Goal: Task Accomplishment & Management: Manage account settings

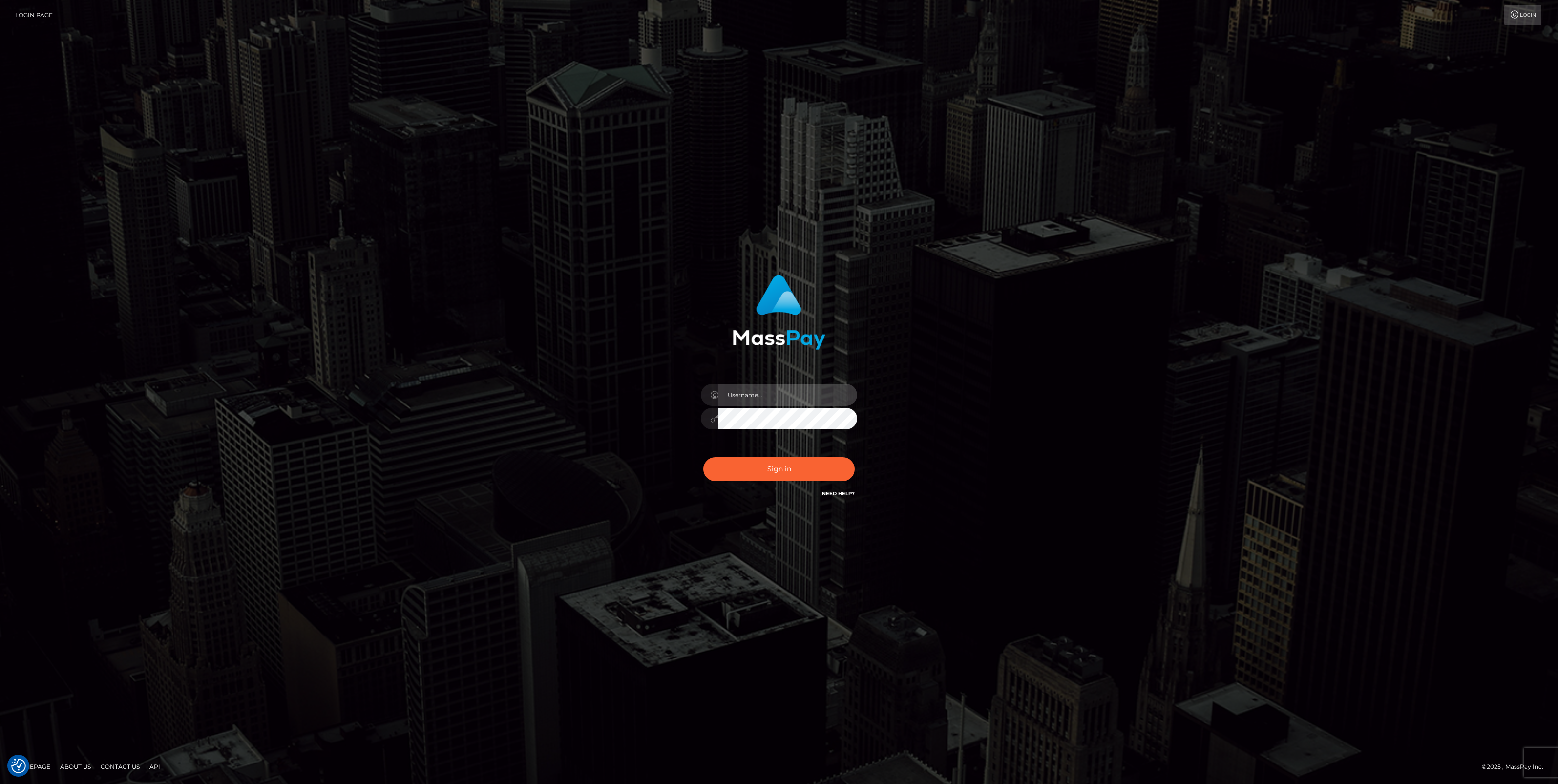
type input "jlo"
click at [787, 473] on button "Sign in" at bounding box center [779, 469] width 152 height 24
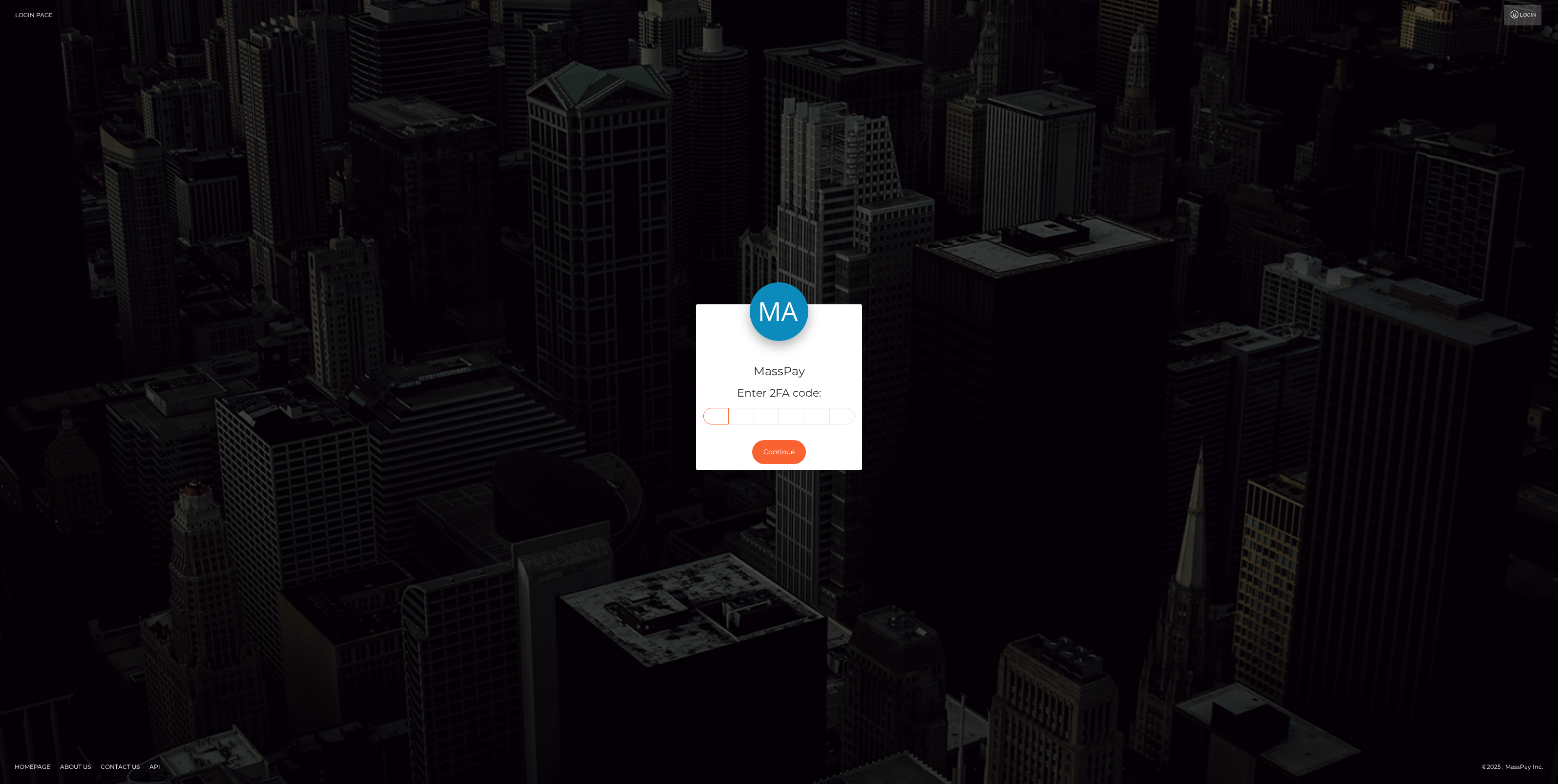
paste input "6"
type input "6"
type input "3"
type input "5"
type input "7"
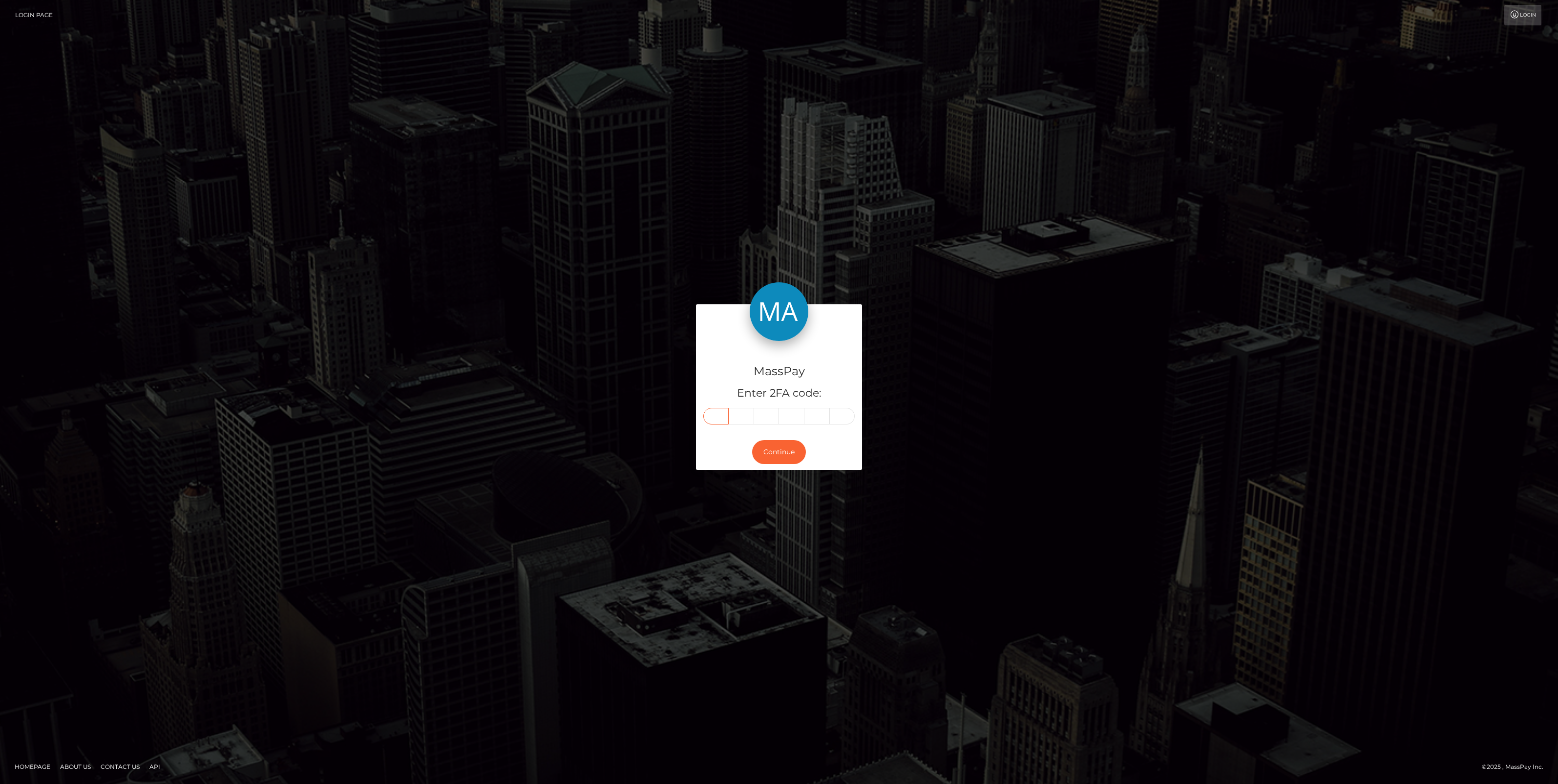
type input "0"
type input "3"
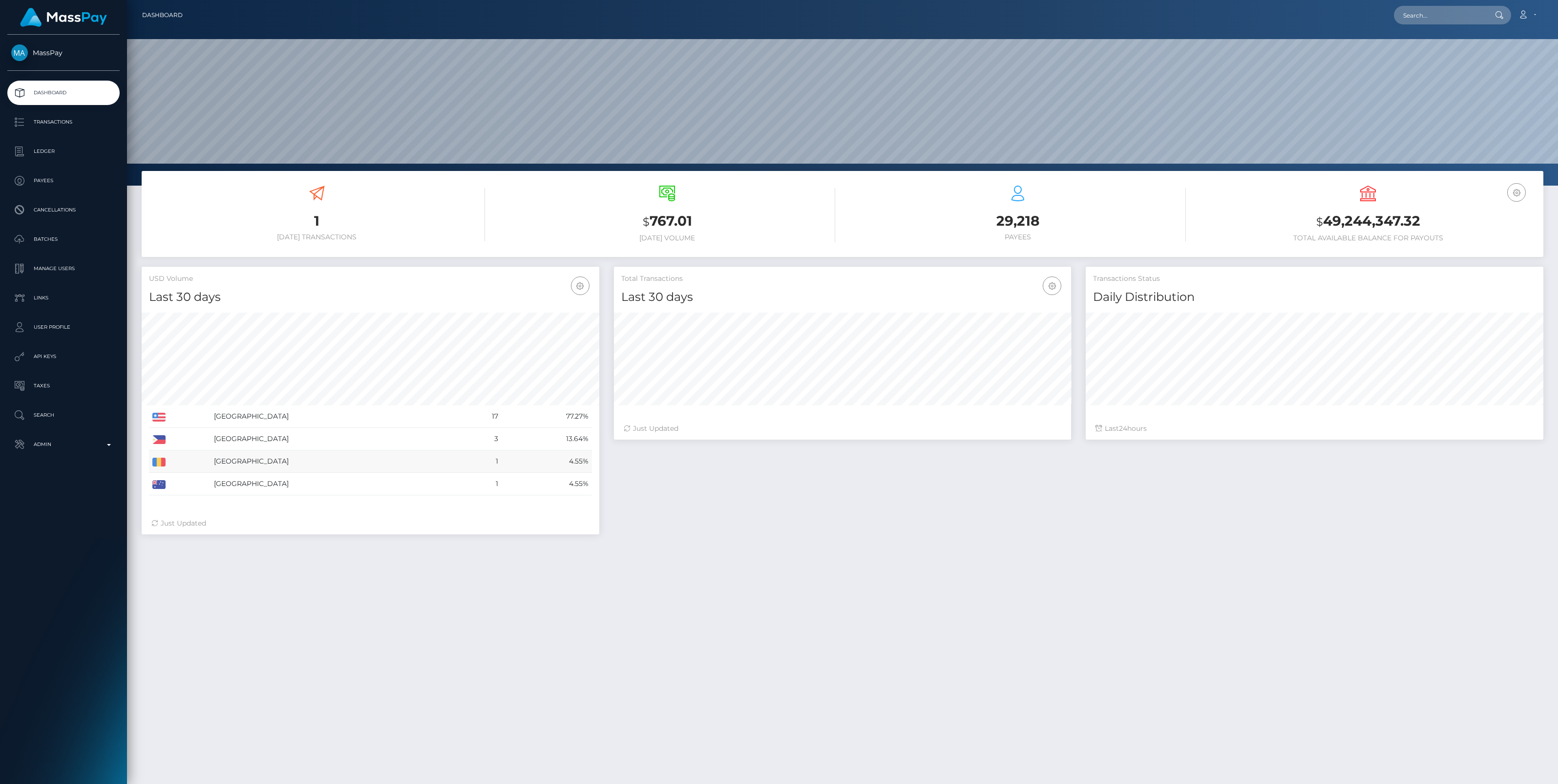
scroll to position [173, 457]
click at [106, 443] on p "Admin" at bounding box center [63, 444] width 105 height 15
click at [69, 499] on span "Balance Adjustments" at bounding box center [63, 501] width 105 height 11
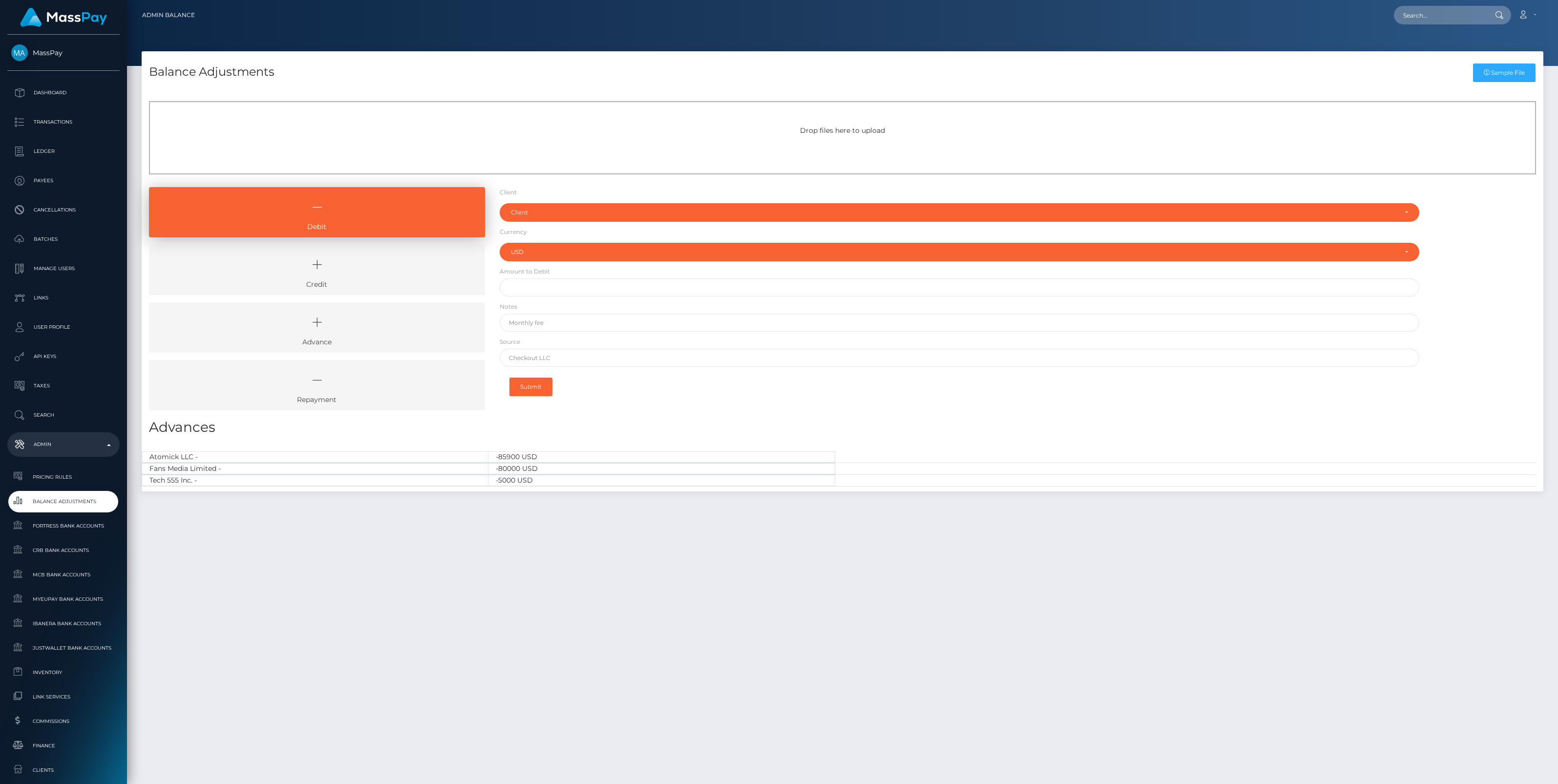
select select "USD"
click at [384, 260] on icon at bounding box center [317, 265] width 313 height 29
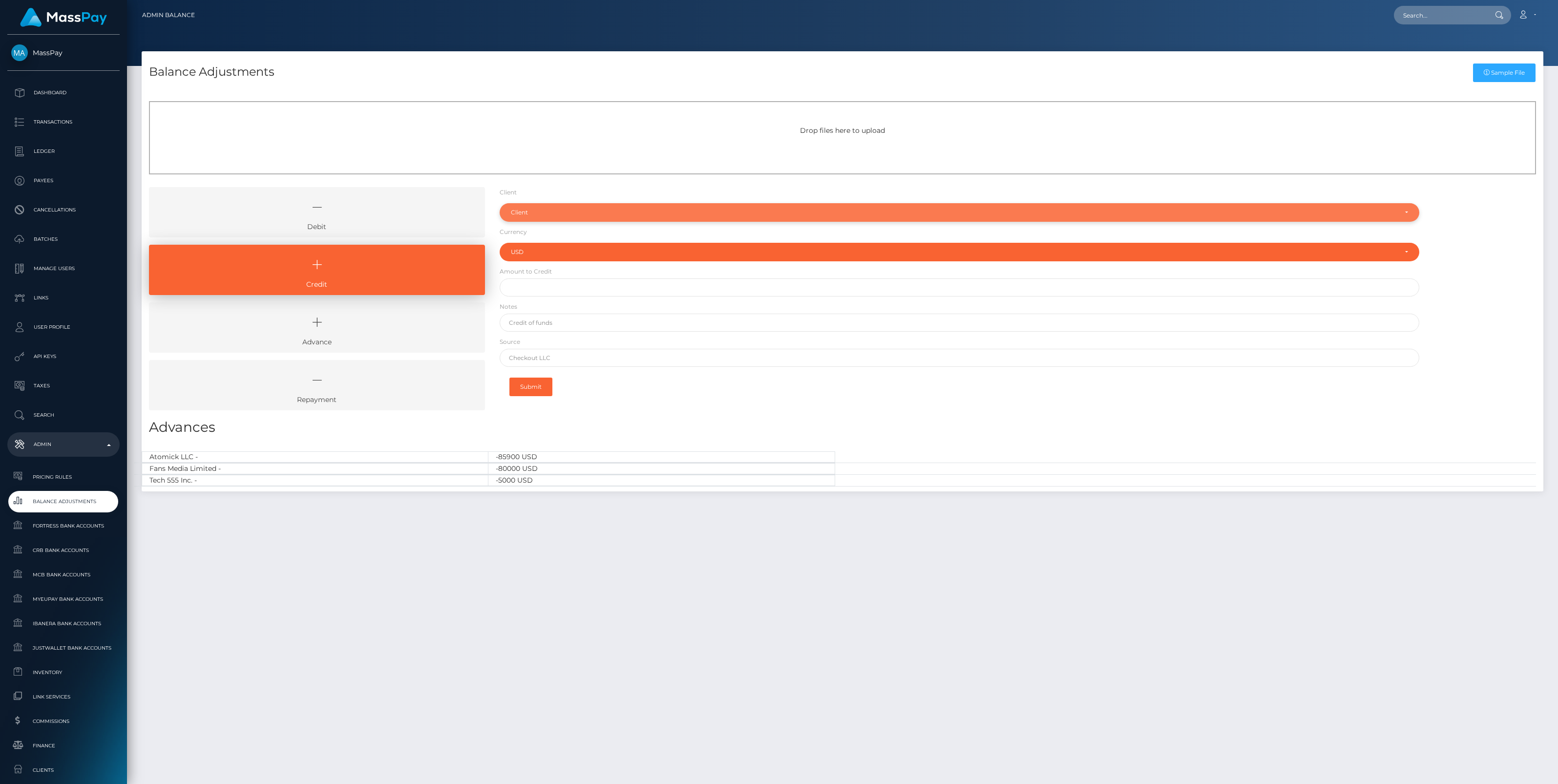
click at [558, 211] on div "Client" at bounding box center [953, 212] width 886 height 8
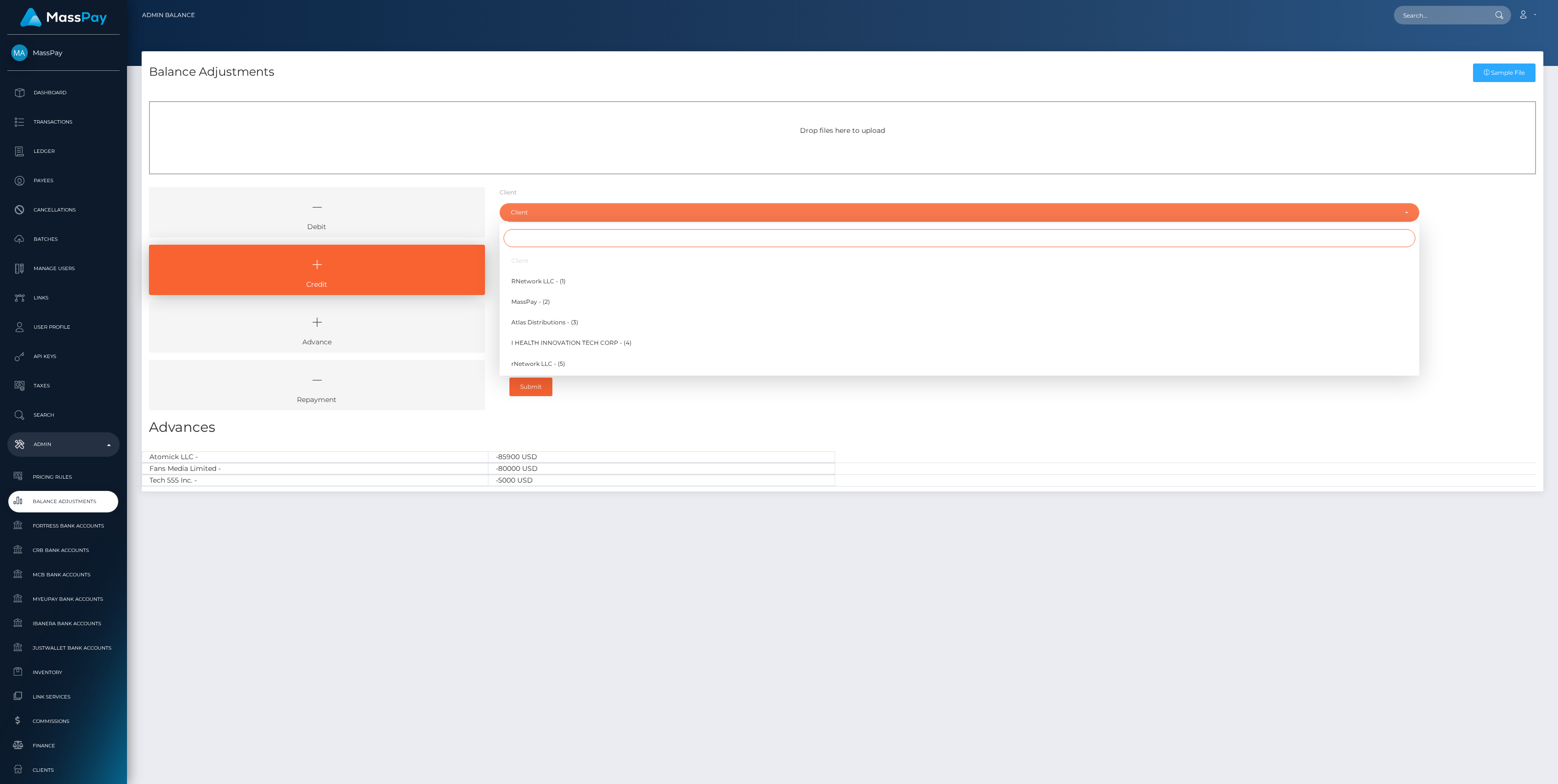
click at [529, 237] on input "Search" at bounding box center [959, 238] width 912 height 18
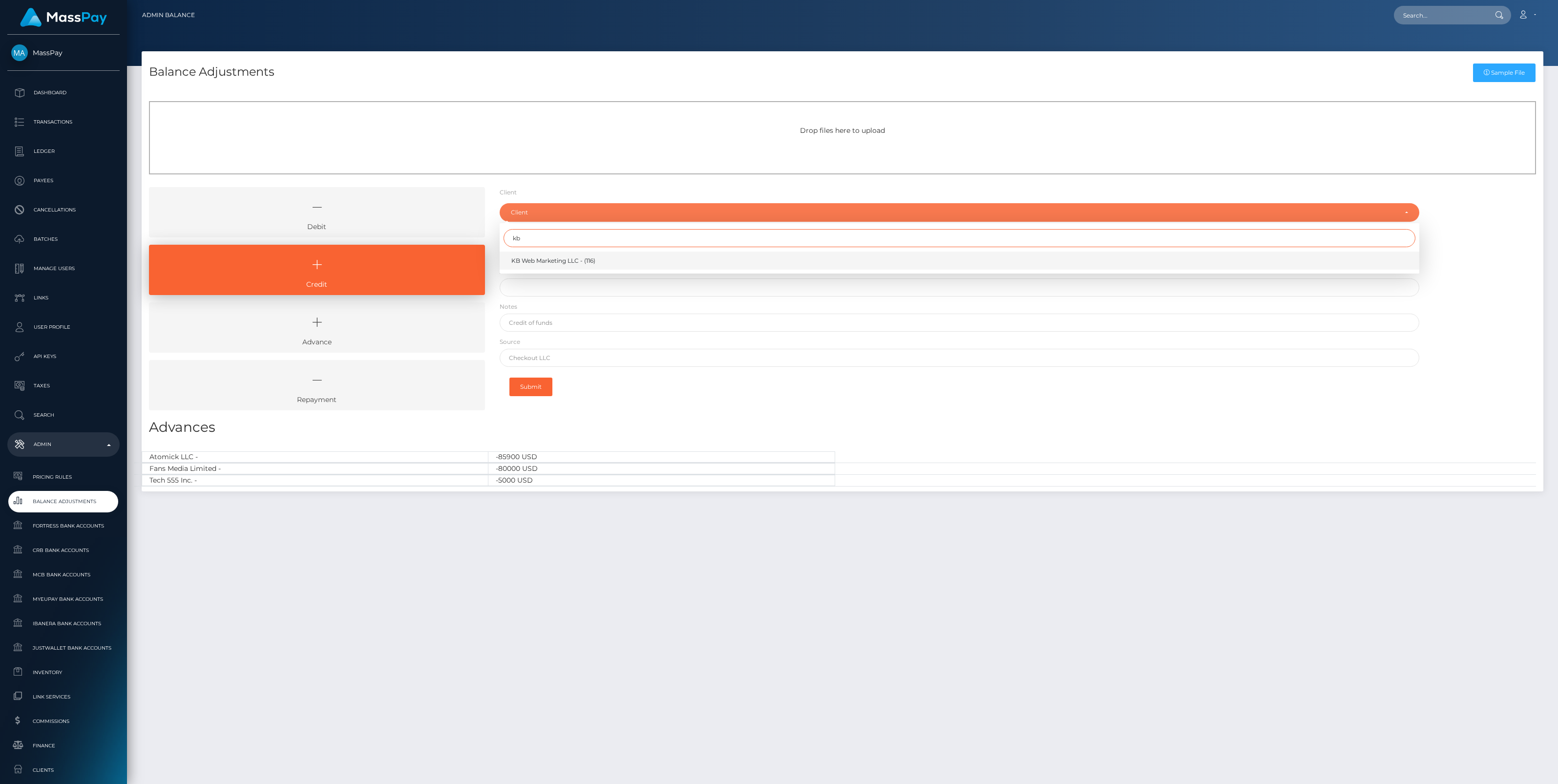
type input "kb"
click at [540, 258] on span "KB Web Marketing LLC - (116)" at bounding box center [553, 261] width 84 height 9
select select "116"
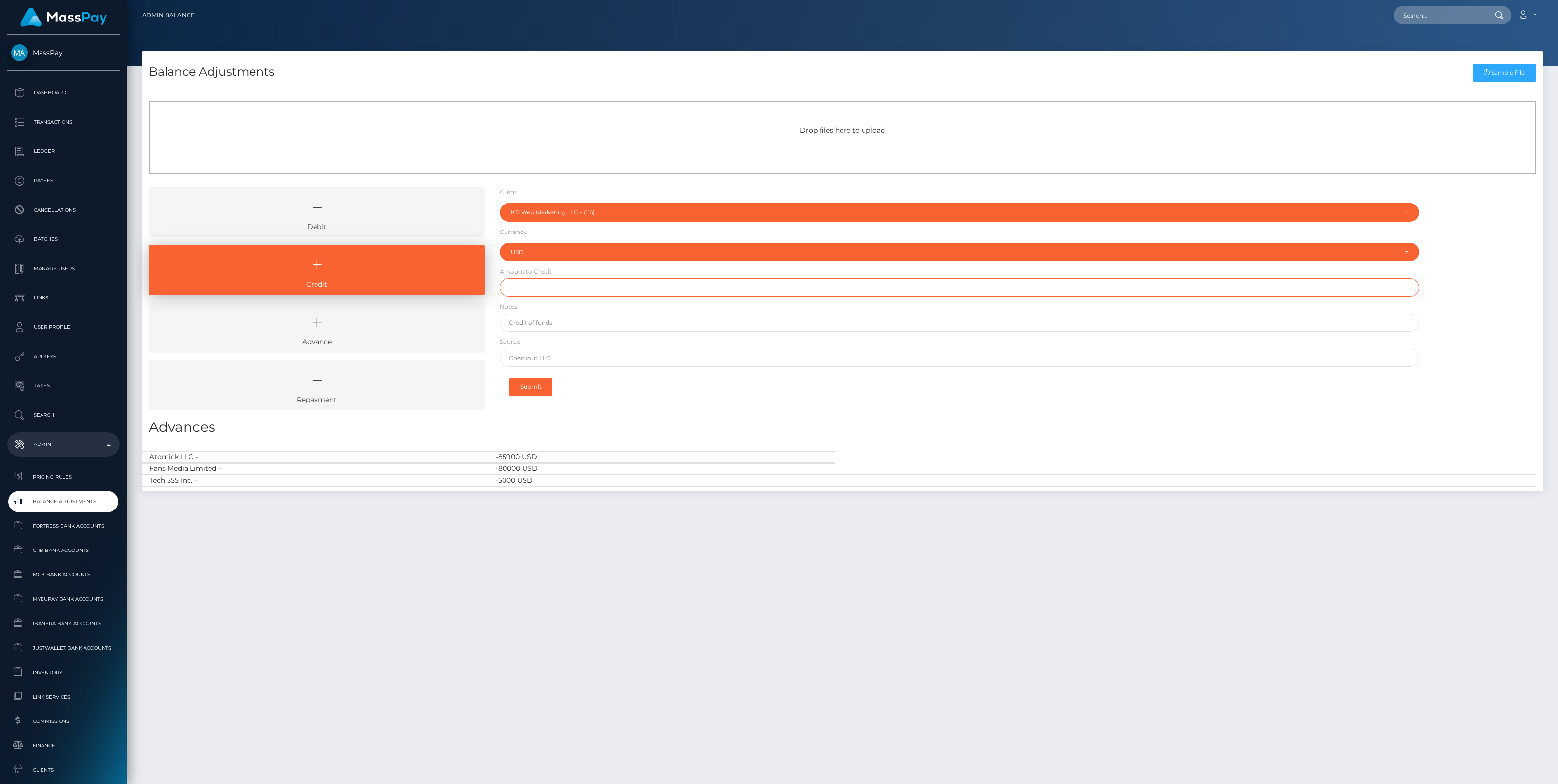
click at [546, 289] on input "text" at bounding box center [960, 287] width 920 height 18
paste input "17,000.00"
type input "$17,000.00"
click at [543, 322] on input "text" at bounding box center [960, 322] width 920 height 18
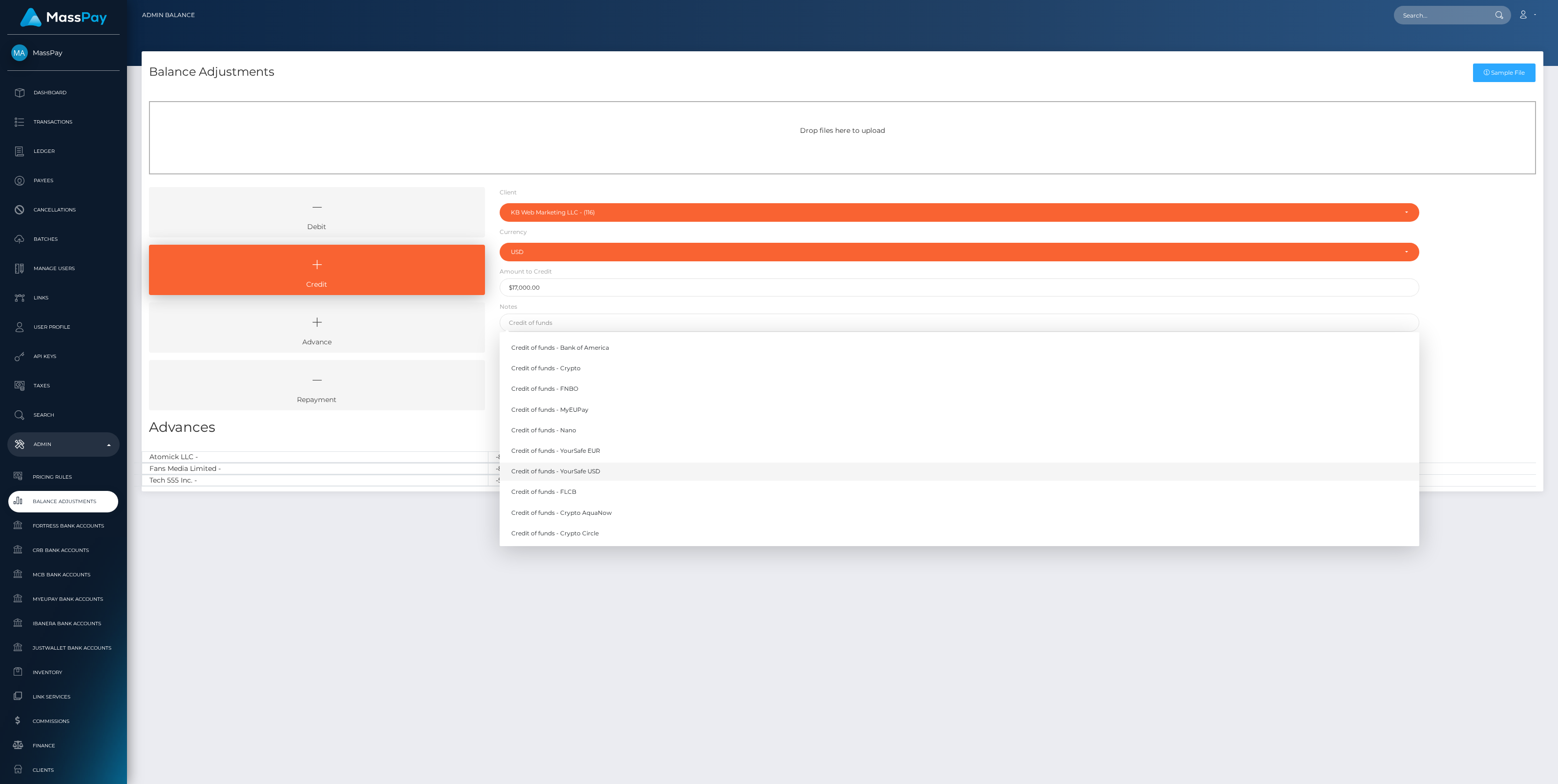
click at [584, 468] on link "Credit of funds - YourSafe USD" at bounding box center [960, 471] width 920 height 18
type input "Credit of funds - YourSafe USD"
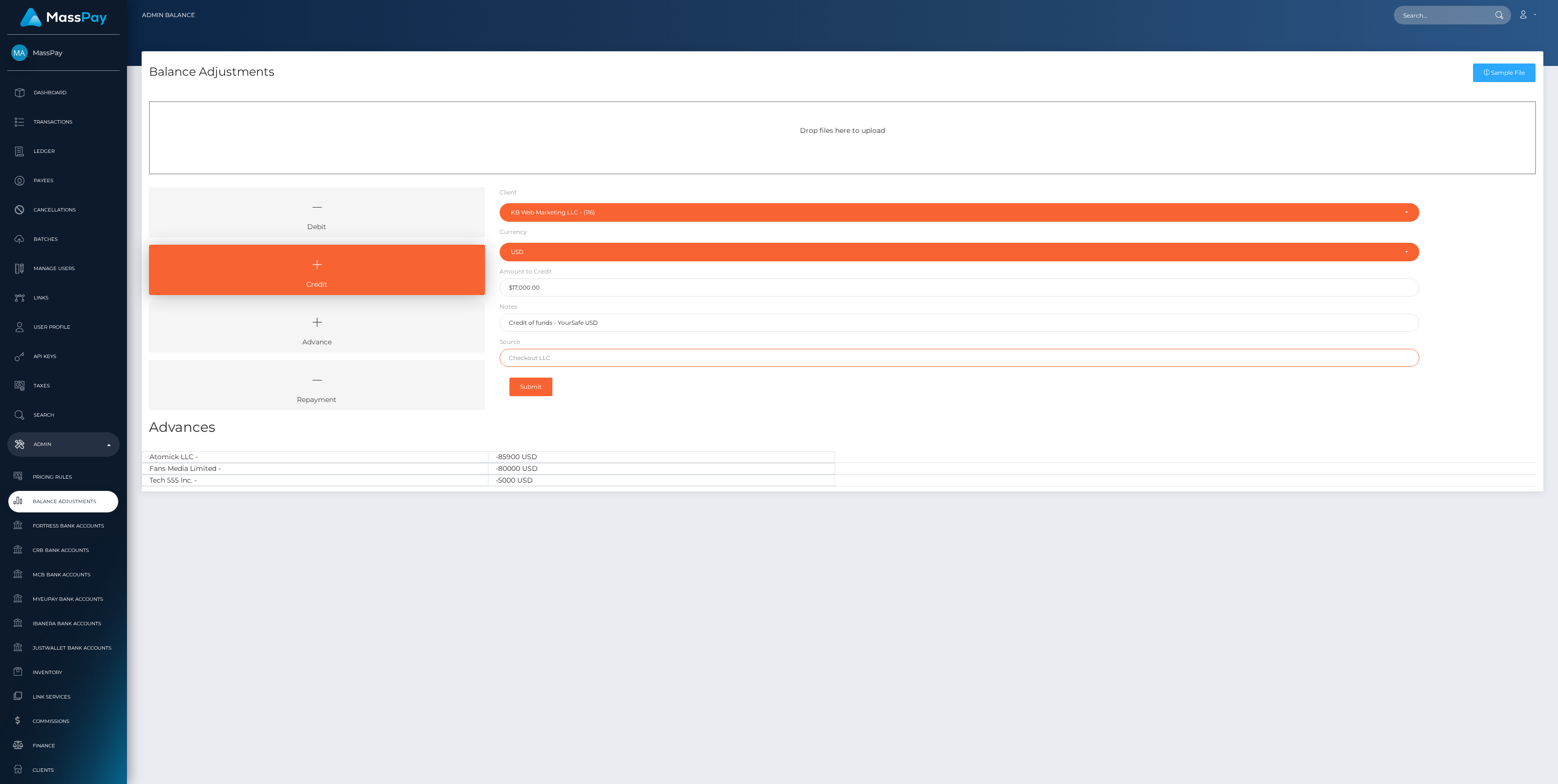
click at [539, 360] on input "text" at bounding box center [960, 358] width 920 height 18
paste input "Bank of America"
type input "Bank of America"
click at [530, 391] on button "Submit" at bounding box center [531, 386] width 43 height 18
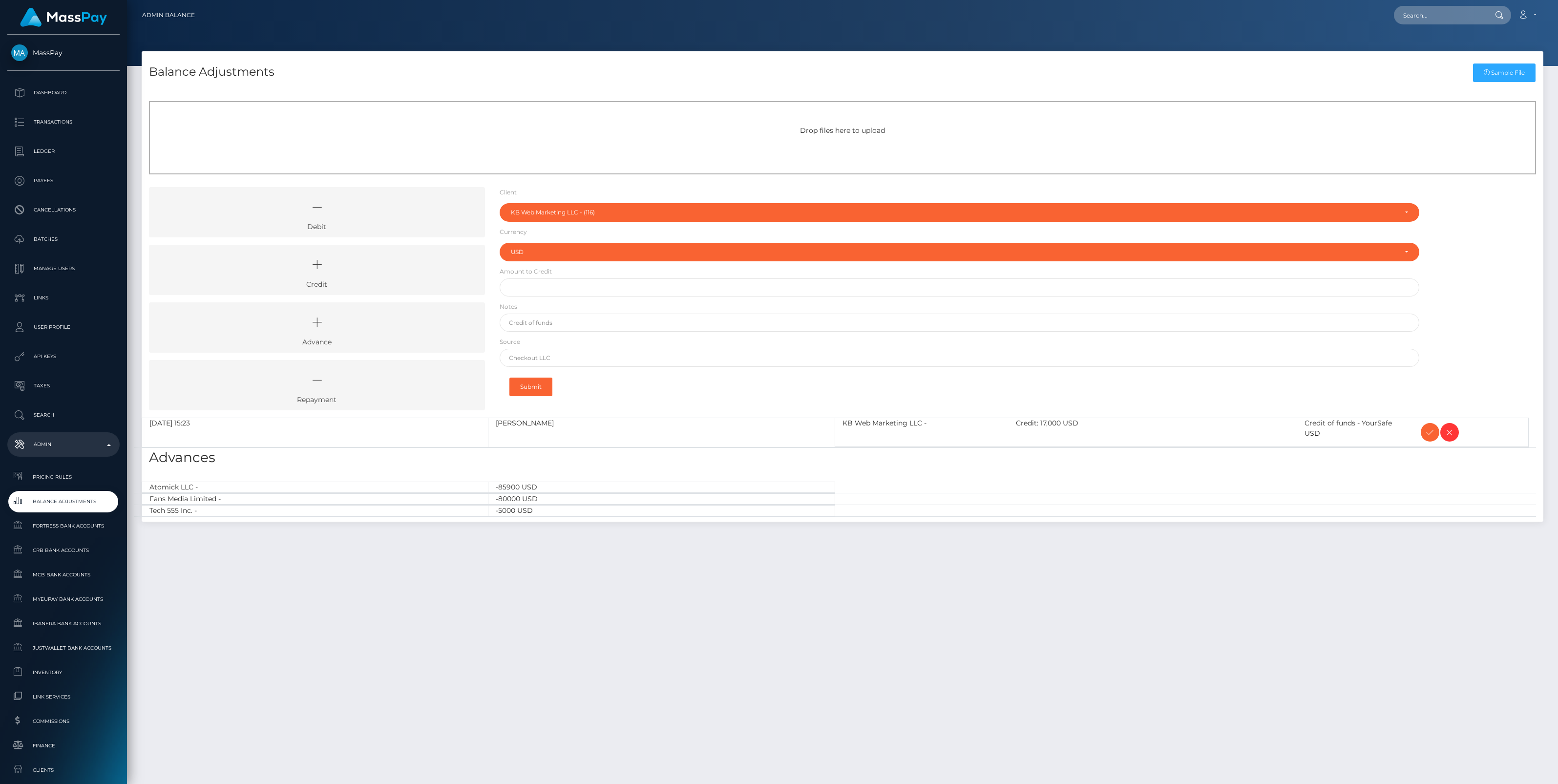
select select "116"
select select "USD"
click at [1428, 437] on icon at bounding box center [1430, 432] width 11 height 12
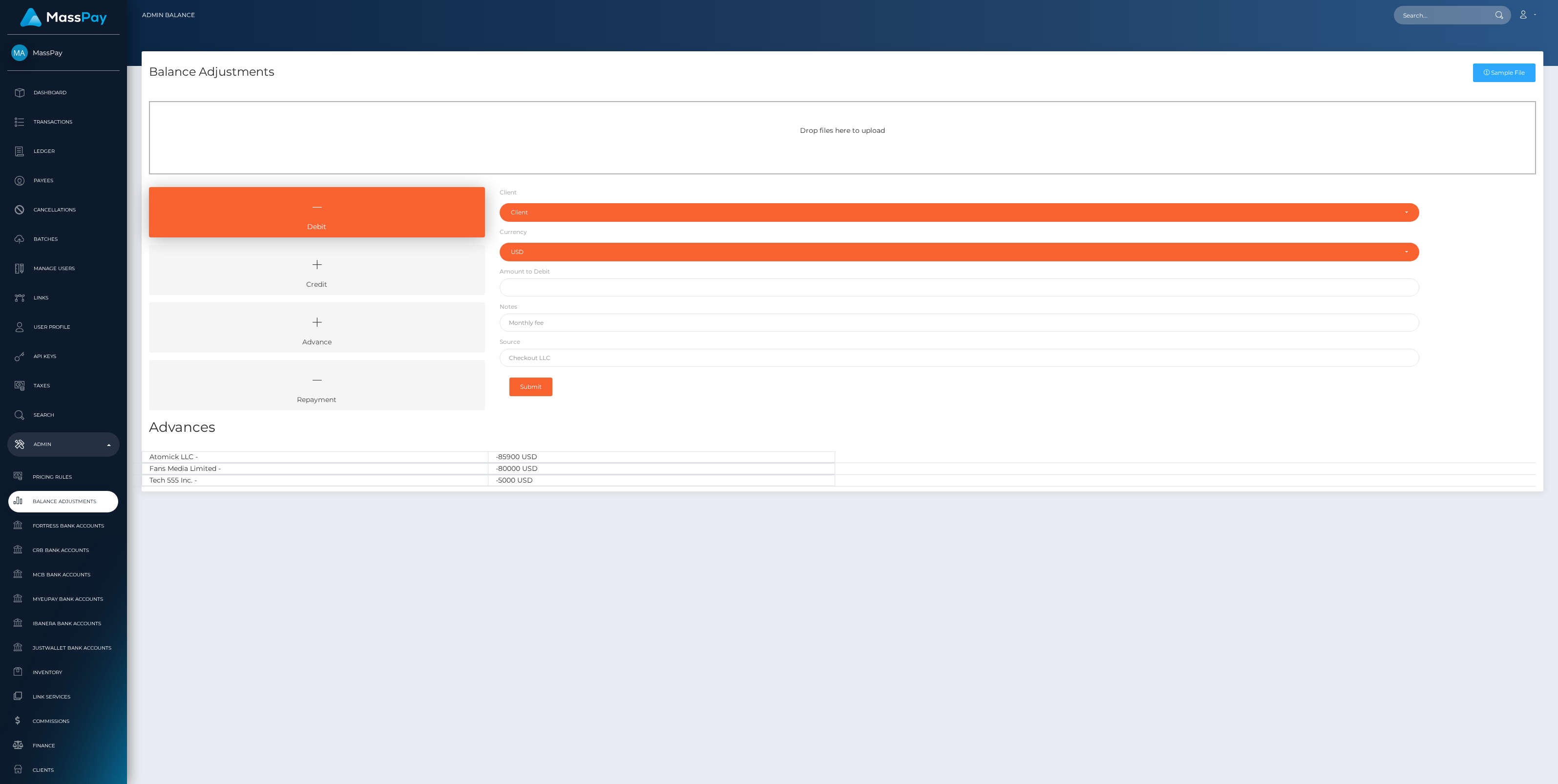
select select "USD"
drag, startPoint x: 350, startPoint y: 265, endPoint x: 430, endPoint y: 247, distance: 82.0
click at [350, 265] on icon at bounding box center [317, 265] width 313 height 29
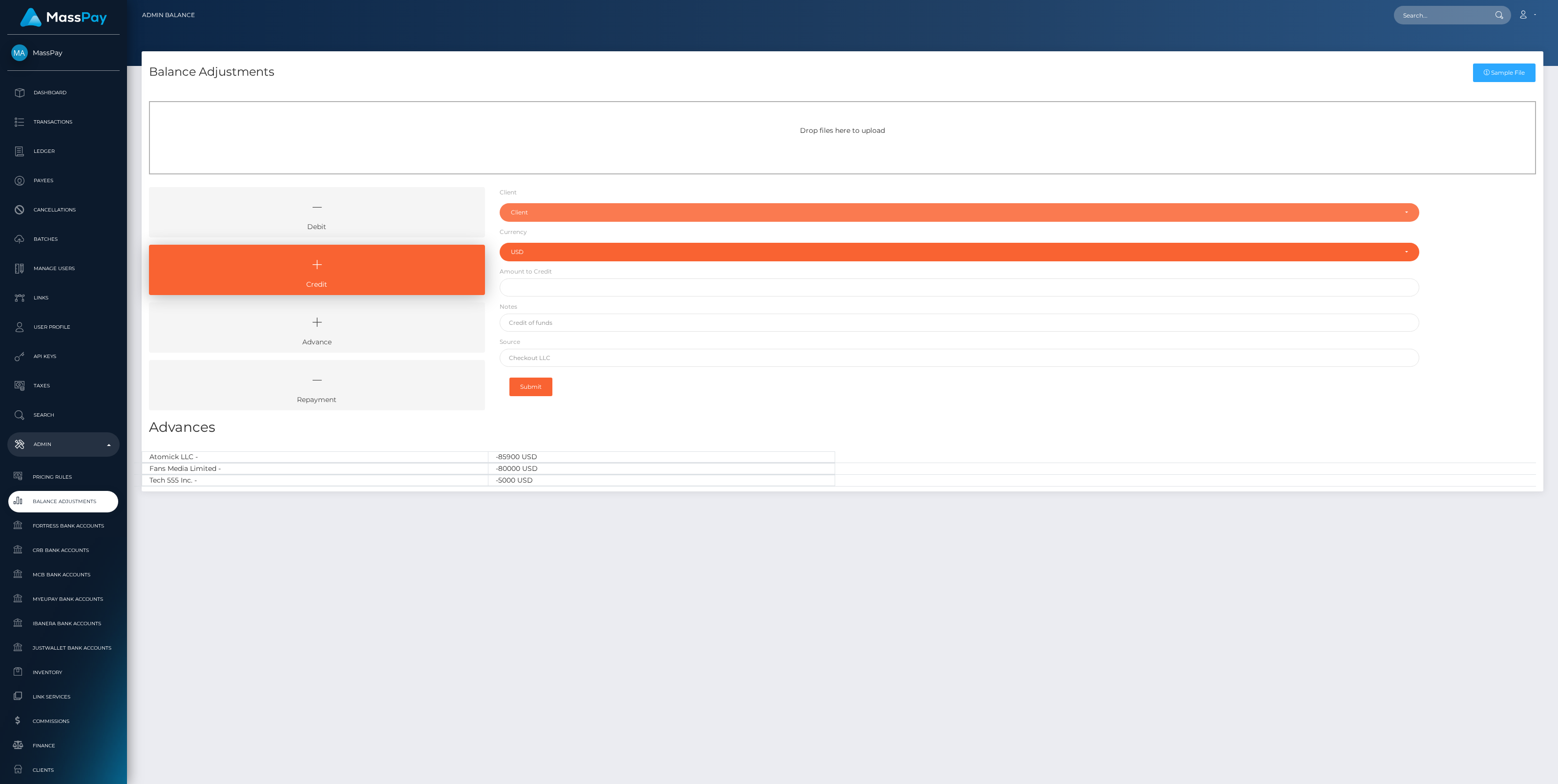
drag, startPoint x: 521, startPoint y: 213, endPoint x: 524, endPoint y: 226, distance: 13.3
click at [521, 213] on div "Client" at bounding box center [953, 212] width 886 height 8
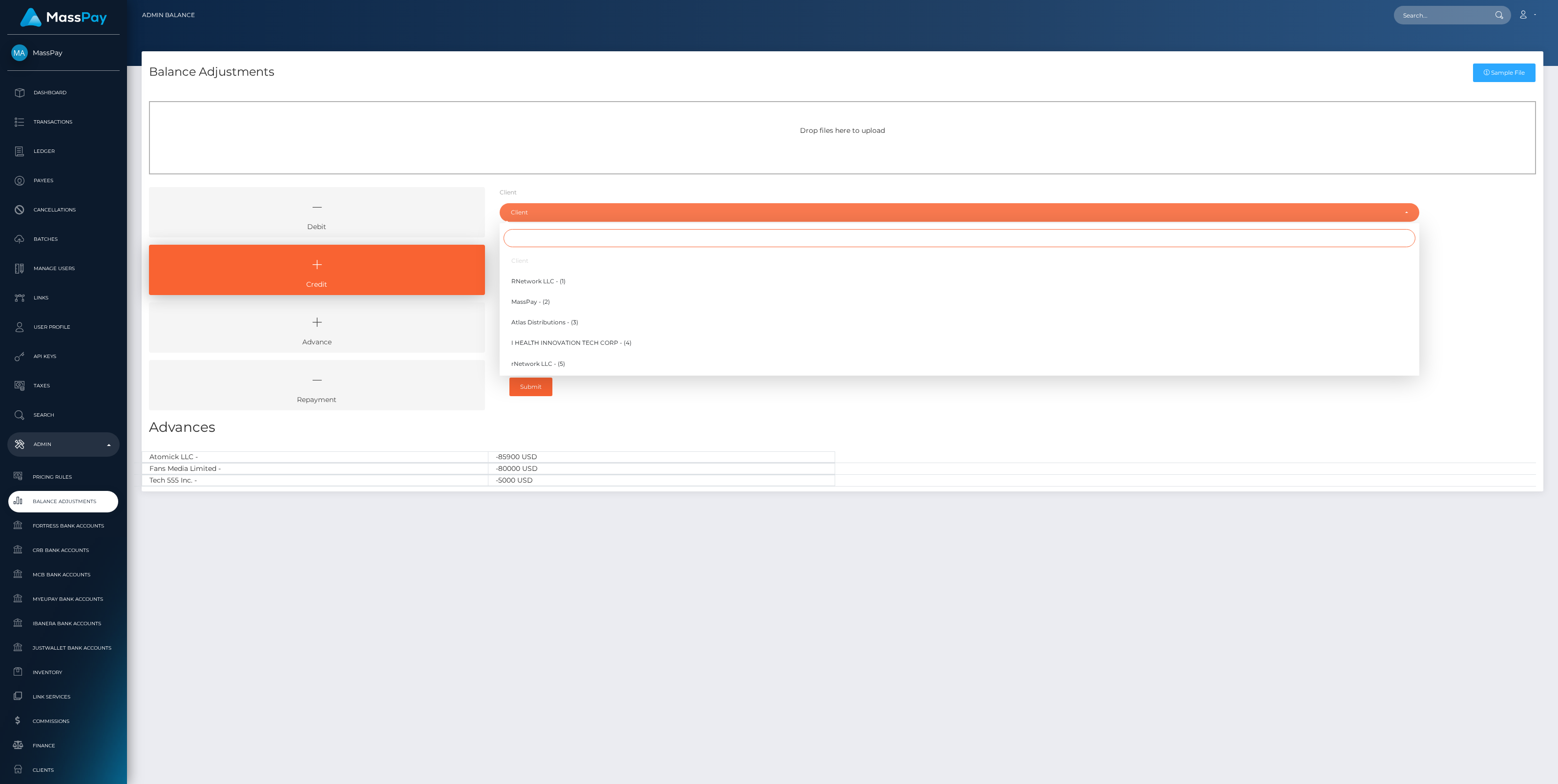
click at [519, 239] on input "Search" at bounding box center [959, 238] width 912 height 18
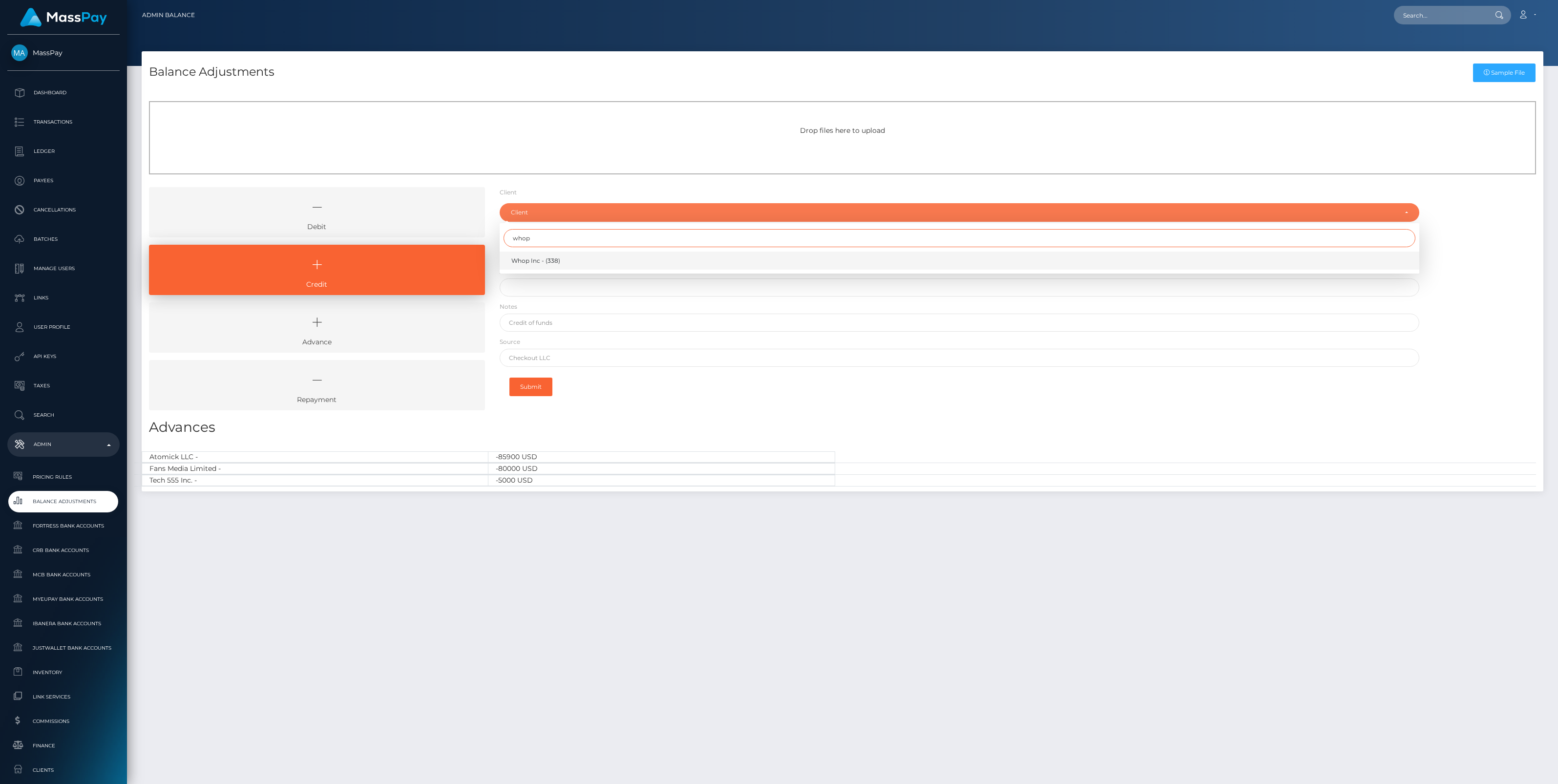
type input "whop"
click at [525, 256] on span "Whop Inc - (338)" at bounding box center [535, 261] width 49 height 9
select select "338"
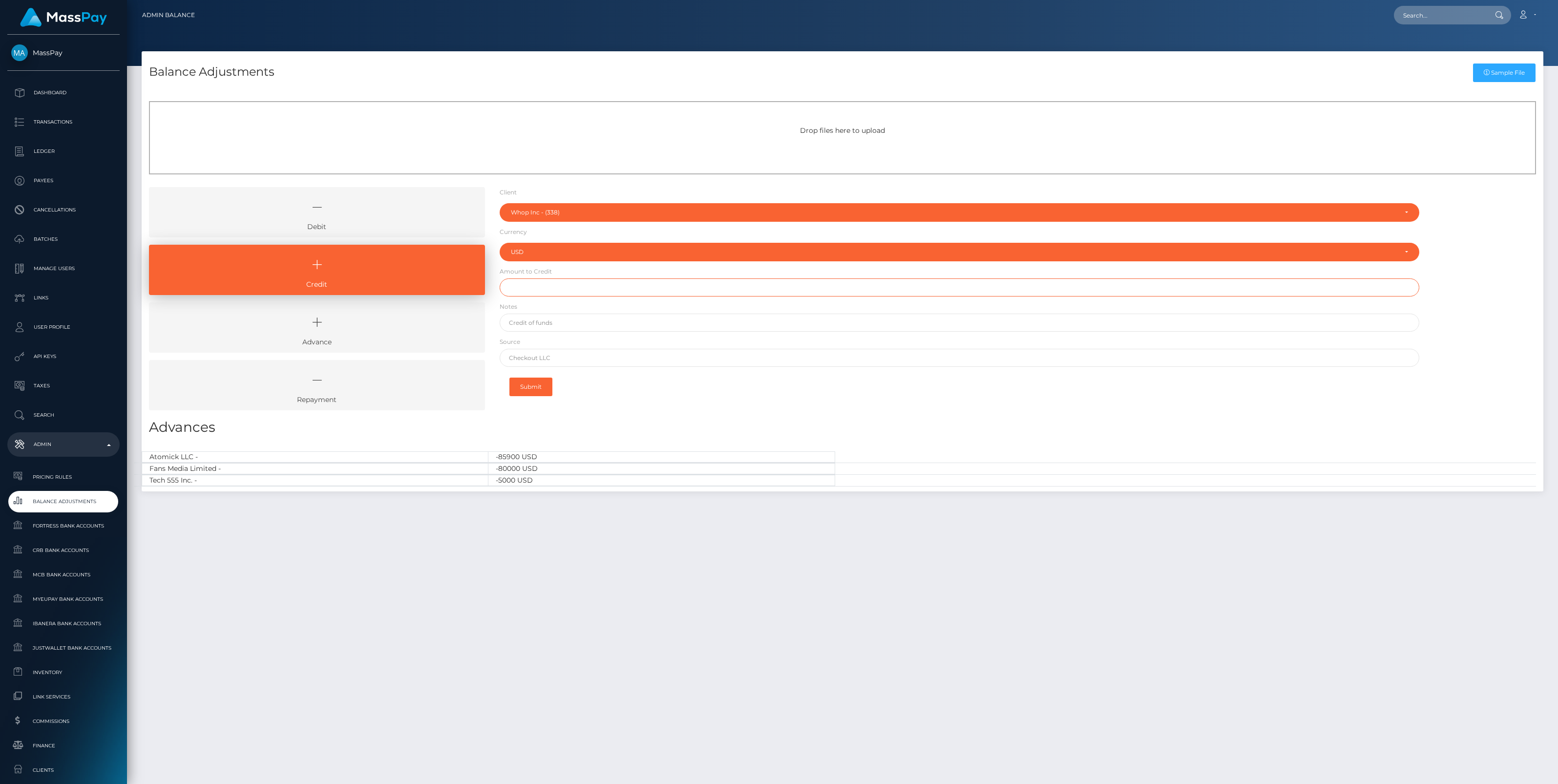
click at [540, 289] on input "text" at bounding box center [960, 287] width 920 height 18
paste input "238,893.85"
type input "$238,893.85"
click at [536, 319] on input "text" at bounding box center [960, 322] width 920 height 18
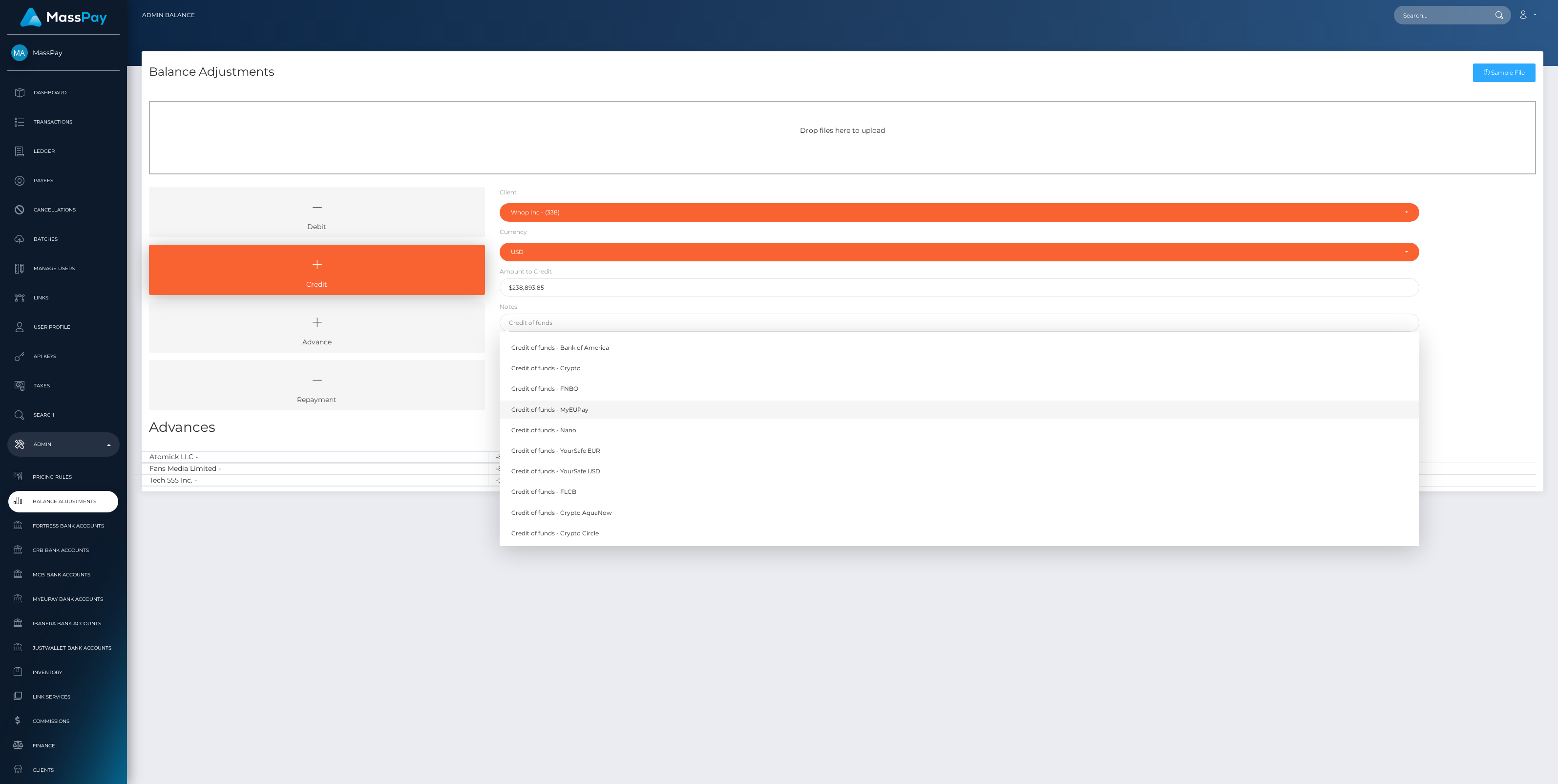
click at [565, 408] on link "Credit of funds - MyEUPay" at bounding box center [960, 409] width 920 height 18
type input "Credit of funds - MyEUPay"
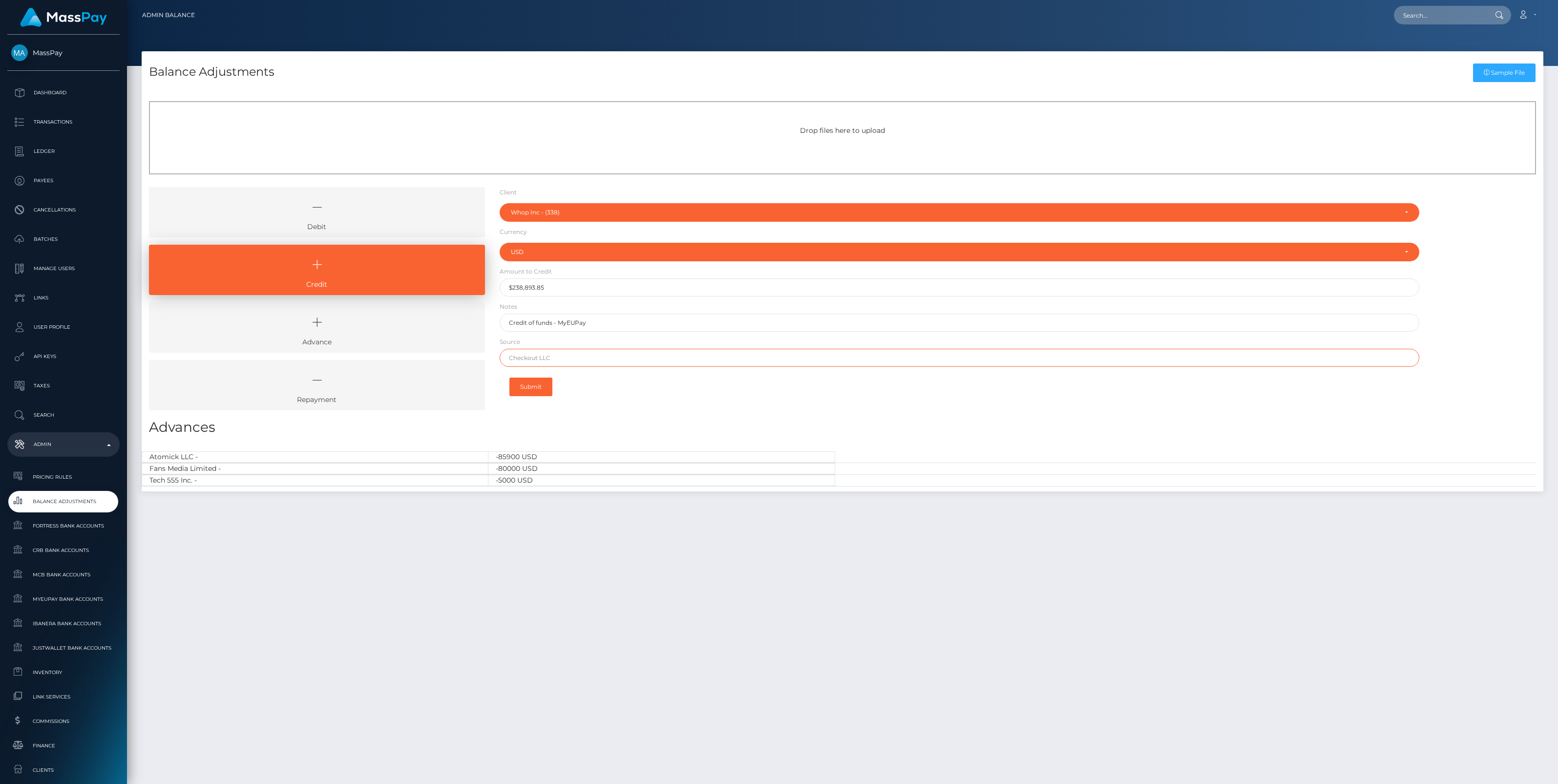
click at [542, 352] on input "text" at bounding box center [960, 358] width 920 height 18
paste input "CHECKOUT SAS"
type input "CHECKOUT SAS"
click at [530, 386] on button "Submit" at bounding box center [531, 386] width 43 height 18
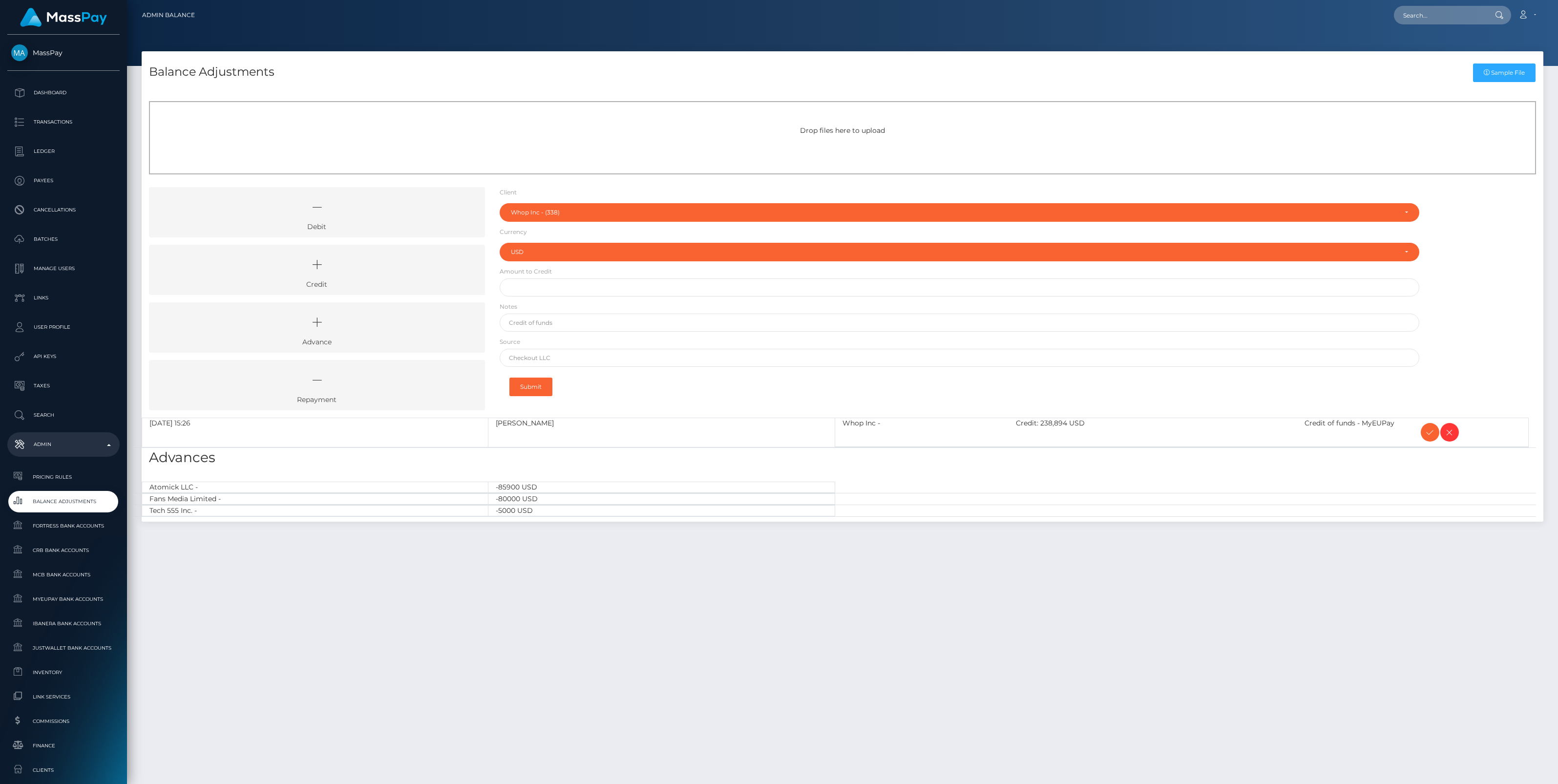
select select "338"
select select "USD"
click at [1432, 432] on icon at bounding box center [1430, 432] width 11 height 12
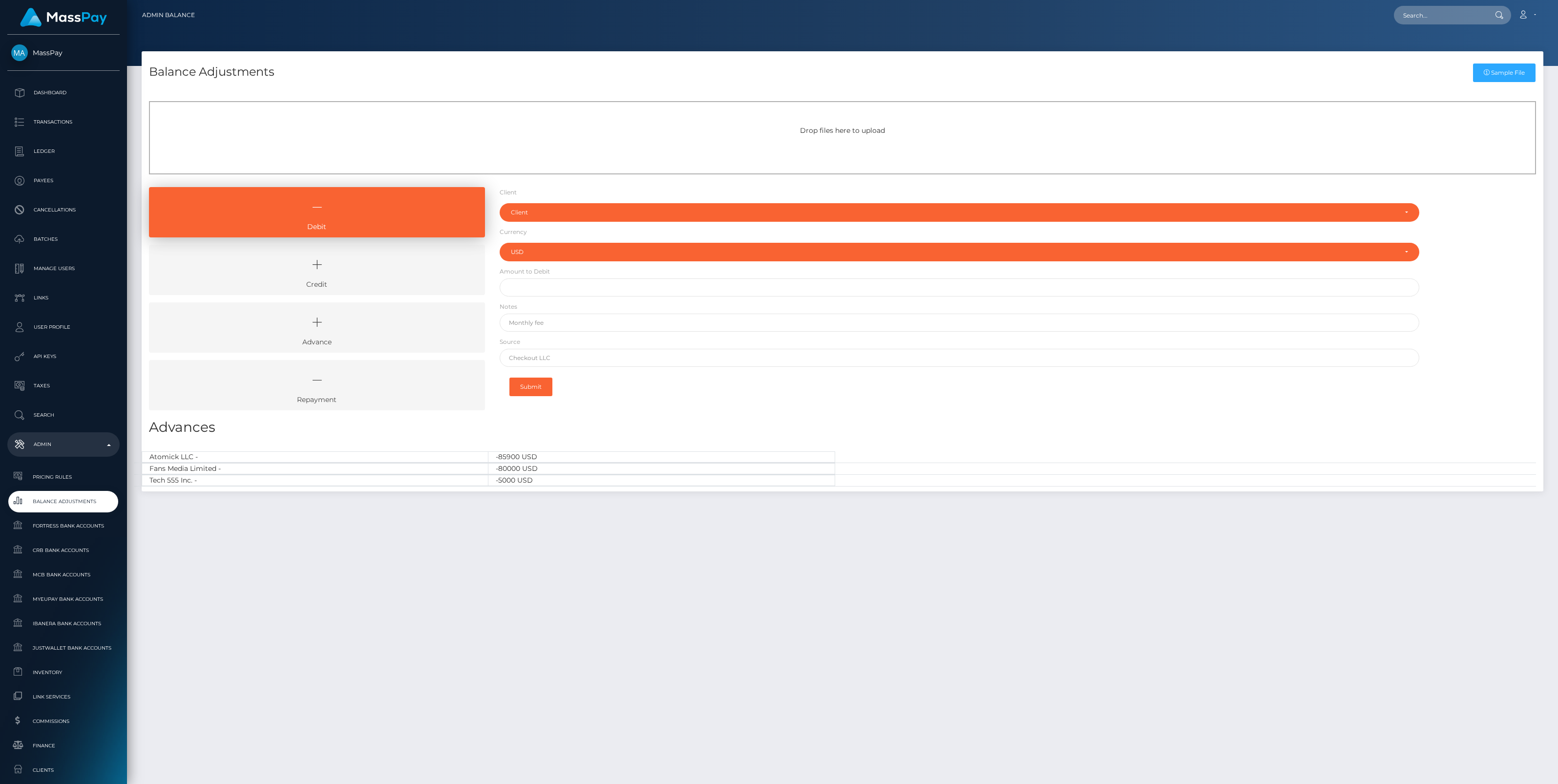
select select "USD"
drag, startPoint x: 374, startPoint y: 277, endPoint x: 441, endPoint y: 254, distance: 70.8
click at [374, 277] on icon at bounding box center [317, 265] width 313 height 29
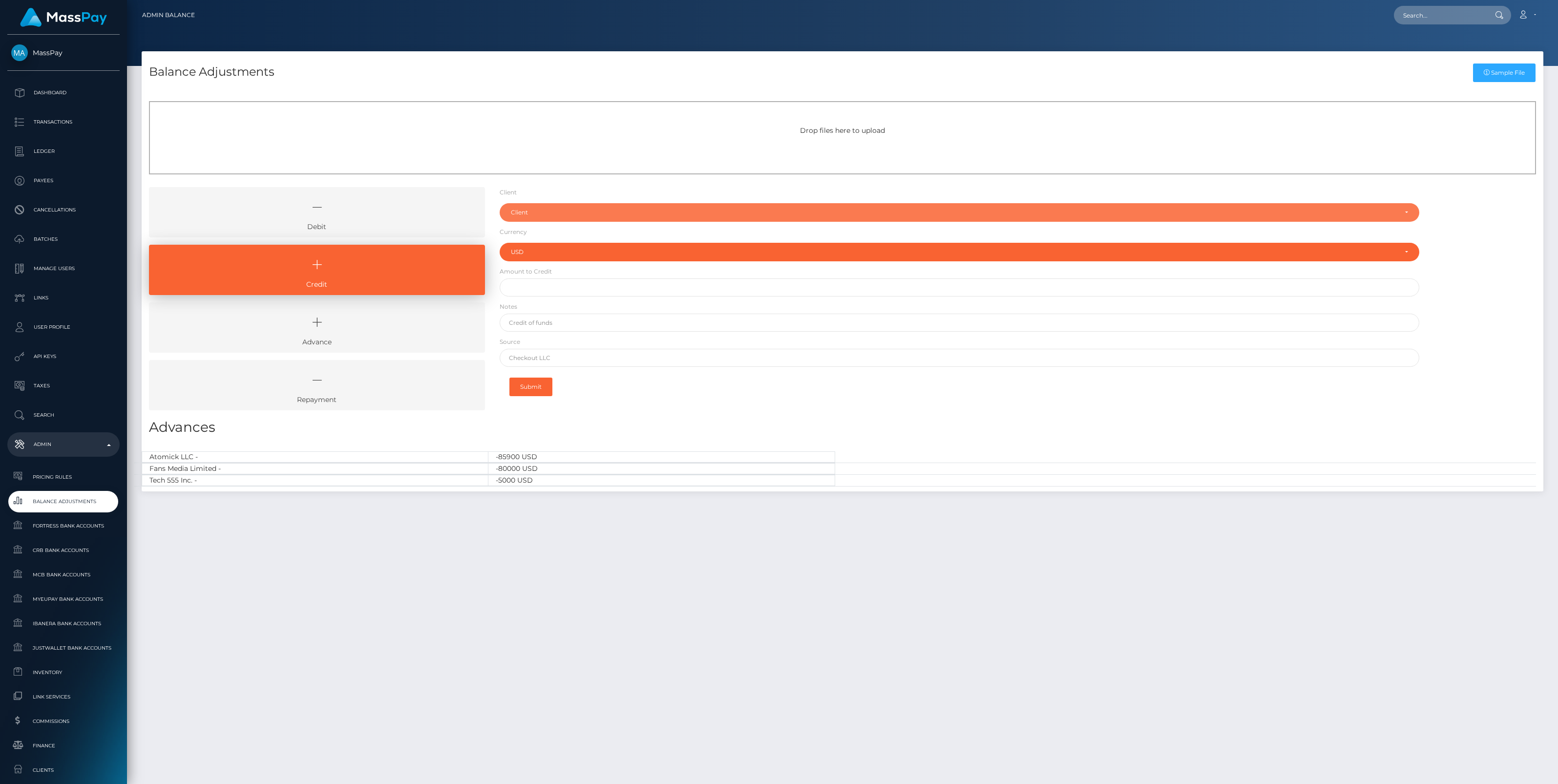
drag, startPoint x: 558, startPoint y: 214, endPoint x: 551, endPoint y: 231, distance: 18.4
click at [558, 214] on div "Client" at bounding box center [953, 212] width 886 height 8
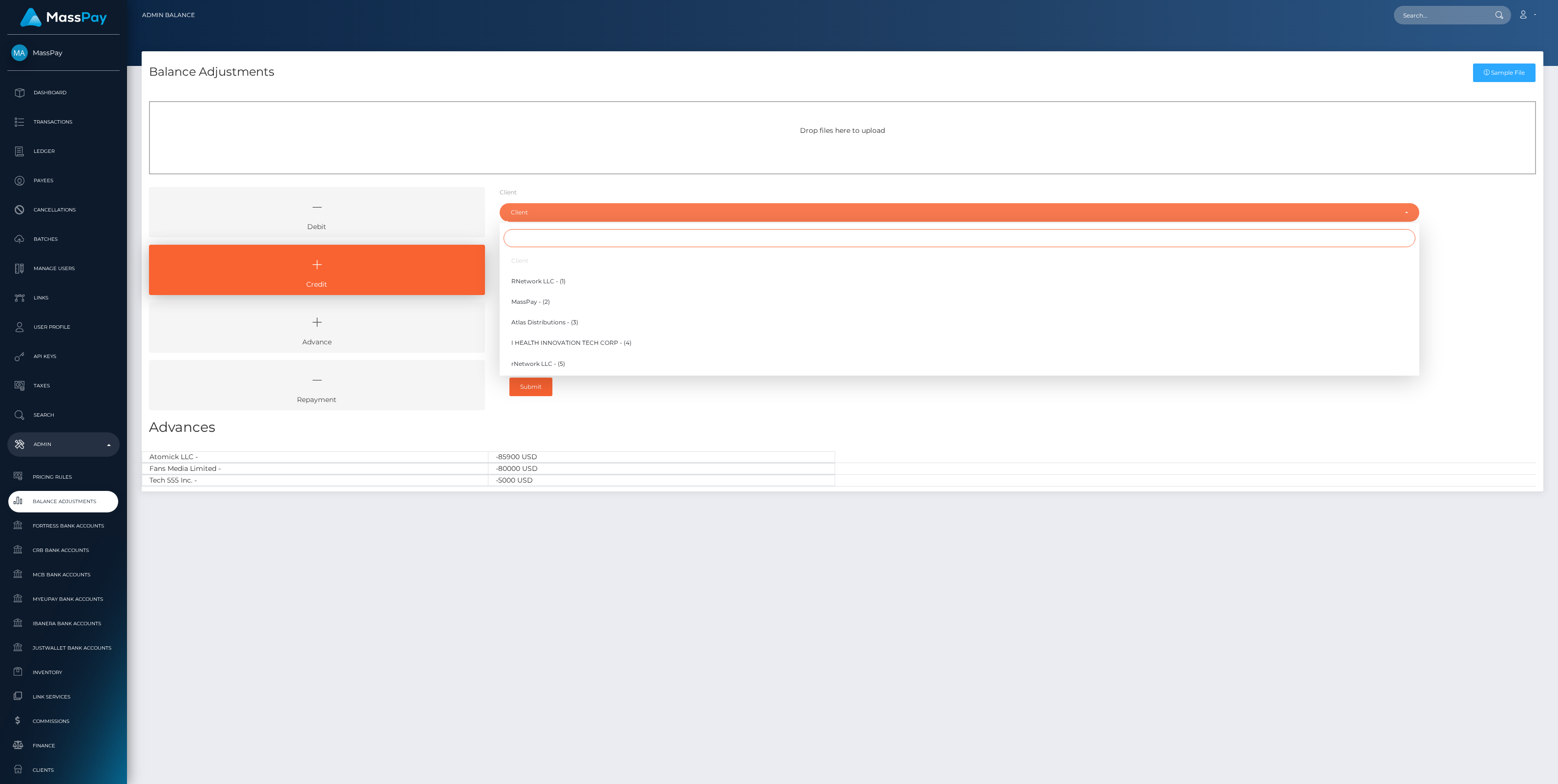
click at [538, 238] on input "Search" at bounding box center [959, 238] width 912 height 18
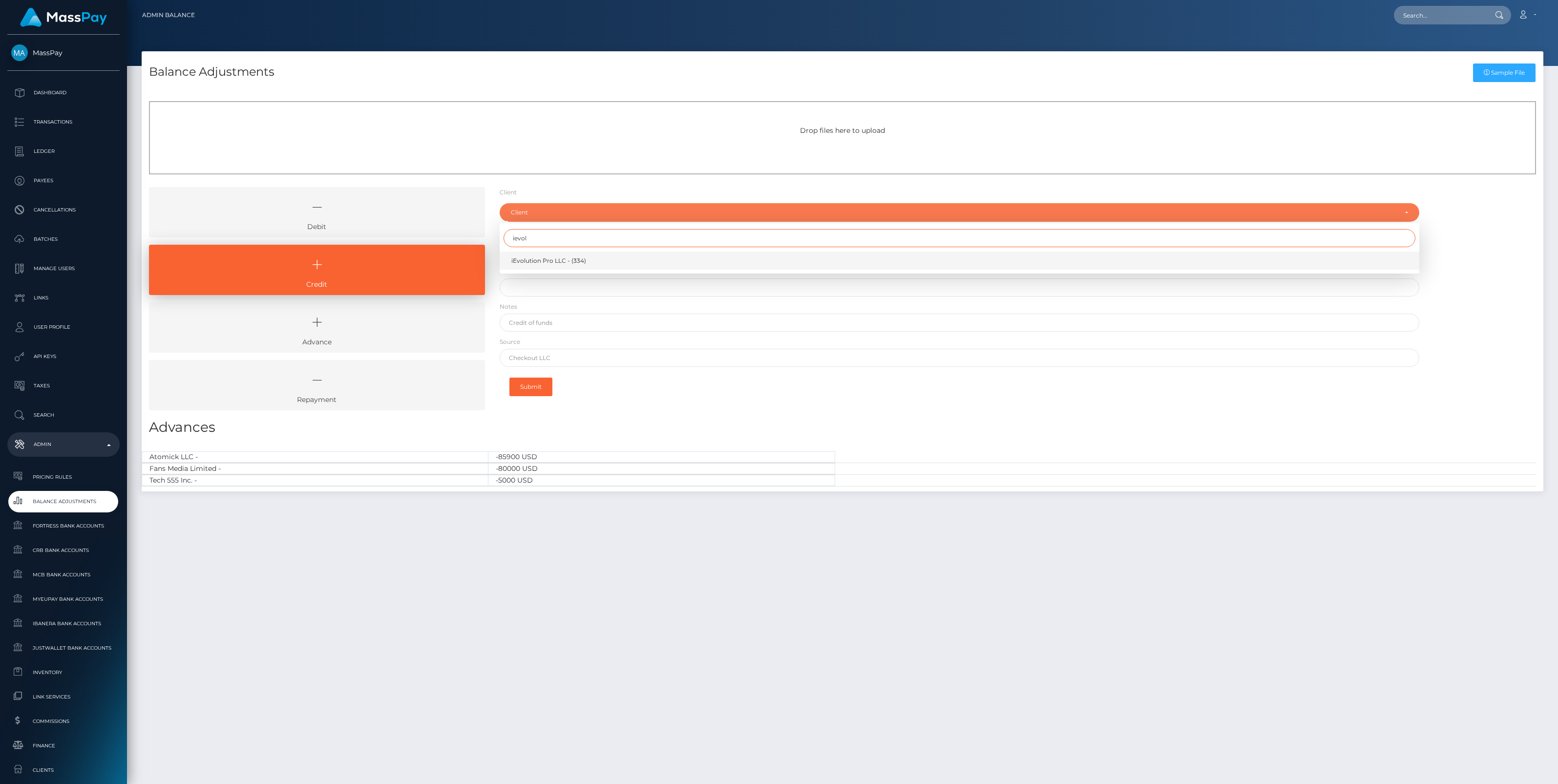
type input "ievol"
click at [543, 259] on span "iEvolution Pro LLC - (334)" at bounding box center [549, 261] width 75 height 9
select select "334"
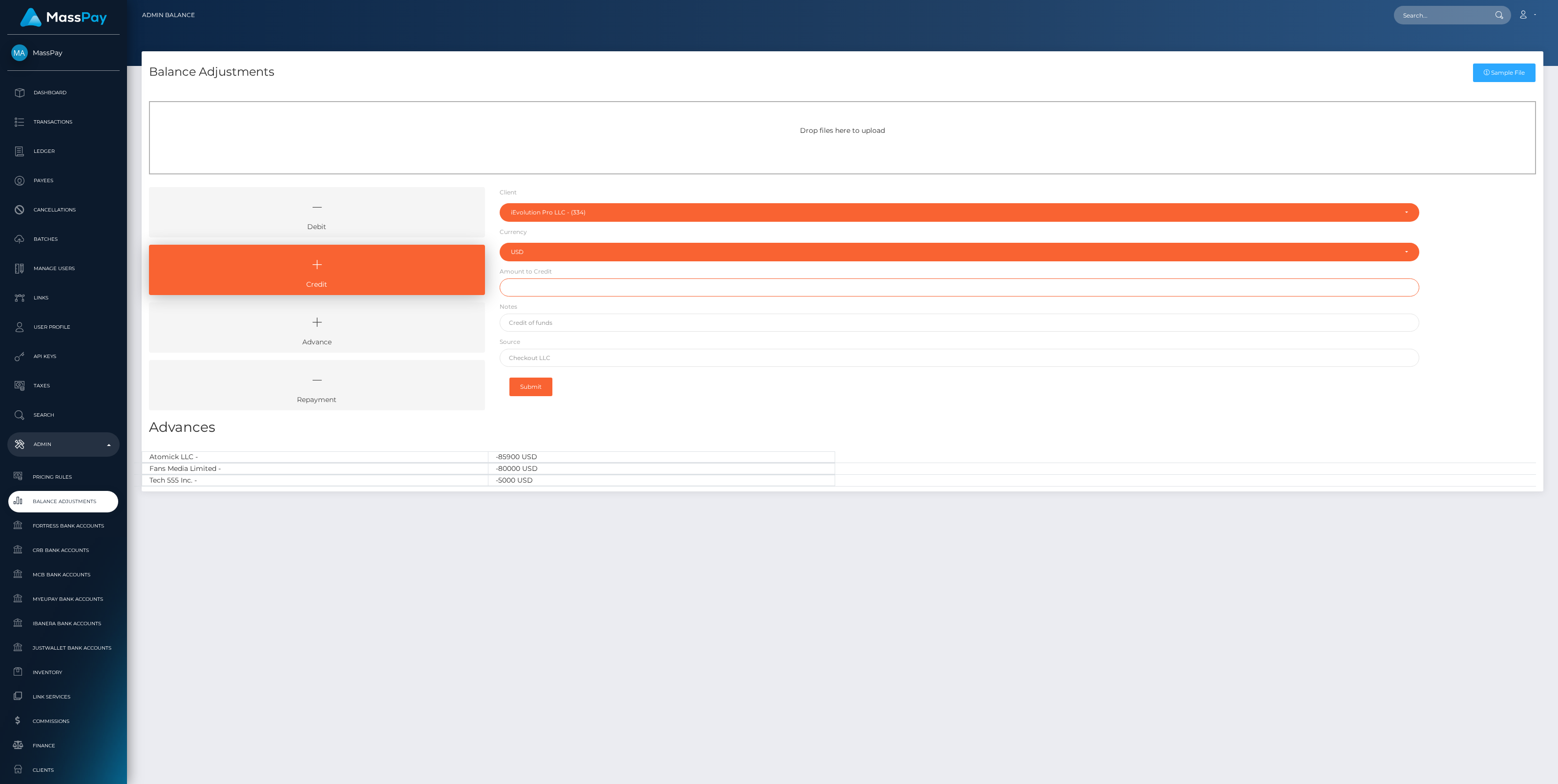
click at [540, 292] on input "text" at bounding box center [960, 287] width 920 height 18
paste input "4,026.95"
type input "$4,026.95"
click at [555, 325] on input "text" at bounding box center [960, 322] width 920 height 18
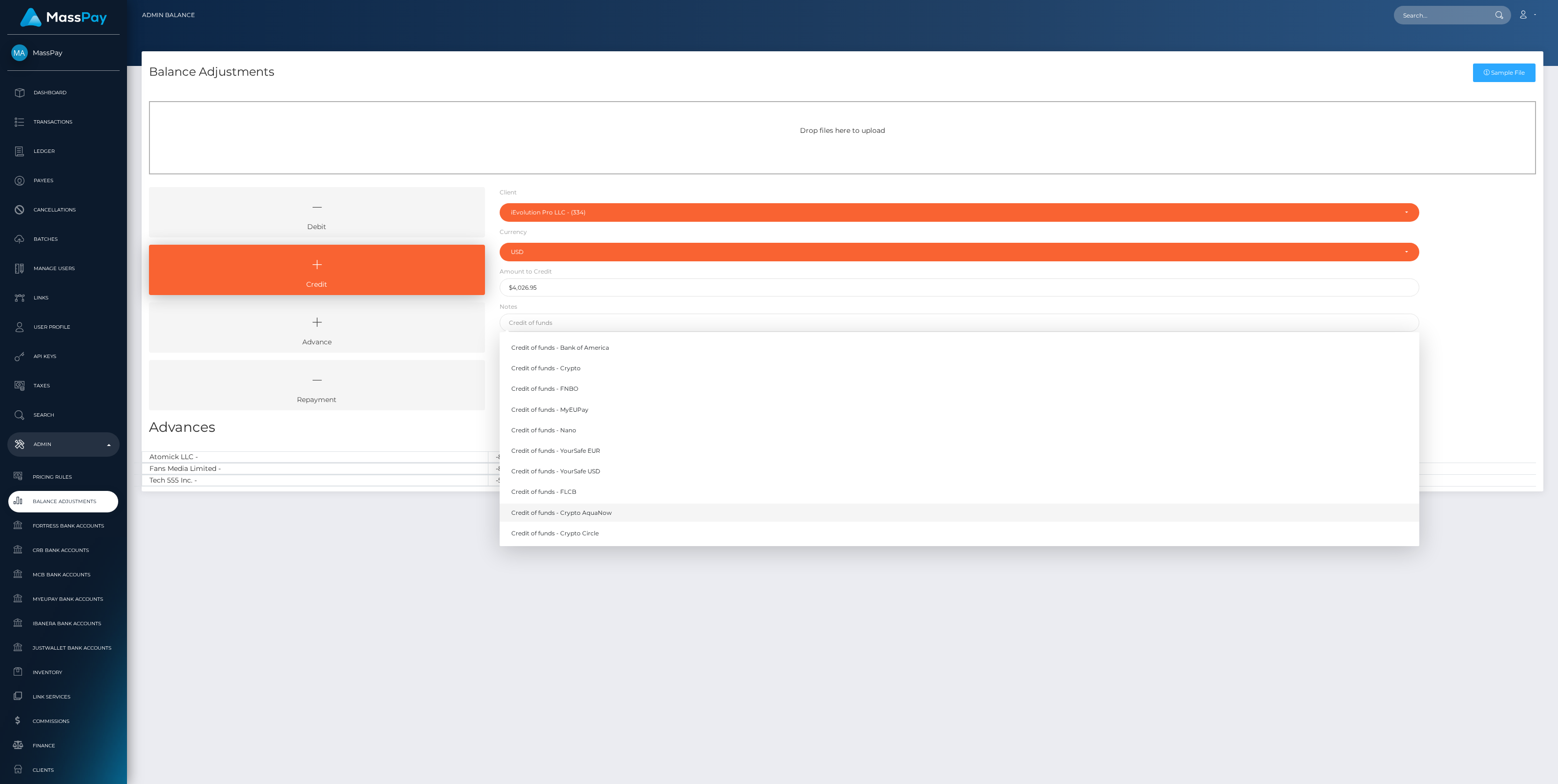
click at [596, 514] on link "Credit of funds - Crypto AquaNow" at bounding box center [960, 513] width 920 height 18
type input "Credit of funds - Crypto AquaNow"
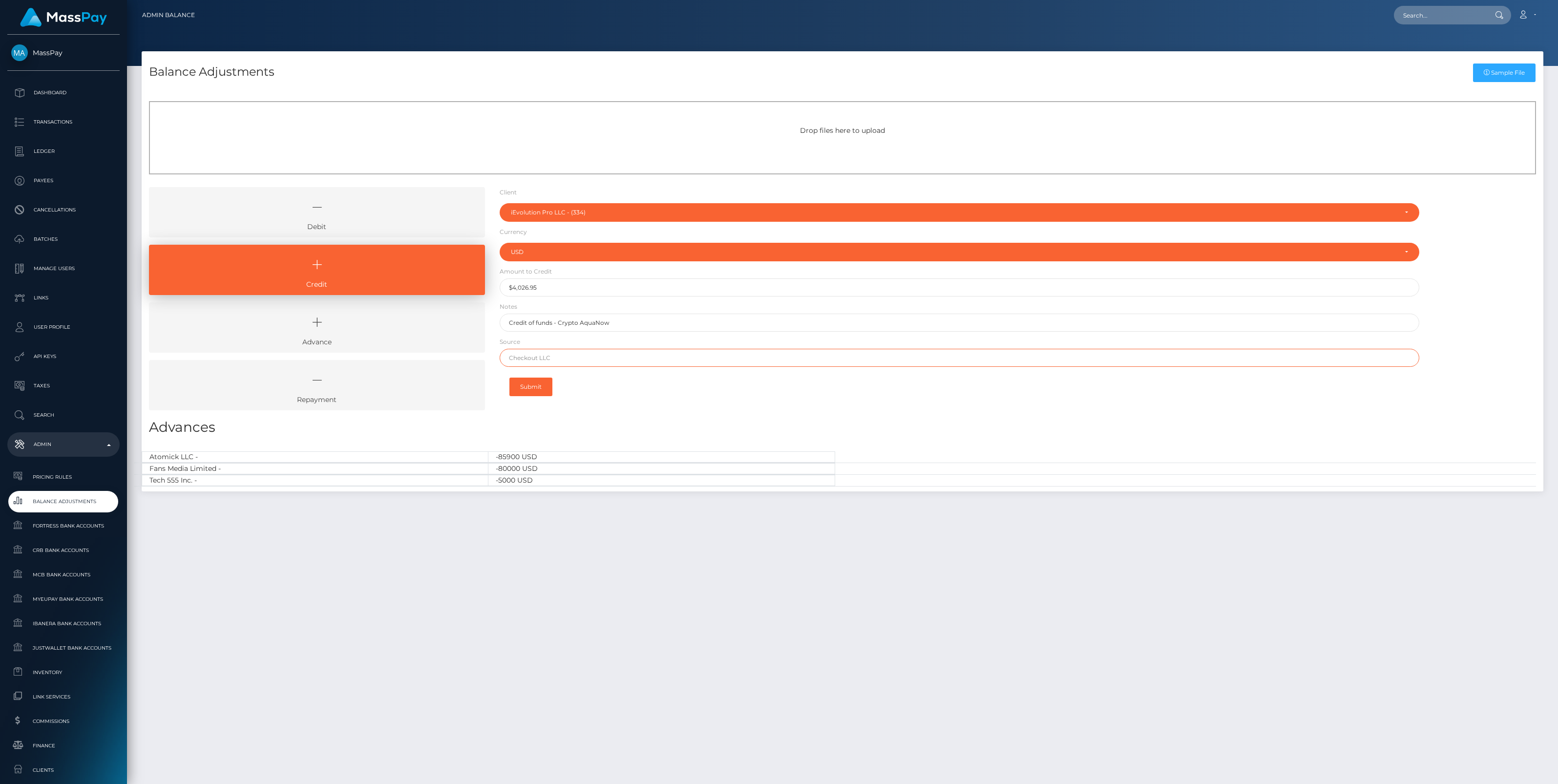
click at [556, 355] on input "text" at bounding box center [960, 358] width 920 height 18
paste input "0x895f02a51eac1c7481958ed1dd218f1fcd11a09dbed46fb02a34301413e632d1"
type input "0x895f02a51eac1c7481958ed1dd218f1fcd11a09dbed46fb02a34301413e632d1"
click at [534, 389] on button "Submit" at bounding box center [531, 386] width 43 height 18
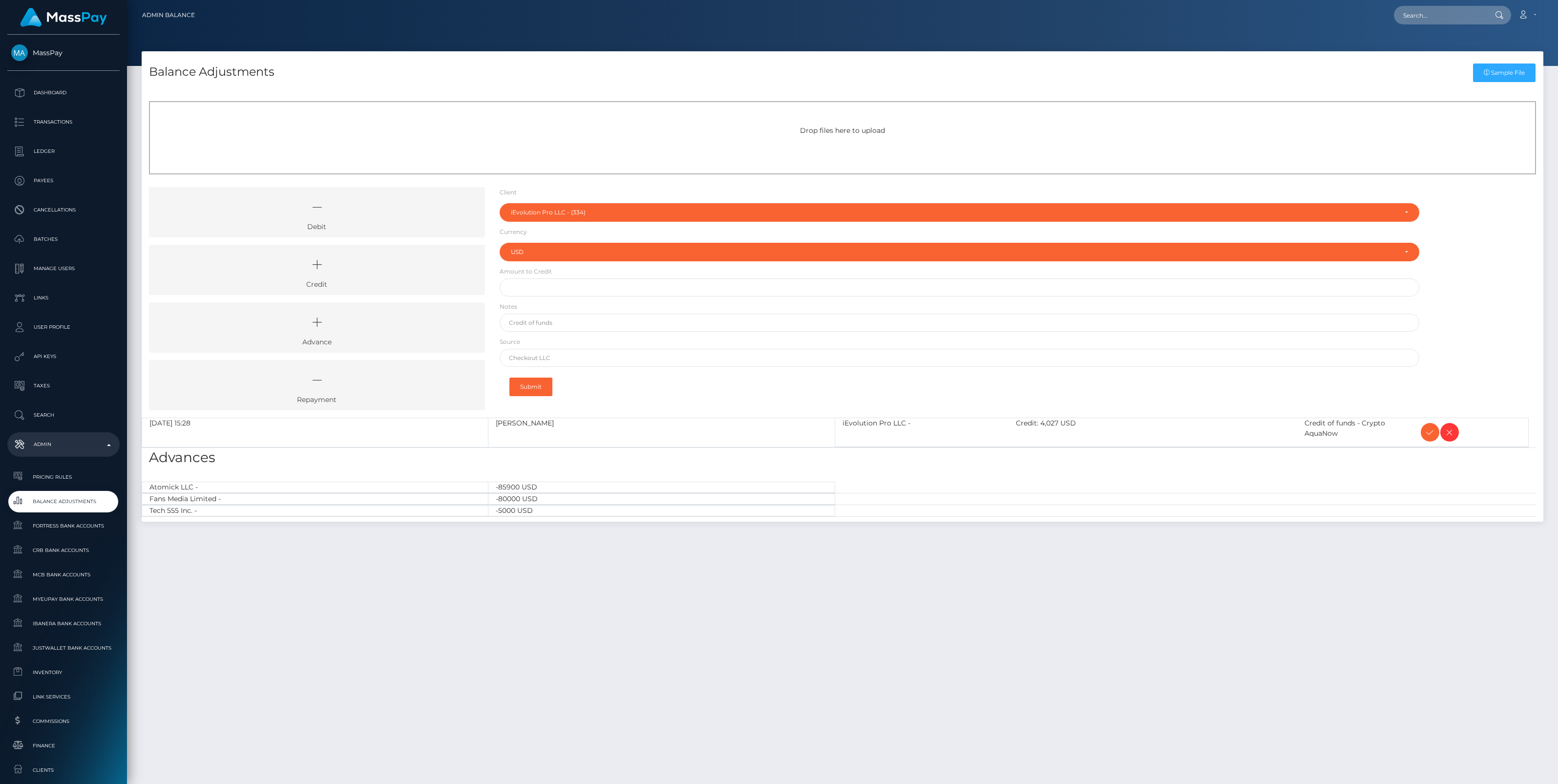
select select "334"
select select "USD"
click at [1429, 432] on icon at bounding box center [1430, 432] width 11 height 12
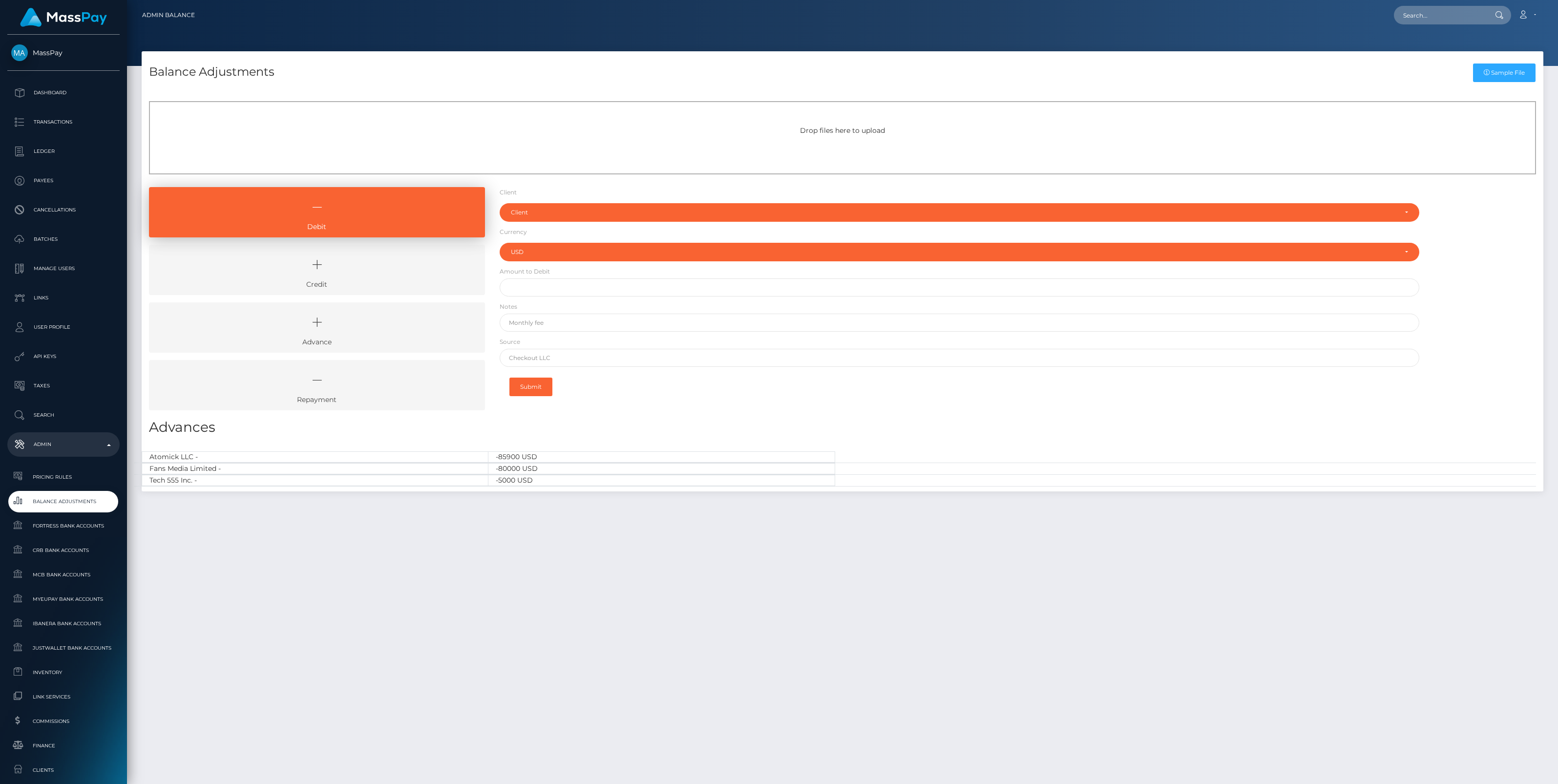
select select "USD"
click at [1423, 14] on input "text" at bounding box center [1439, 15] width 92 height 18
paste input "b0c5c307-9e18-11f0-bd85-0694aced620b"
type input "b0c5c307-9e18-11f0-bd85-0694aced620b"
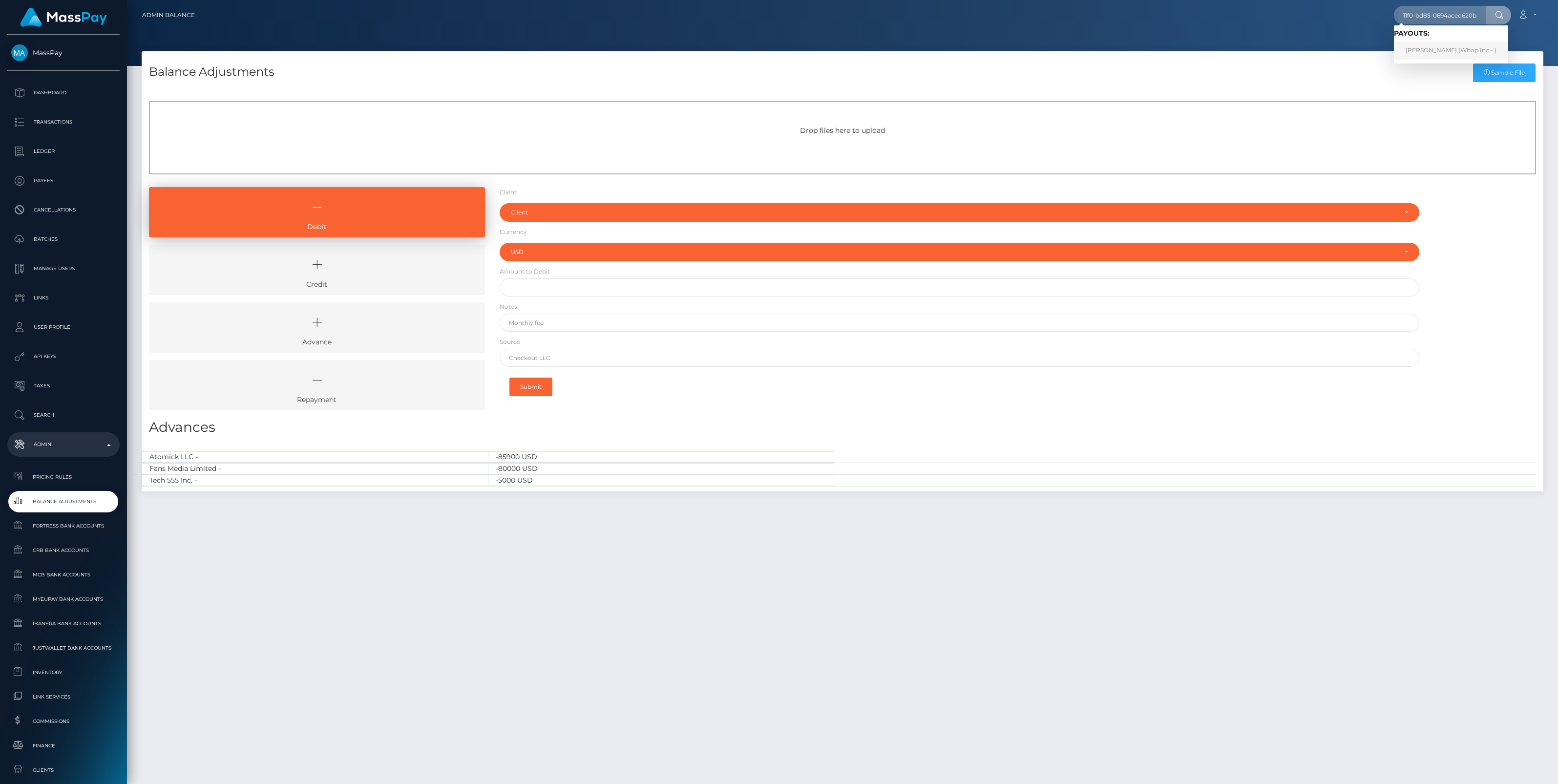
scroll to position [0, 0]
click at [1432, 52] on link "[PERSON_NAME] (Whop Inc - )" at bounding box center [1451, 50] width 114 height 18
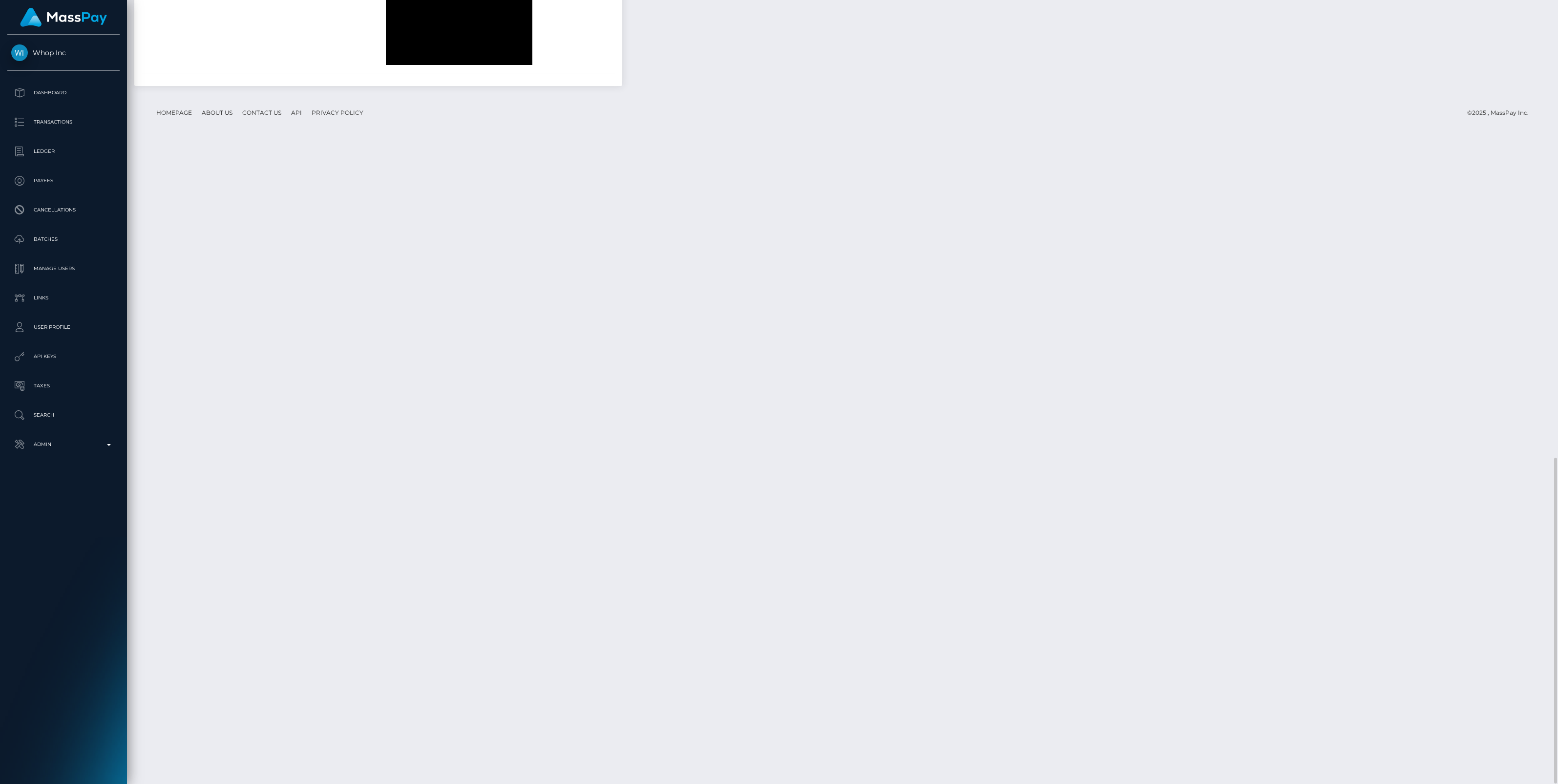
scroll to position [117, 457]
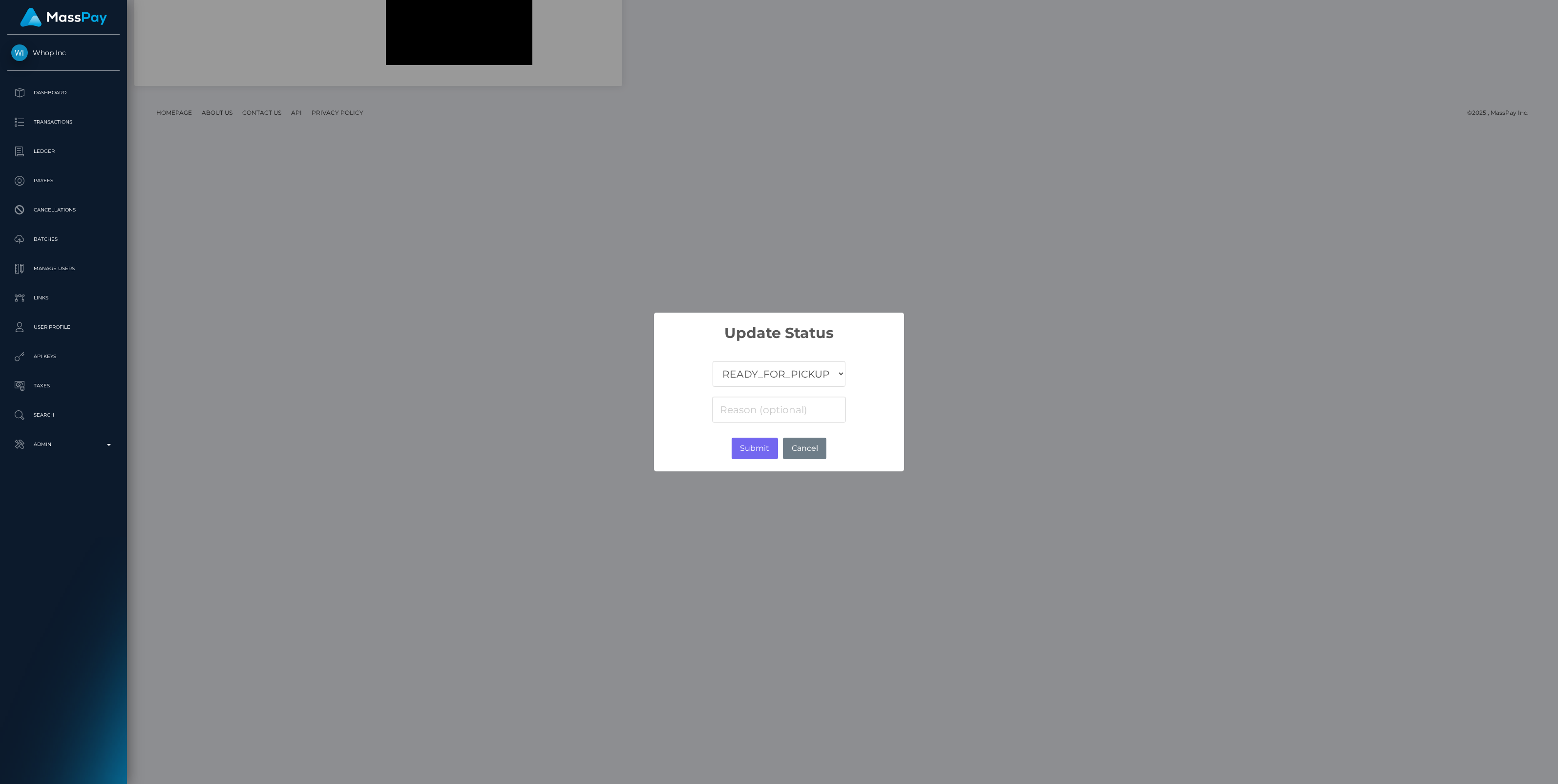
click at [787, 372] on select "COMPLETED CANCELLED READY_FOR_PICKUP PROCESSING" at bounding box center [778, 374] width 133 height 26
select select "CANCELLED"
click at [712, 361] on select "COMPLETED CANCELLED READY_FOR_PICKUP PROCESSING" at bounding box center [778, 374] width 133 height 26
click at [728, 414] on input at bounding box center [779, 409] width 134 height 26
paste input "Return of transaction #P6HNO0S0"
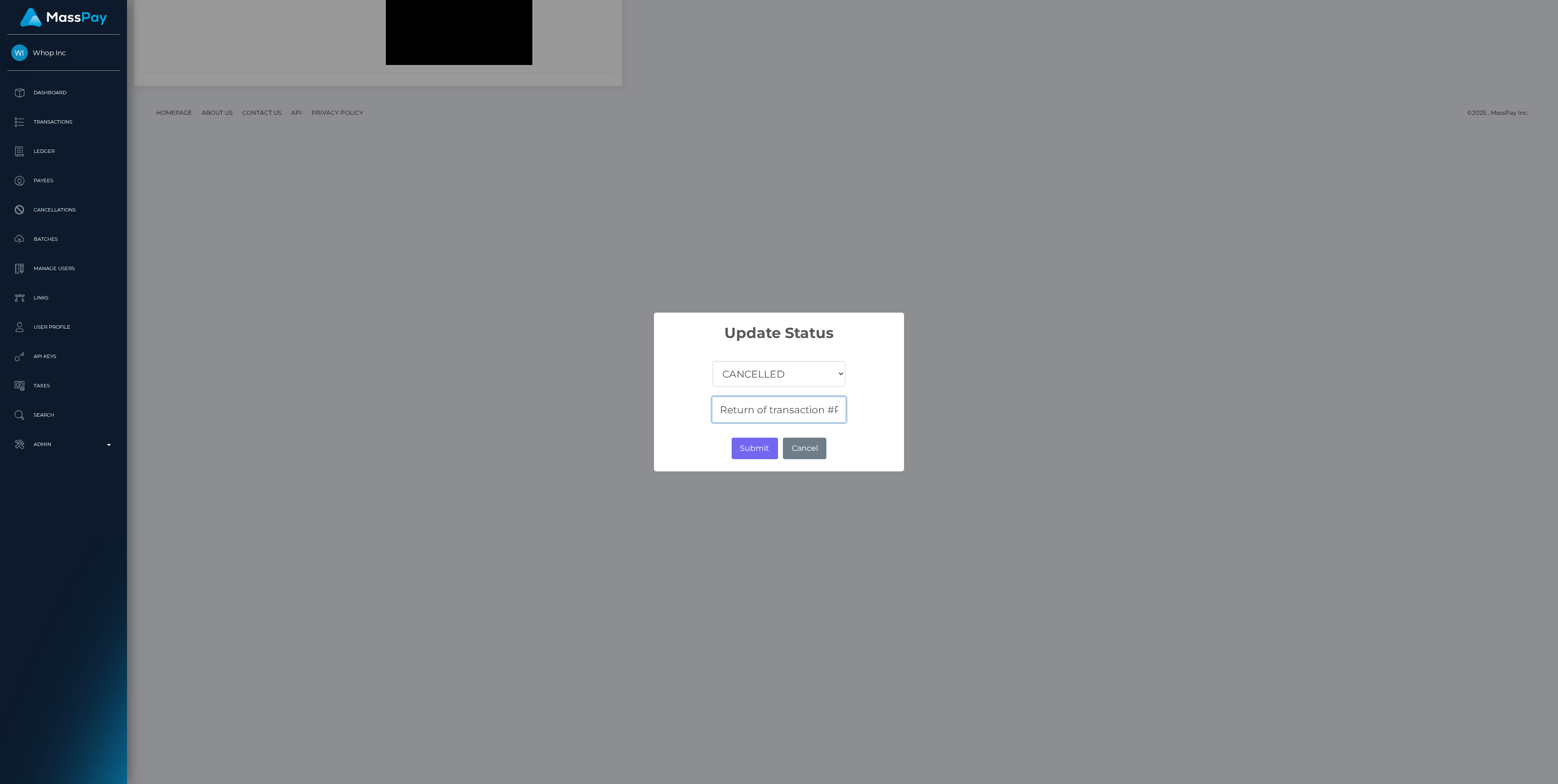
scroll to position [0, 48]
type input "Return of transaction #P6HNO0S0"
click at [750, 450] on button "Submit" at bounding box center [754, 448] width 46 height 22
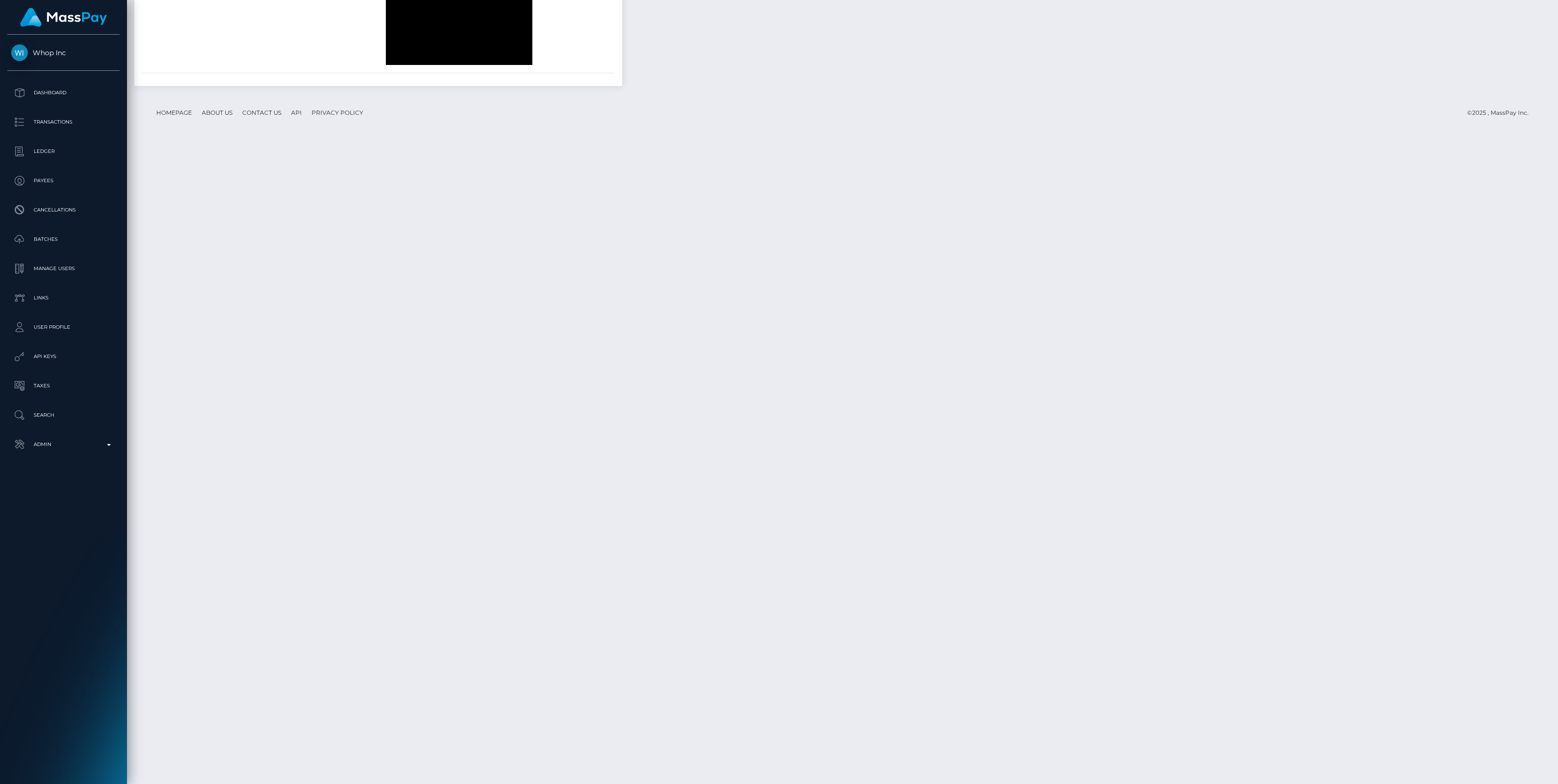
scroll to position [117, 457]
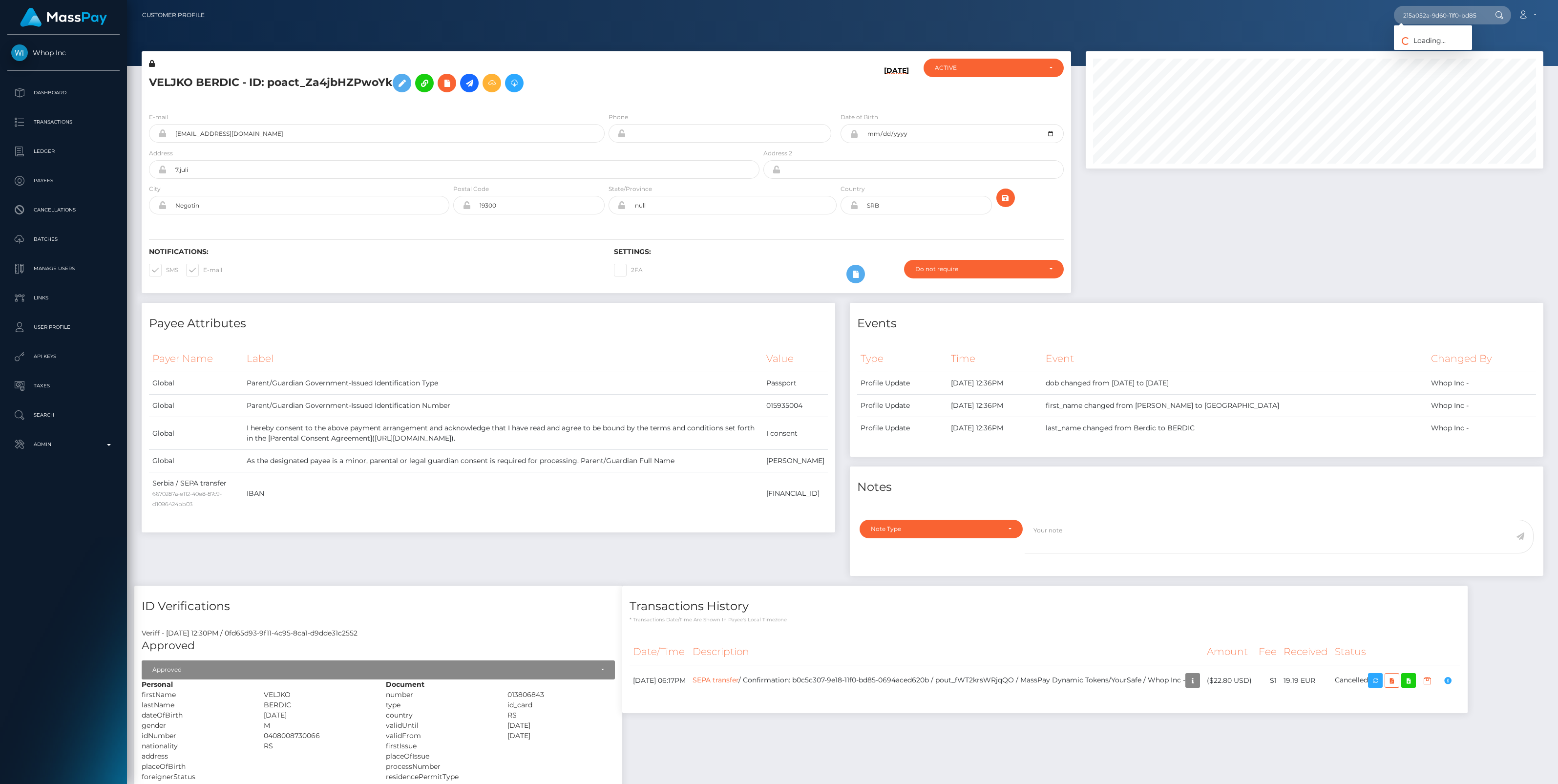
scroll to position [117, 457]
type input "215a052a-9d60-11f0-bd85-0694aced620b"
click at [1430, 50] on link "[PERSON_NAME] (KB Web Marketing LLC - )" at bounding box center [1470, 50] width 153 height 18
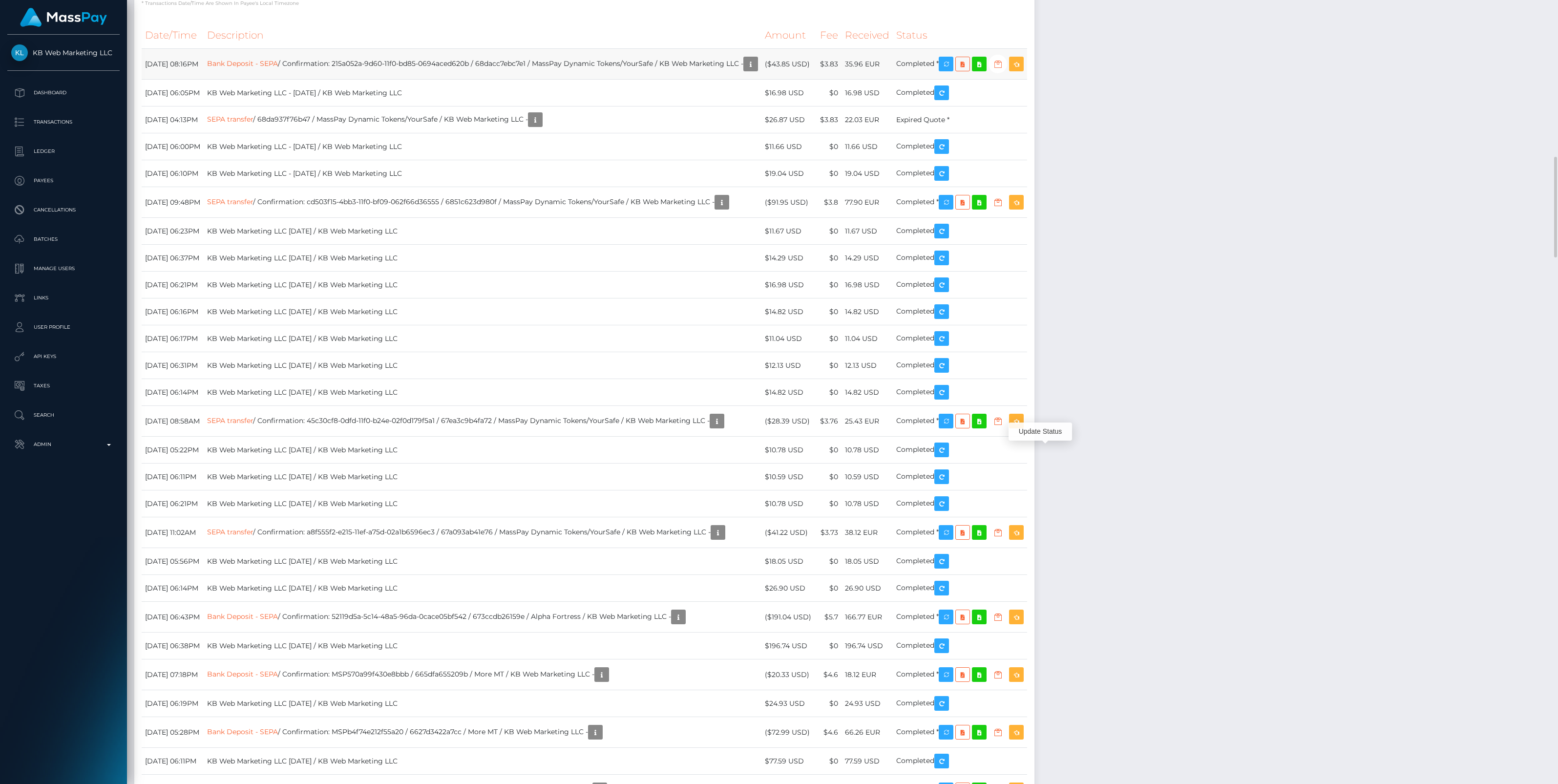
scroll to position [117, 457]
click at [1004, 70] on icon "button" at bounding box center [998, 64] width 11 height 12
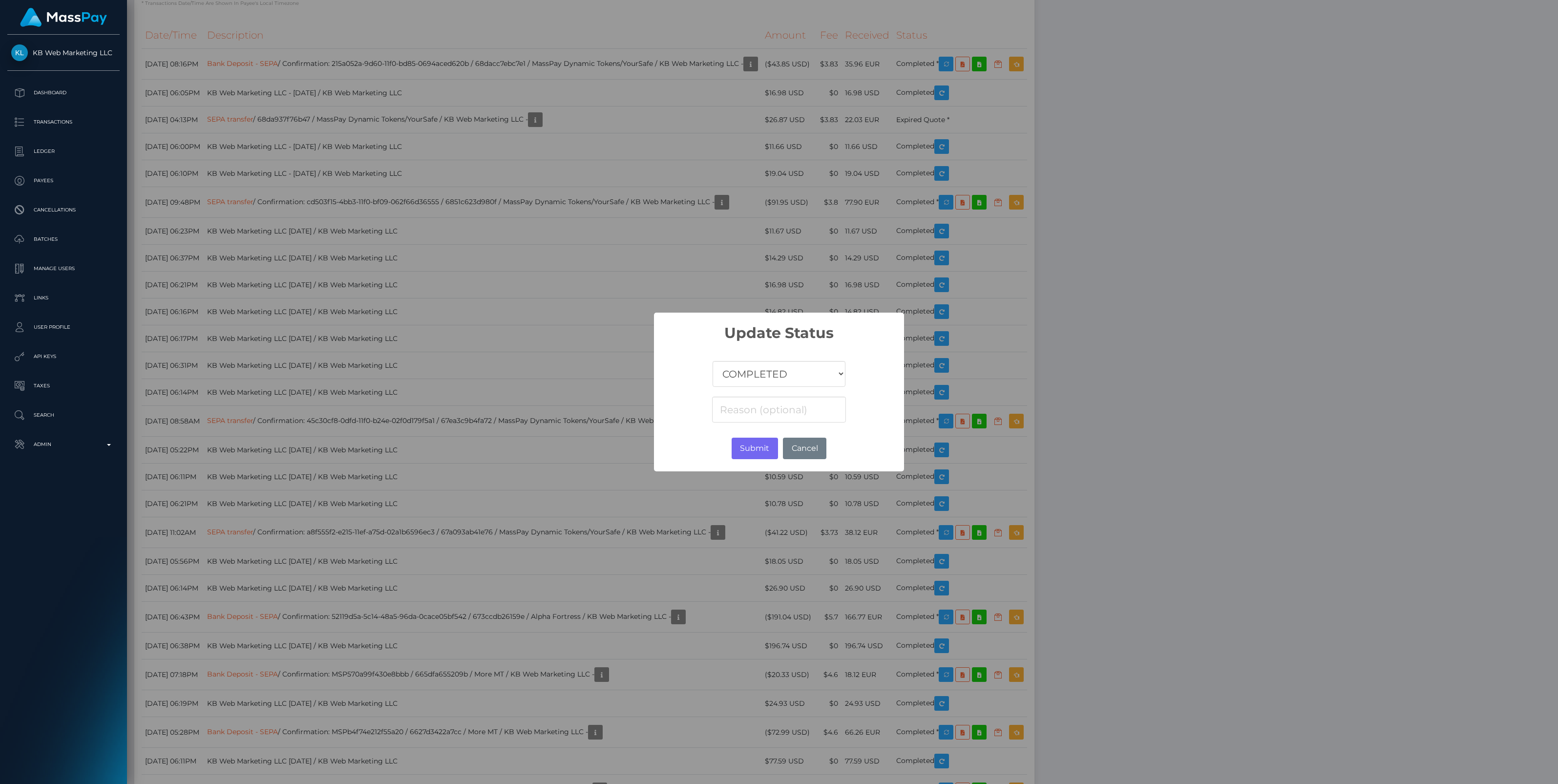
click at [730, 381] on select "COMPLETED CANCELLED READY_FOR_PICKUP PROCESSING" at bounding box center [778, 374] width 133 height 26
select select "CANCELLED"
click at [712, 361] on select "COMPLETED CANCELLED READY_FOR_PICKUP PROCESSING" at bounding box center [778, 374] width 133 height 26
click at [770, 409] on input at bounding box center [779, 409] width 134 height 26
paste input "Return of transaction #XZTIX07C, Incorrect Account Number, please check account…"
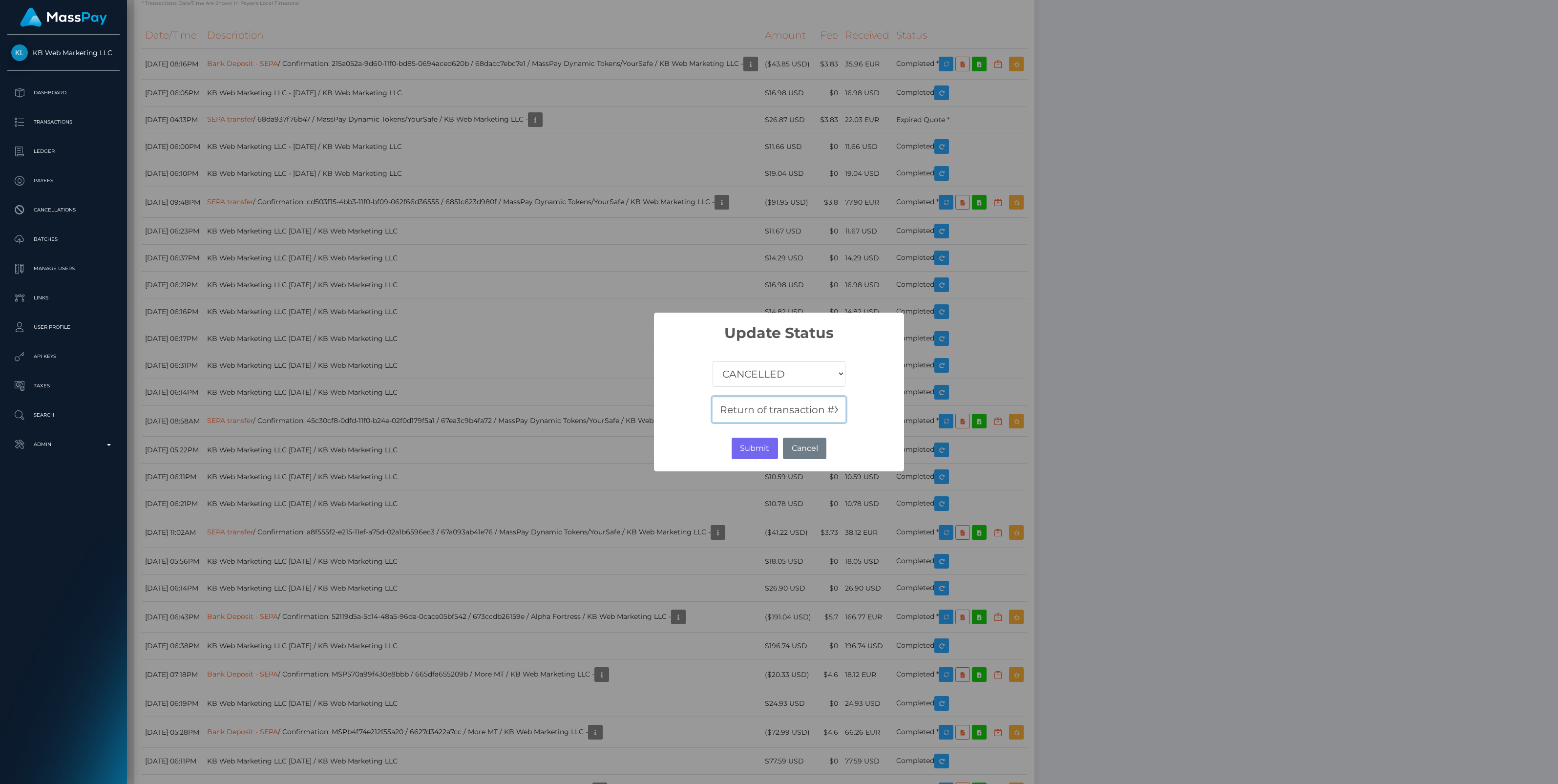
scroll to position [0, 485]
type input "Return of transaction #XZTIX07C, Incorrect Account Number, please check account…"
click at [756, 446] on button "Submit" at bounding box center [754, 448] width 46 height 22
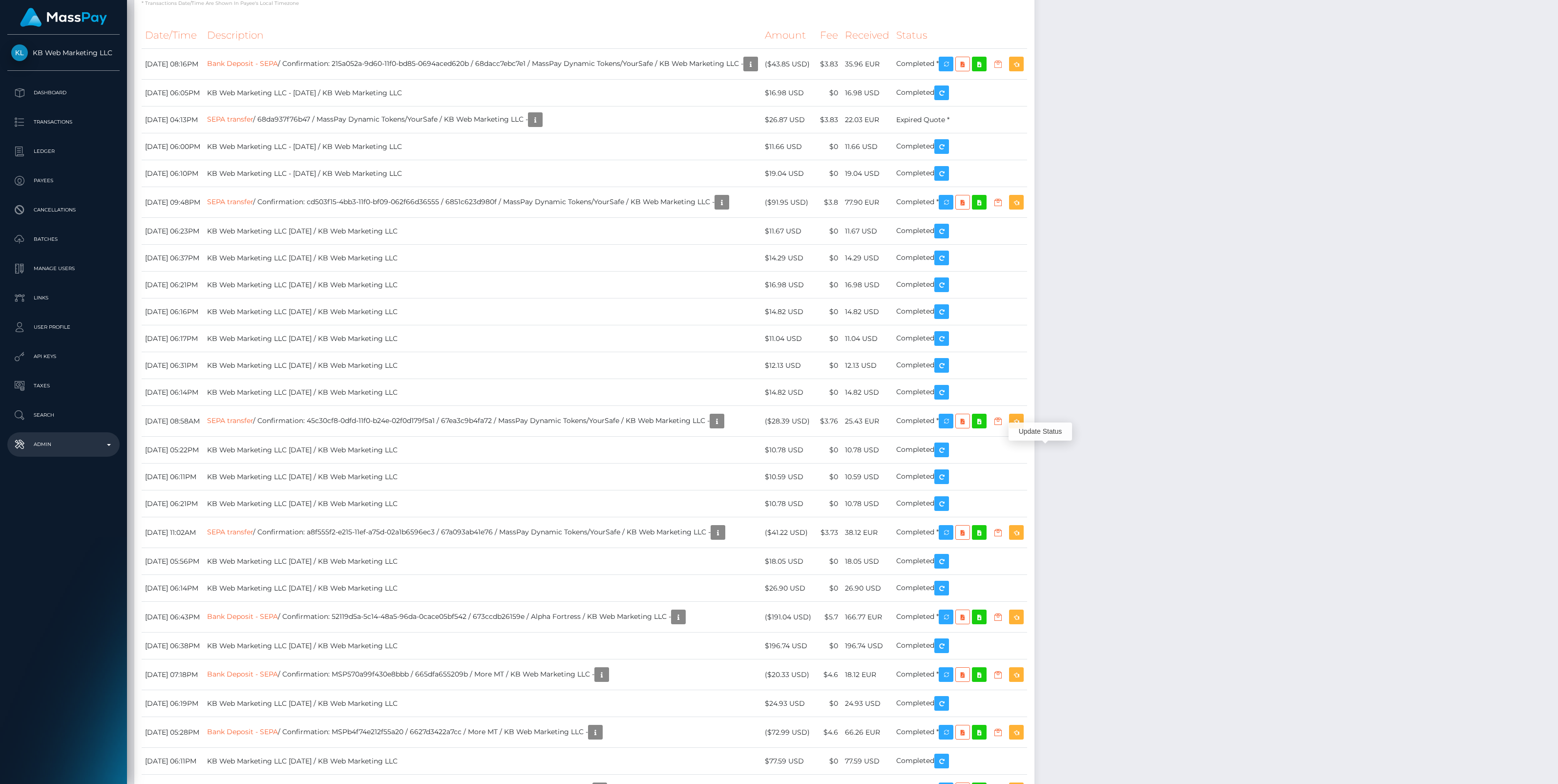
scroll to position [117, 457]
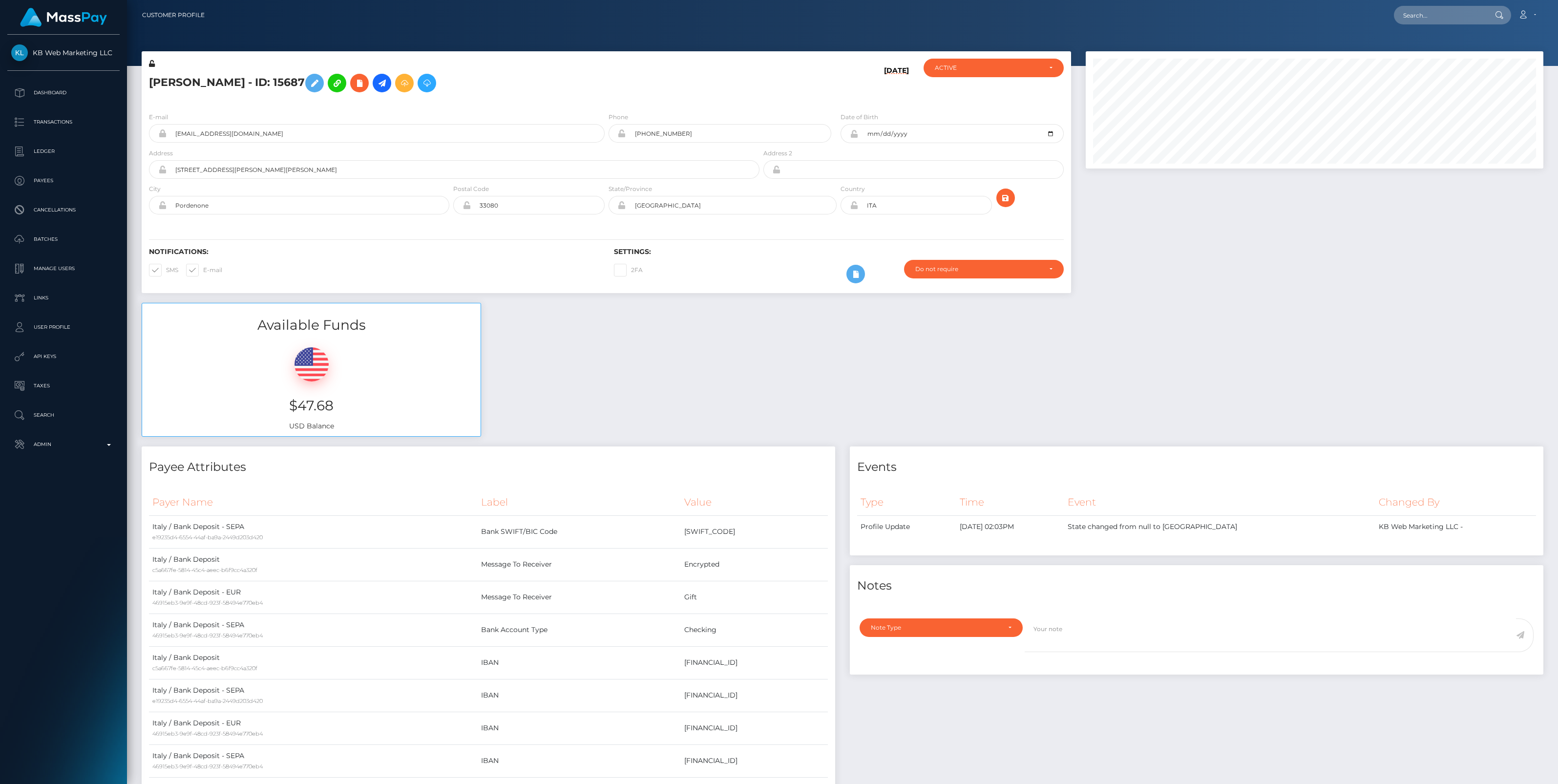
scroll to position [117, 457]
click at [1422, 18] on input "text" at bounding box center [1439, 15] width 92 height 18
paste input "CANCELLED 10/02/2025"
type input "C"
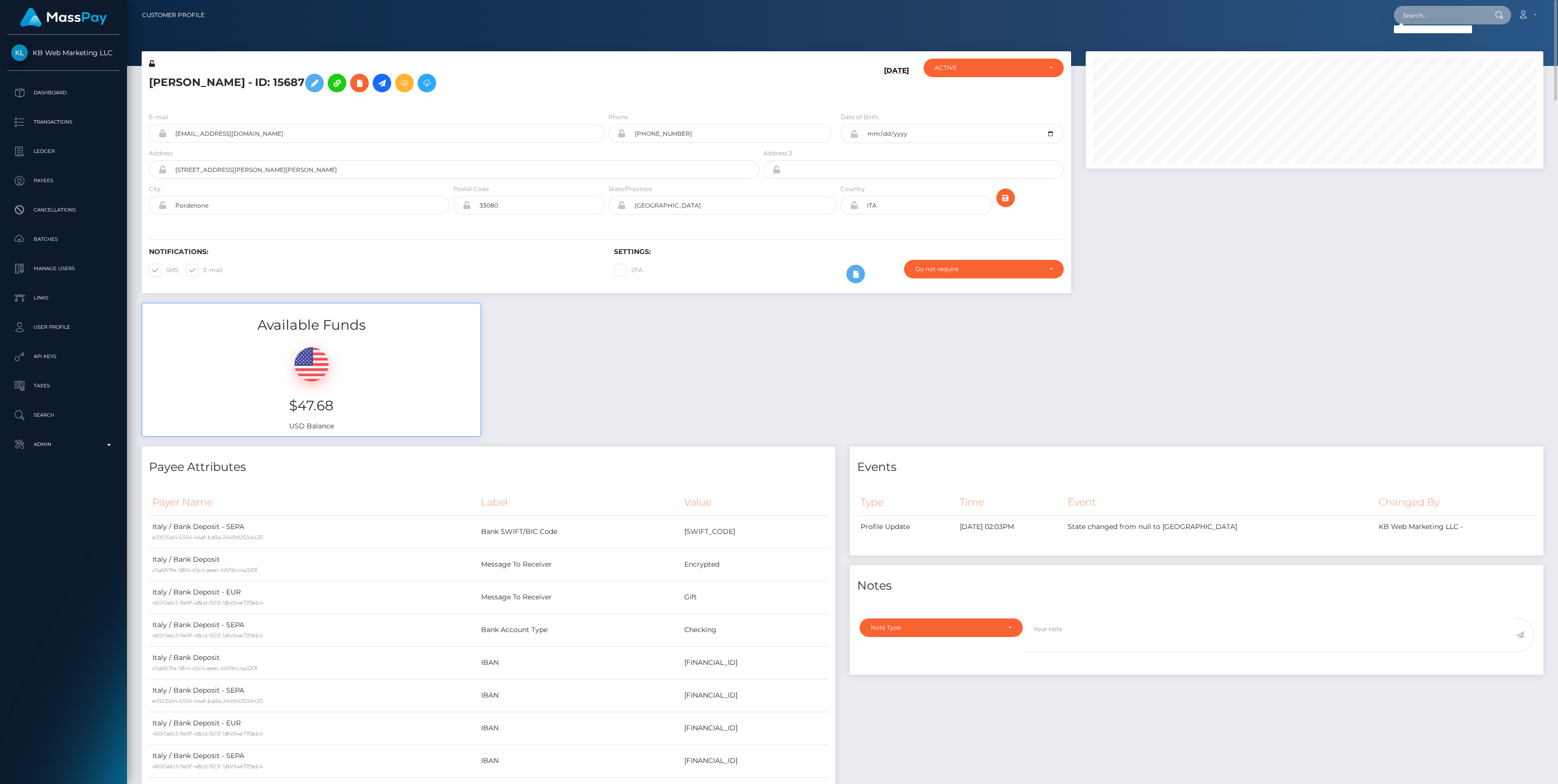
paste input "[EMAIL_ADDRESS][DOMAIN_NAME]"
type input "em.j.lynn13@gmail.com"
click at [1440, 50] on link "EMILY JANE LYNN" at bounding box center [1432, 50] width 78 height 18
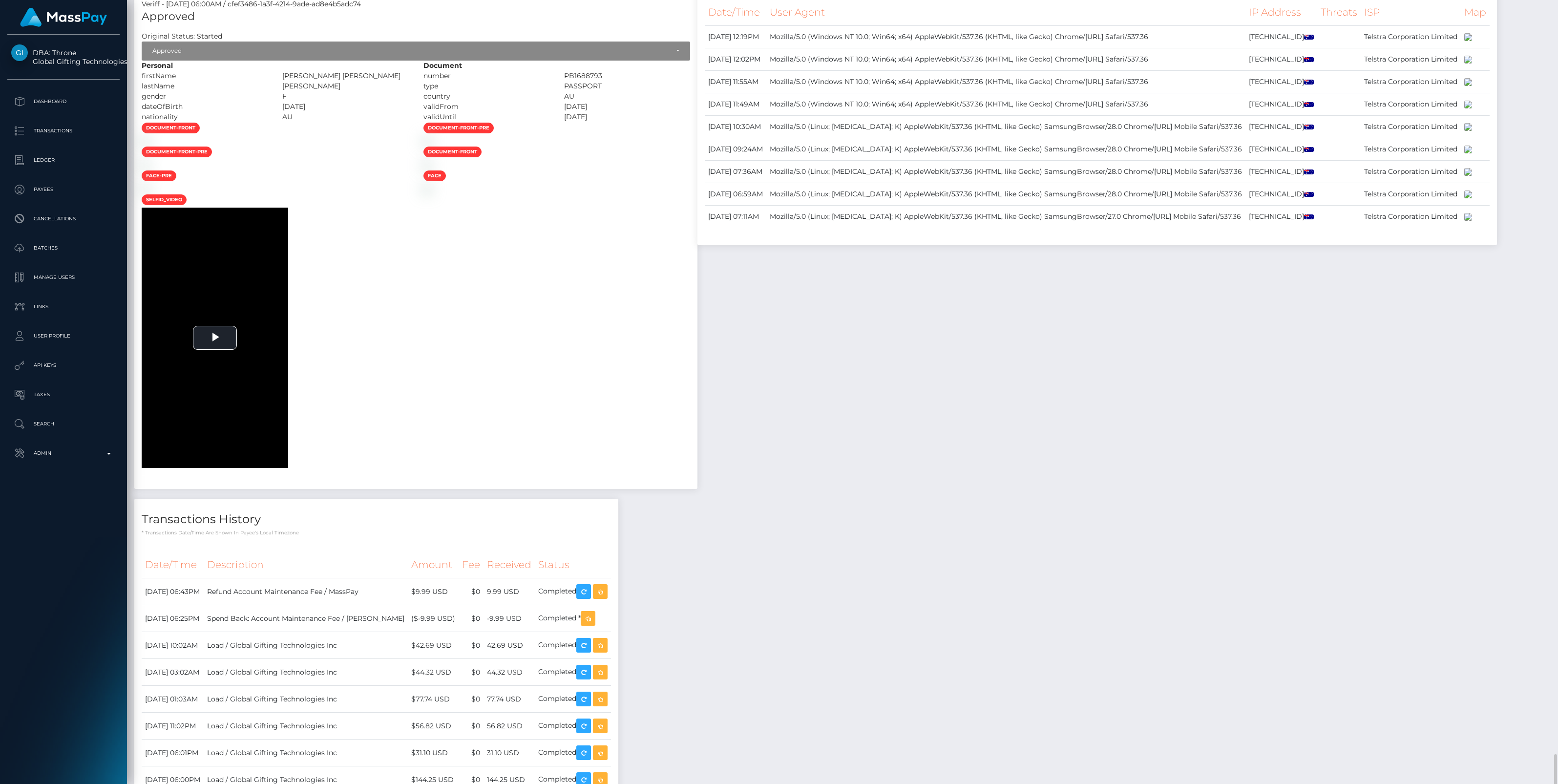
scroll to position [1978, 0]
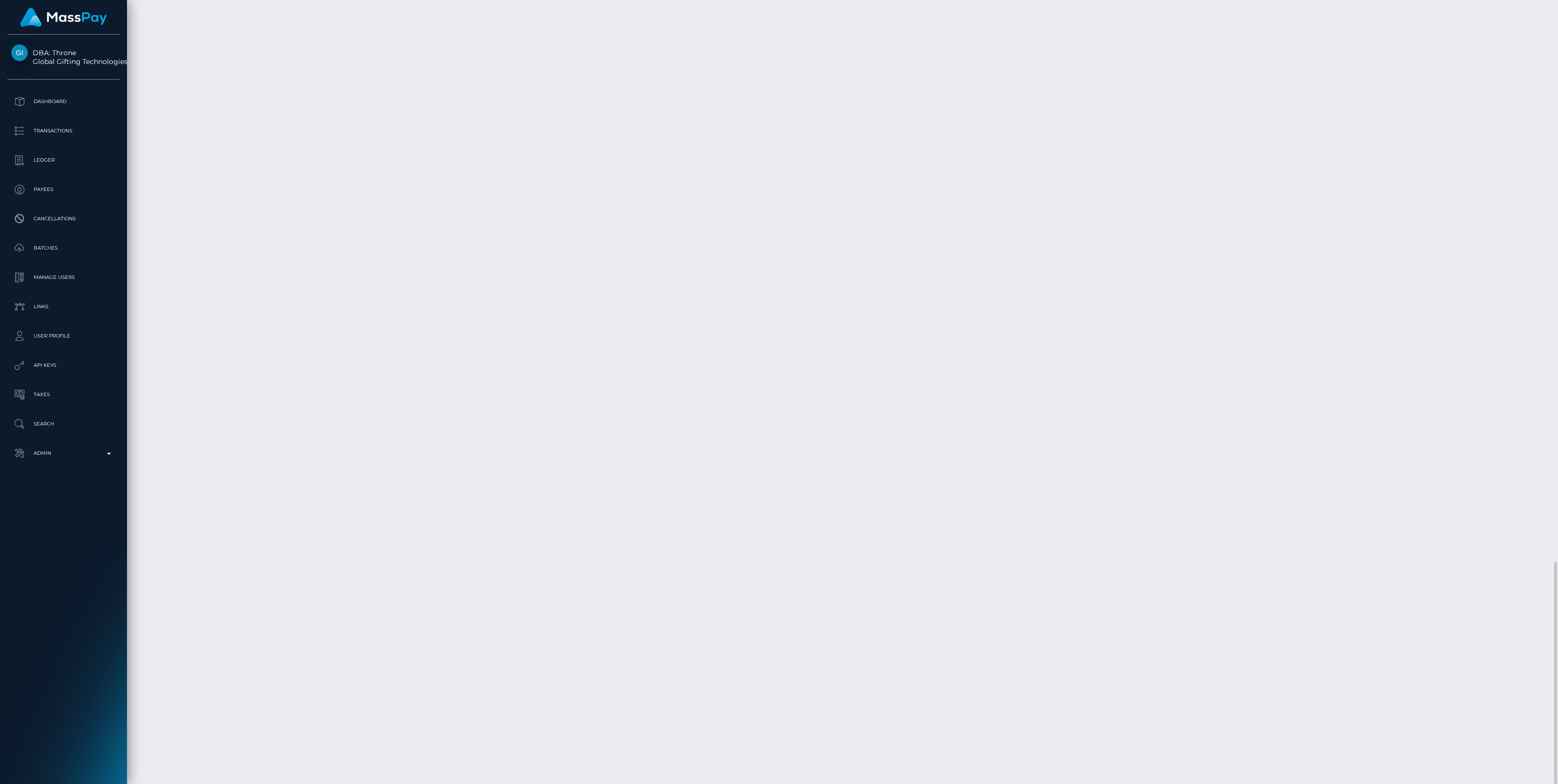
drag, startPoint x: 1113, startPoint y: 180, endPoint x: 1227, endPoint y: 181, distance: 114.0
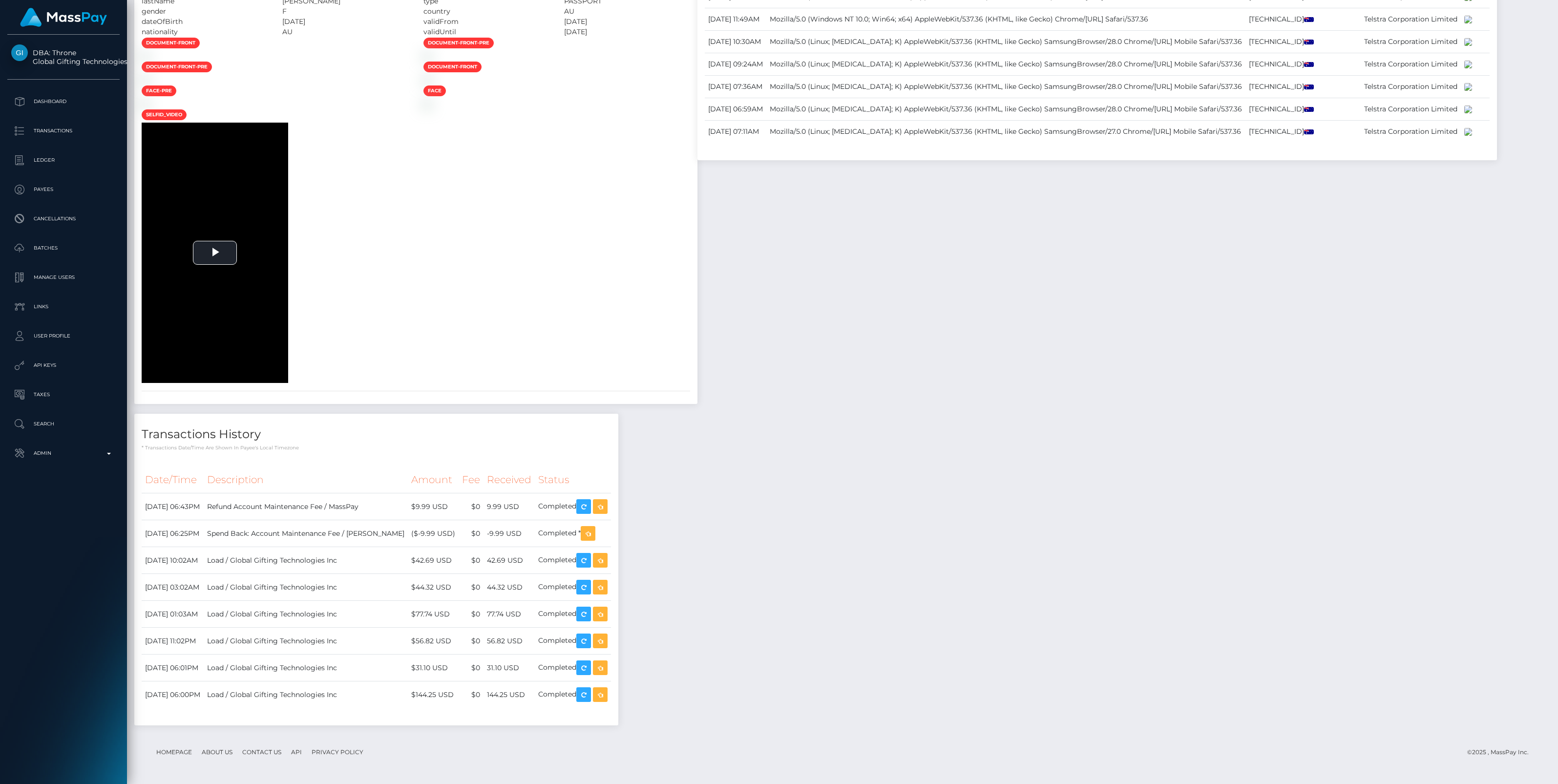
scroll to position [0, 0]
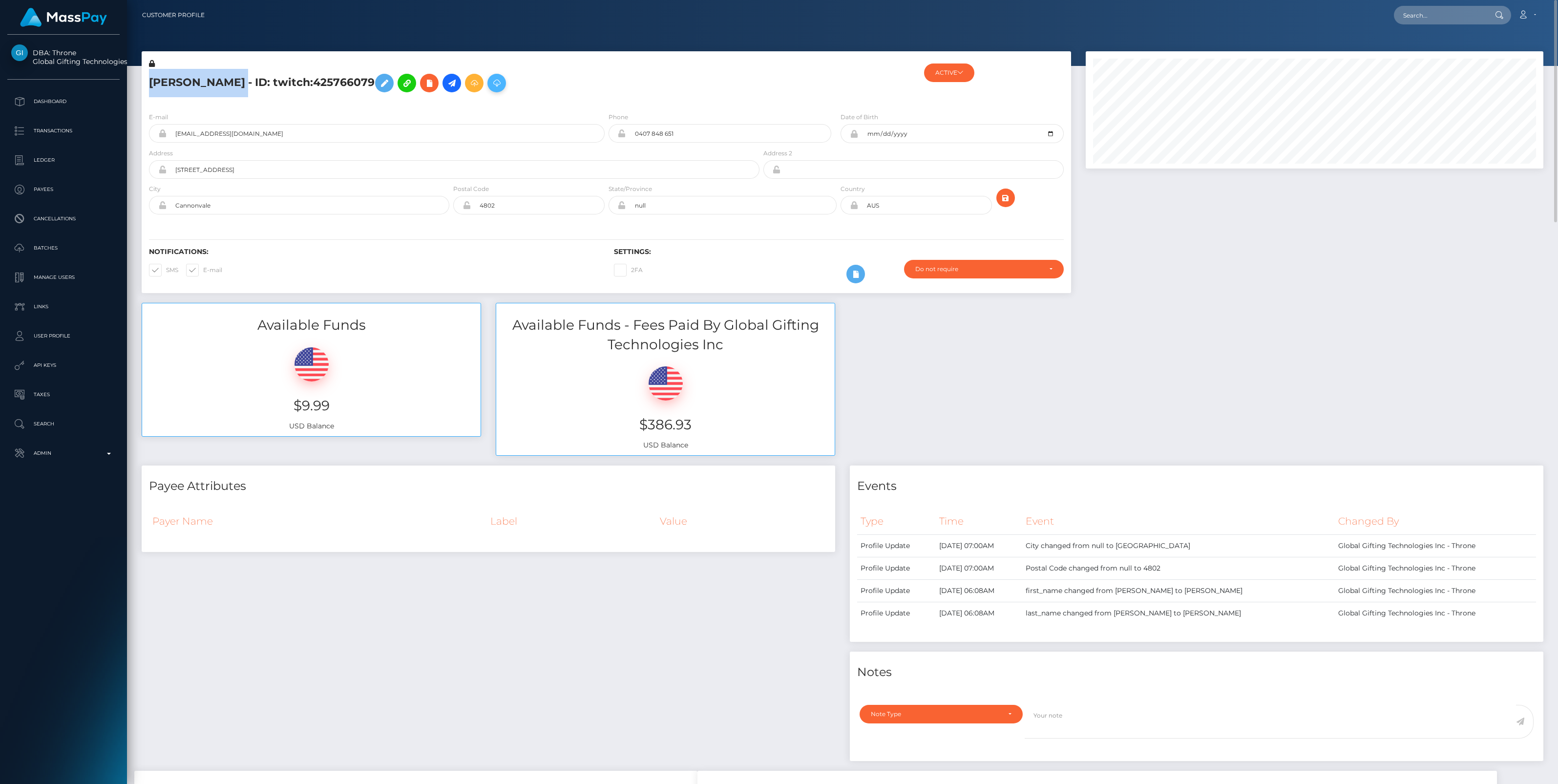
click at [502, 82] on icon at bounding box center [497, 83] width 11 height 12
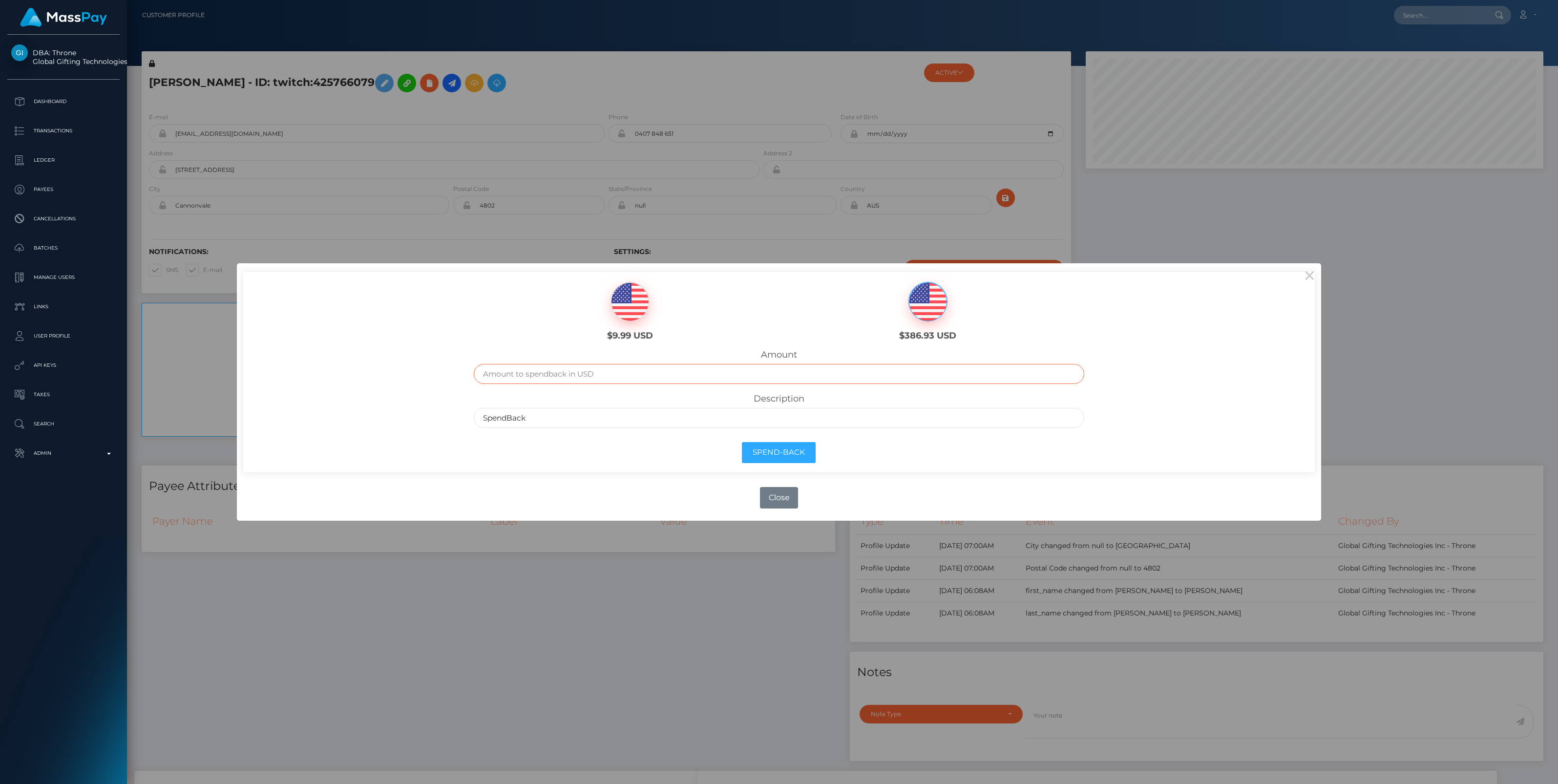
click at [539, 375] on input "text" at bounding box center [779, 374] width 610 height 20
type input "9.99"
drag, startPoint x: 549, startPoint y: 421, endPoint x: 409, endPoint y: 421, distance: 140.0
click at [409, 421] on div "$9.99 USD $386.93 USD Amount 9.99 Description SpendBack Spend-Back" at bounding box center [778, 372] width 1071 height 200
paste input "Transferring Refund Account Maintenance Fee to Main Wallet/c621a92c-fcab-11ef-b…"
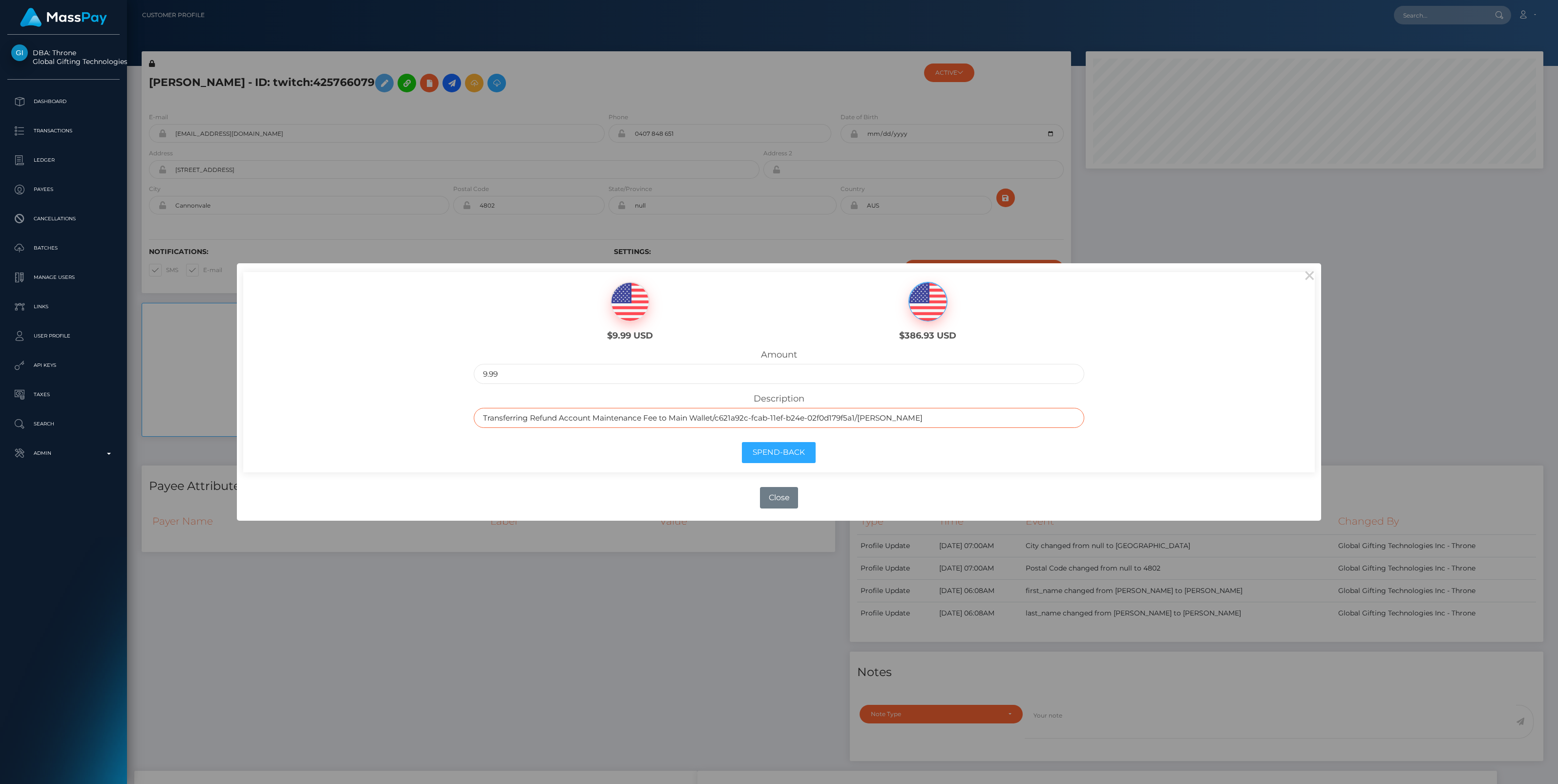
click at [714, 415] on input "Transferring Refund Account Maintenance Fee to Main Wallet/c621a92c-fcab-11ef-b…" at bounding box center [779, 418] width 610 height 20
click at [719, 417] on input "Transferring Refund Account Maintenance Fee to Main Wallet /c621a92c-fcab-11ef-…" at bounding box center [779, 418] width 610 height 20
click at [863, 420] on input "Transferring Refund Account Maintenance Fee to Main Wallet / c621a92c-fcab-11ef…" at bounding box center [779, 418] width 610 height 20
click at [865, 418] on input "Transferring Refund Account Maintenance Fee to Main Wallet / c621a92c-fcab-11ef…" at bounding box center [779, 418] width 610 height 20
click at [865, 418] on input "Transferring Refund Account Maintenance Fee to Main Wallet / c621a92c-fcab-11ef…" at bounding box center [779, 418] width 610 height 20
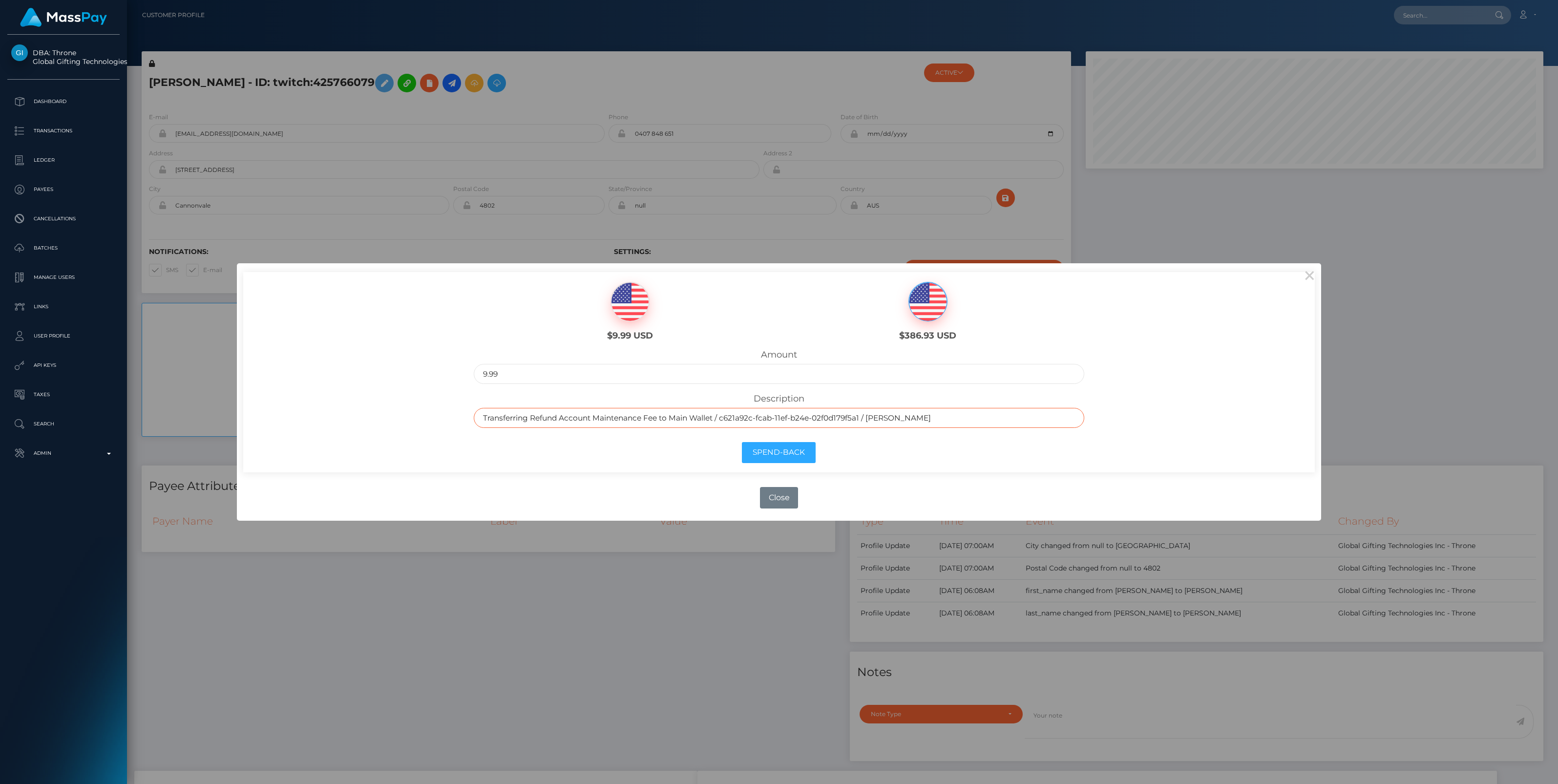
drag, startPoint x: 972, startPoint y: 421, endPoint x: 221, endPoint y: 457, distance: 751.9
click at [221, 457] on div "× $9.99 USD $386.93 USD Amount 9.99 Description Transferring Refund Account Mai…" at bounding box center [779, 392] width 1558 height 784
type input "Transferring Refund Account Maintenance Fee to Main Wallet / c621a92c-fcab-11ef…"
click at [620, 304] on img at bounding box center [630, 302] width 38 height 39
click at [769, 450] on button "Spend-Back" at bounding box center [779, 452] width 74 height 21
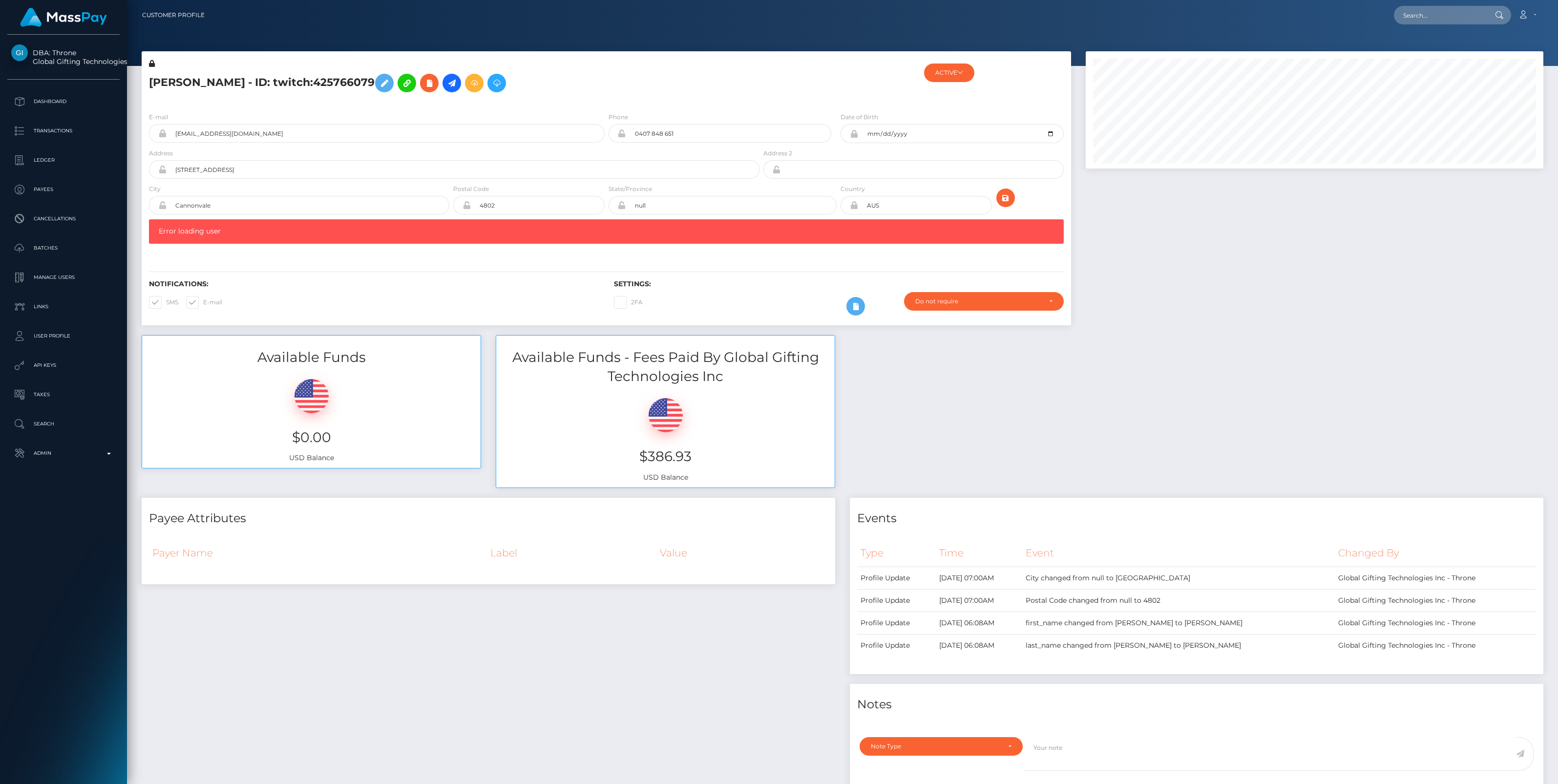
scroll to position [117, 457]
click at [480, 83] on icon at bounding box center [474, 83] width 11 height 12
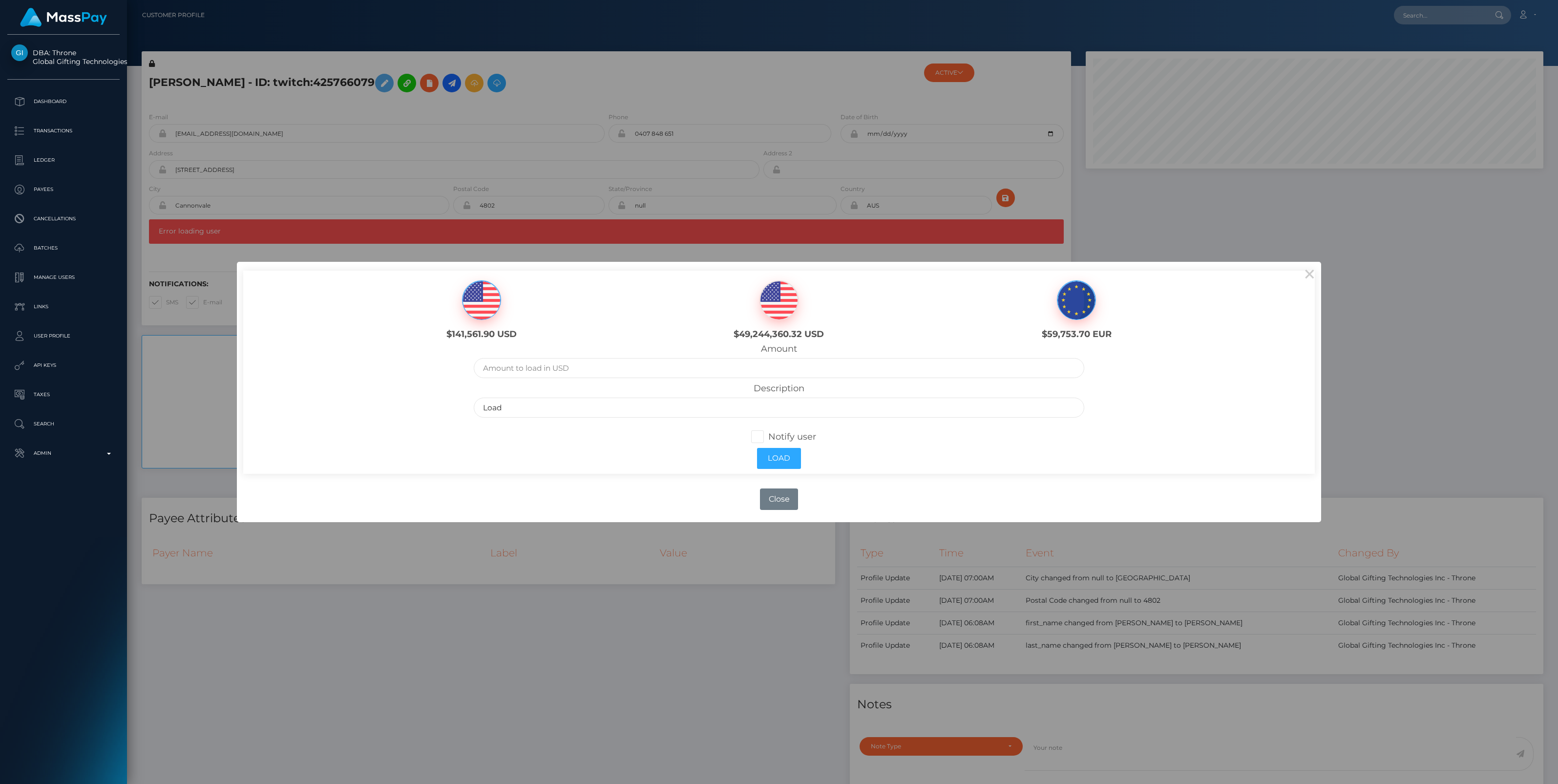
click at [475, 301] on img at bounding box center [481, 301] width 38 height 39
click at [513, 369] on input "text" at bounding box center [779, 368] width 610 height 20
type input "9.99"
click at [518, 406] on input "Load" at bounding box center [779, 408] width 610 height 20
type input "L"
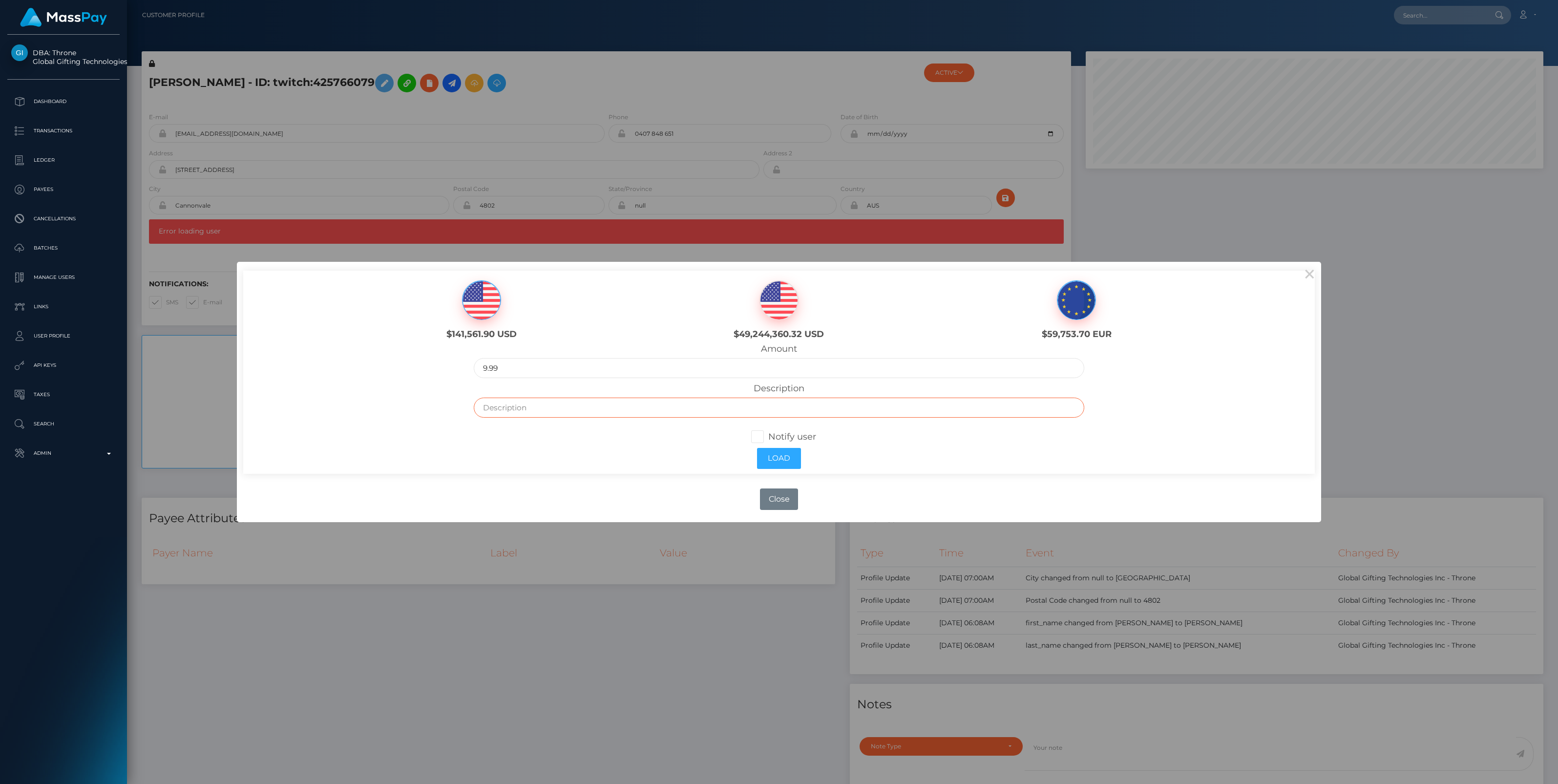
paste input "Refund Account Maintenance Fee to Main Wallet / c621a92c-fcab-11ef-b24e-02f0d17…"
click at [668, 407] on input "Refund Account Maintenance Fee to Main Wallet / c621a92c-fcab-11ef-b24e-02f0d17…" at bounding box center [779, 408] width 610 height 20
type input "Refund Account Maintenance Fee / c621a92c-fcab-11ef-b24e-02f0d179f5a1 / EMILY J…"
click at [789, 458] on button "Load" at bounding box center [778, 458] width 44 height 21
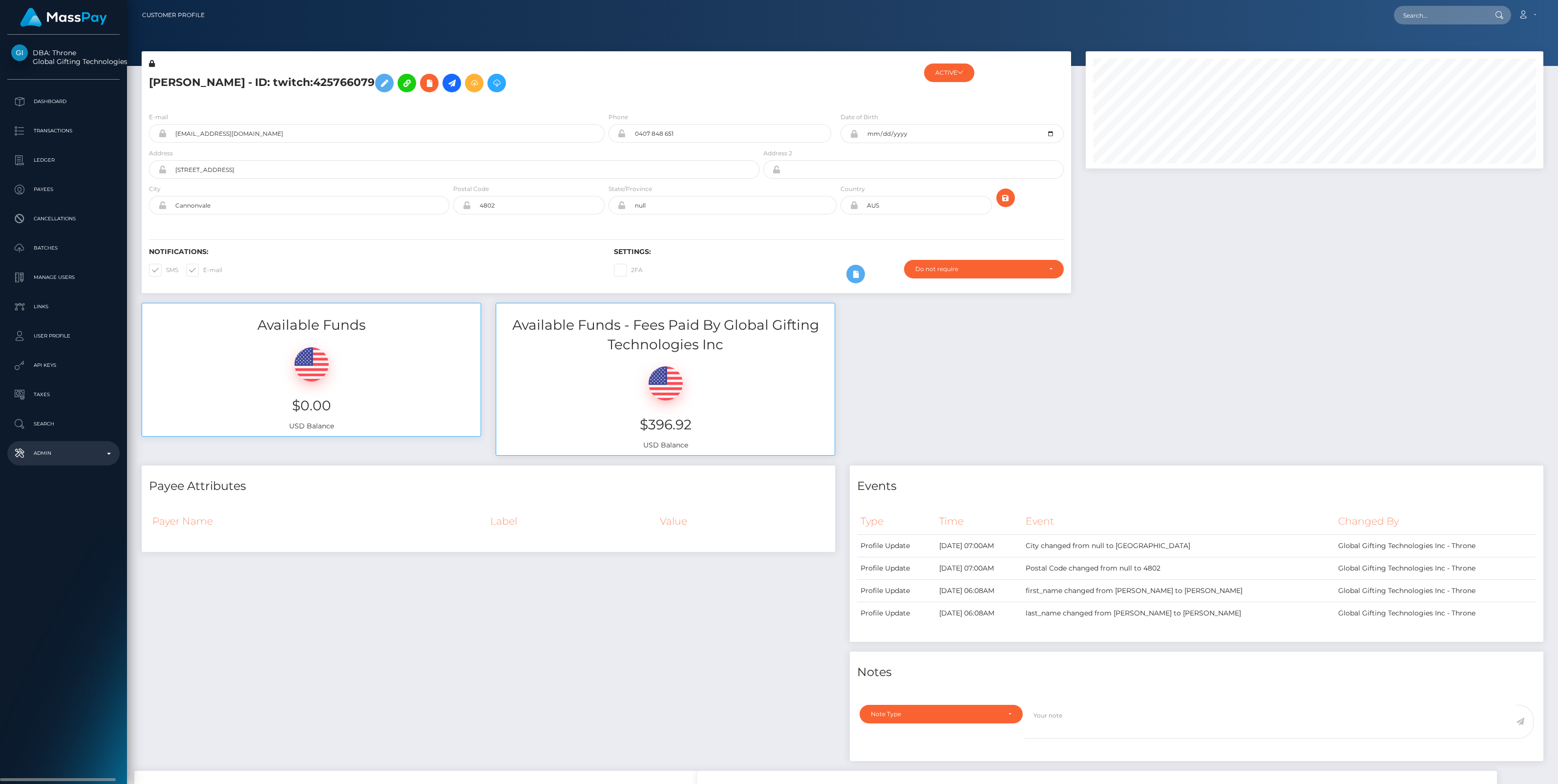
click at [112, 448] on p "Admin" at bounding box center [63, 453] width 105 height 15
click at [55, 506] on span "Balance Adjustments" at bounding box center [63, 510] width 105 height 11
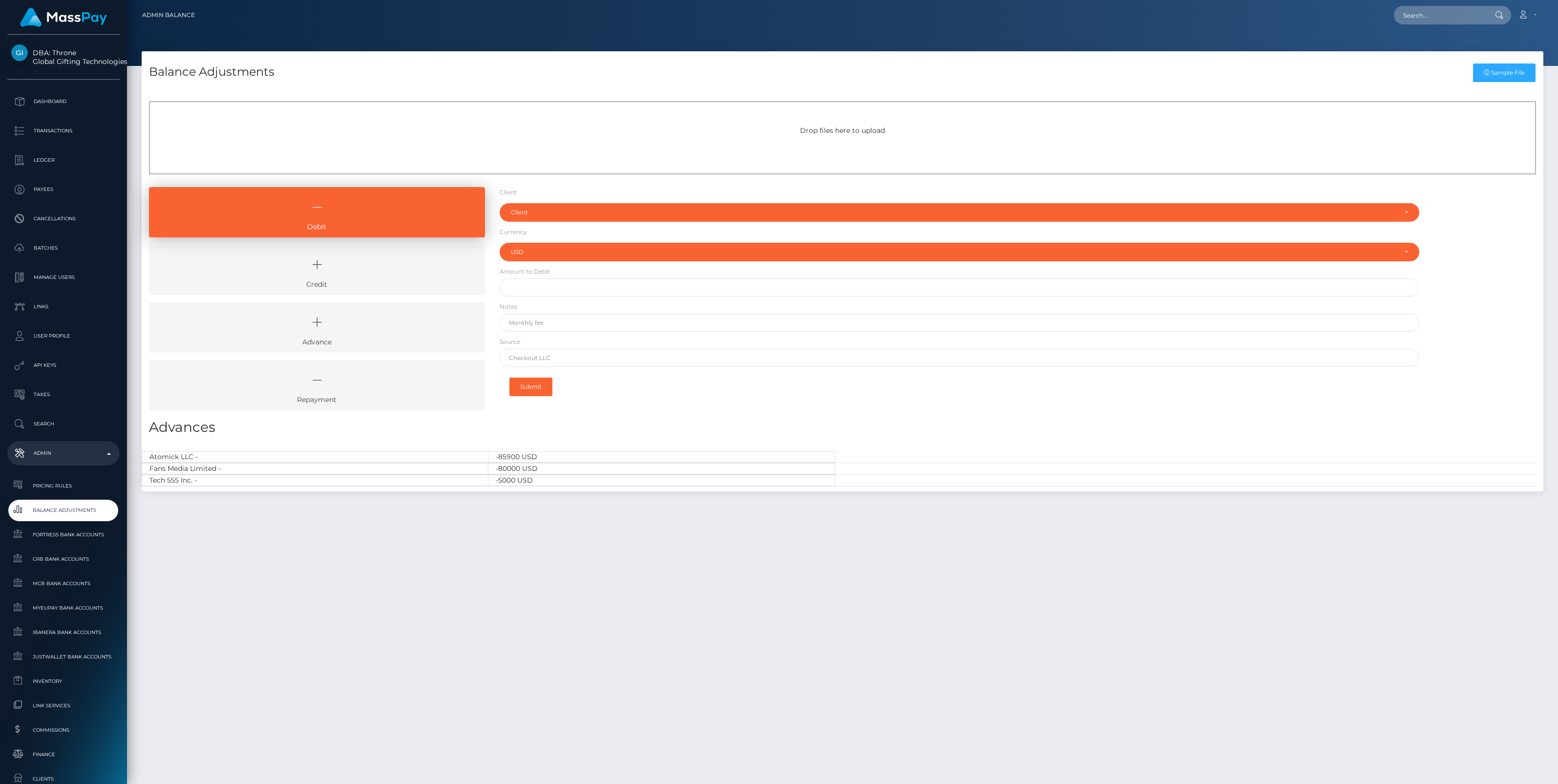
select select "USD"
click at [377, 279] on link "Credit" at bounding box center [317, 270] width 336 height 50
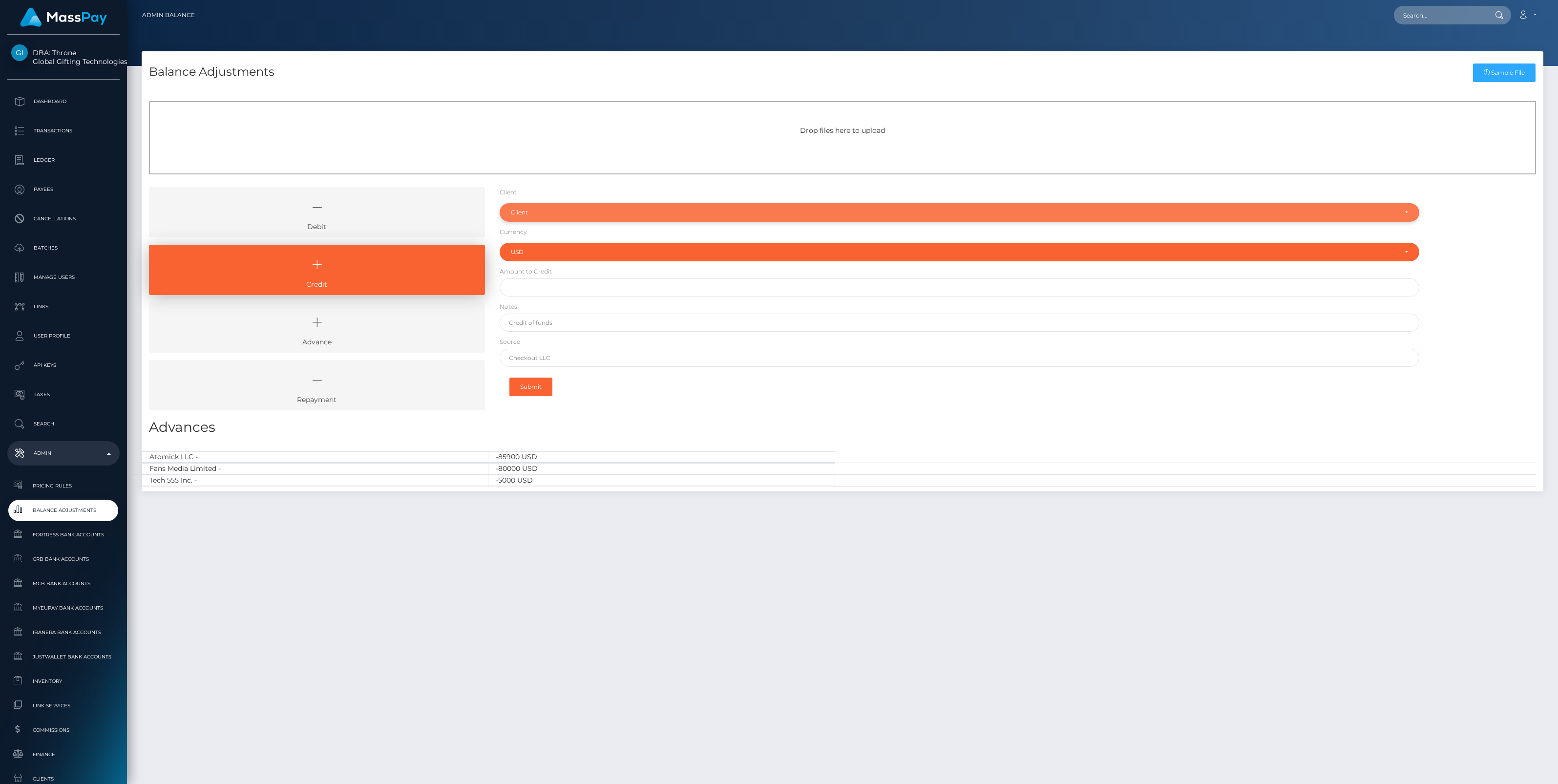
click at [532, 213] on div "Client" at bounding box center [953, 212] width 886 height 8
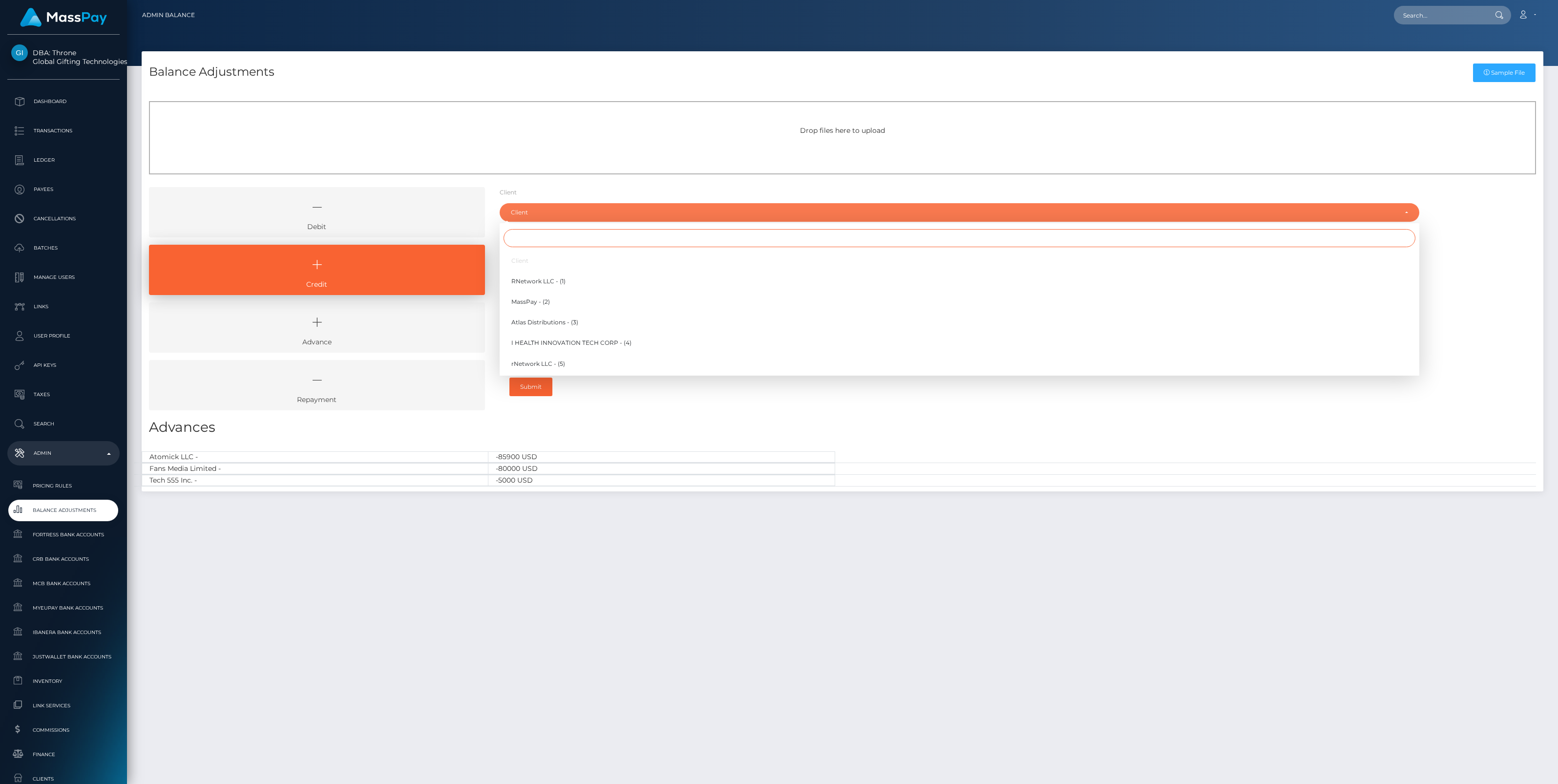
click at [527, 240] on input "Search" at bounding box center [959, 238] width 912 height 18
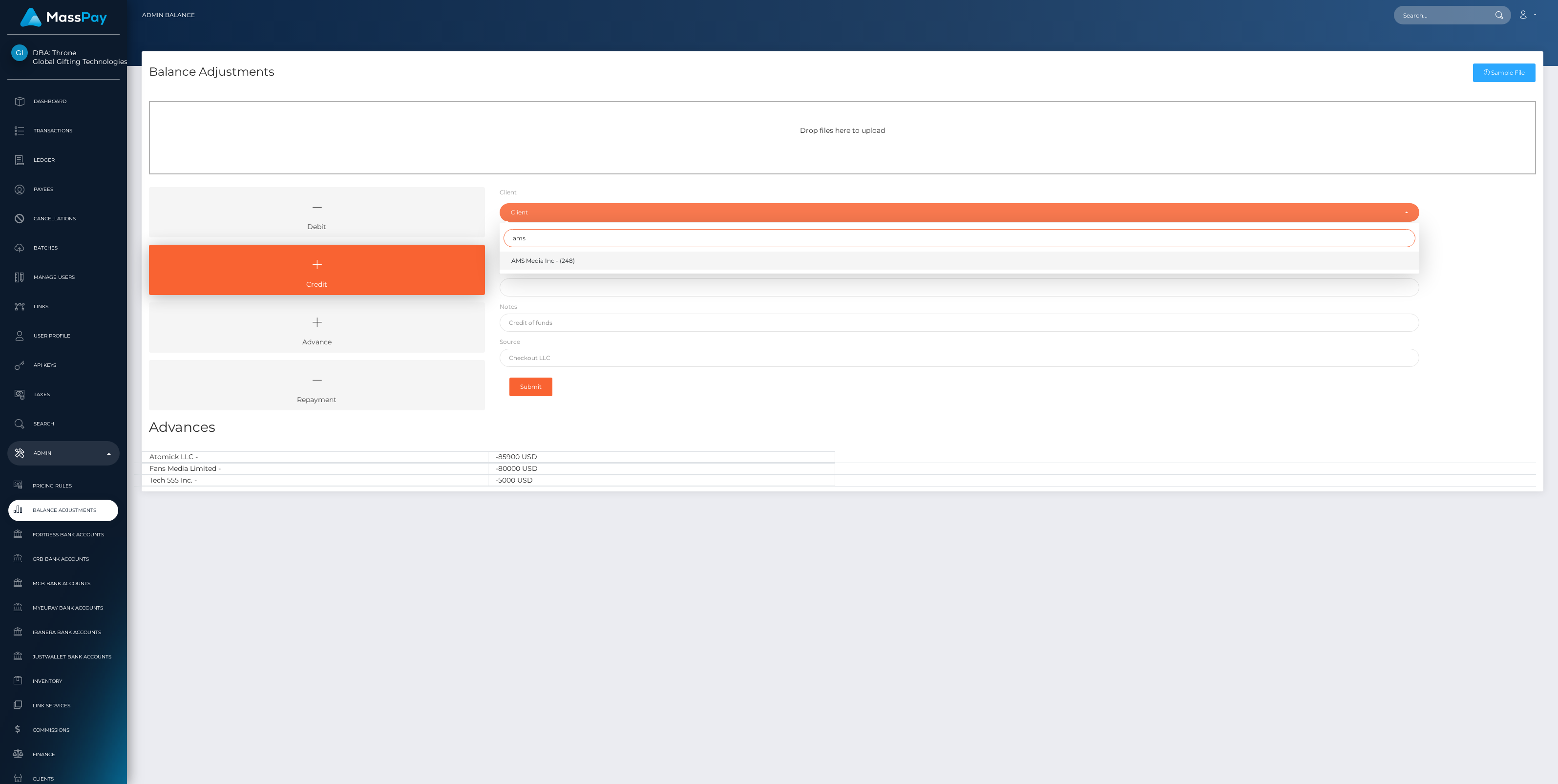
type input "ams"
click at [552, 258] on span "AMS Media Inc - (248)" at bounding box center [543, 261] width 63 height 9
select select "248"
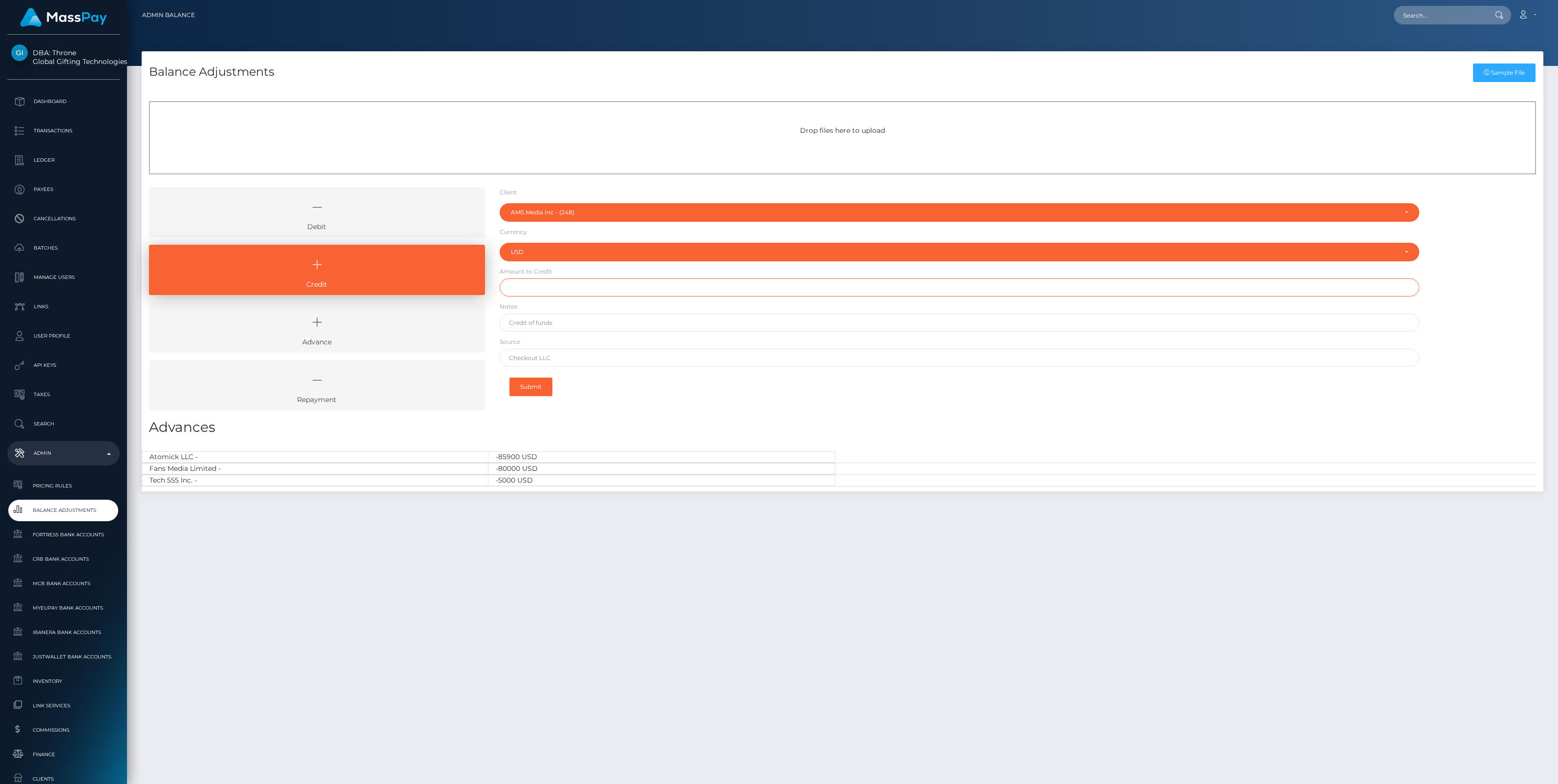
click at [549, 289] on input "text" at bounding box center [960, 287] width 920 height 18
paste input "31,637.26"
type input "$31,637.26"
click at [549, 321] on input "text" at bounding box center [960, 322] width 920 height 18
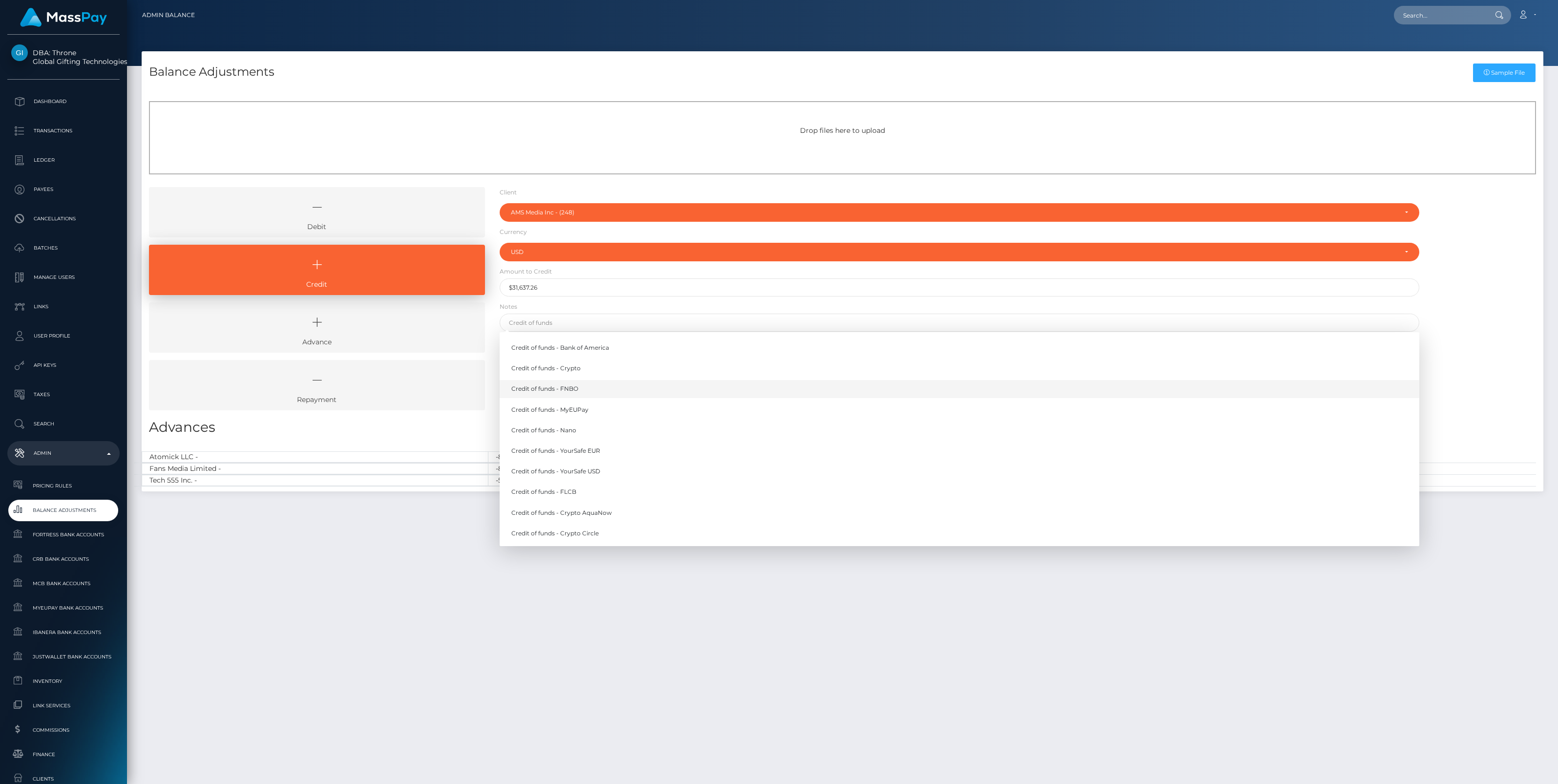
click at [565, 391] on link "Credit of funds - FNBO" at bounding box center [960, 389] width 920 height 18
type input "Credit of funds - FNBO"
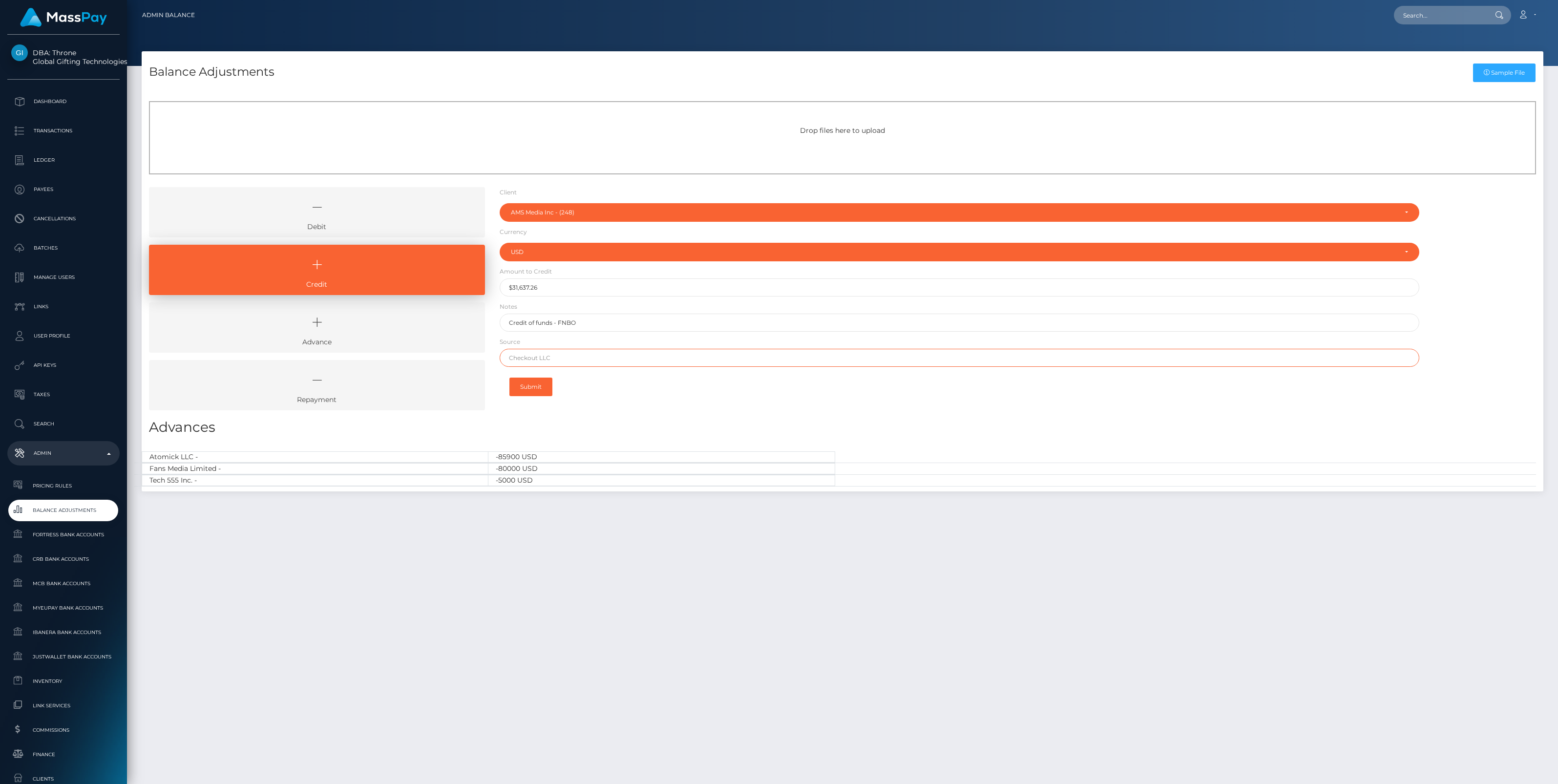
click at [532, 357] on input "text" at bounding box center [960, 358] width 920 height 18
type input "Wise US"
click at [528, 386] on button "Submit" at bounding box center [531, 386] width 43 height 18
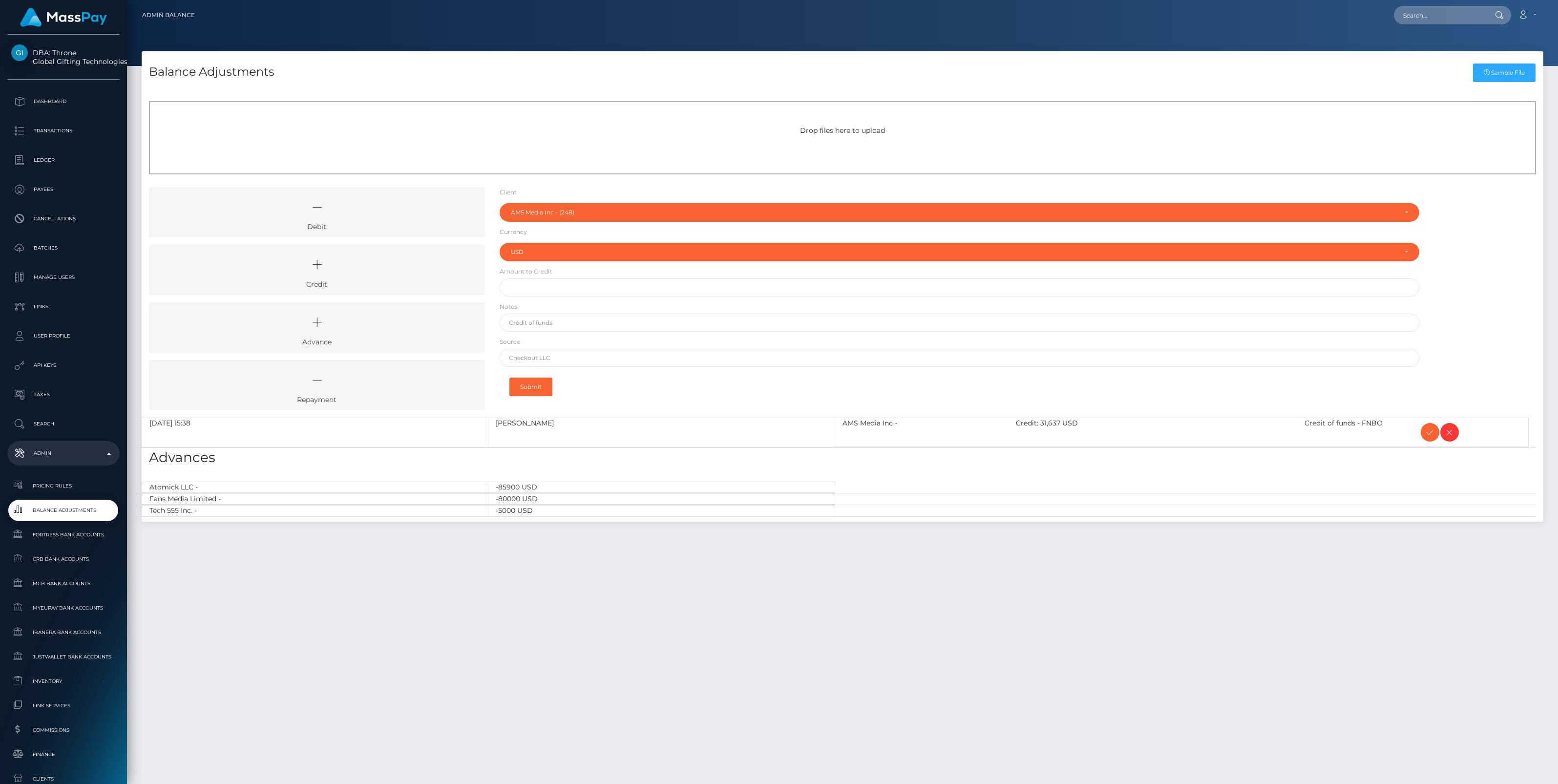
select select "248"
select select "USD"
drag, startPoint x: 1430, startPoint y: 431, endPoint x: 1412, endPoint y: 436, distance: 18.7
click at [1430, 431] on icon at bounding box center [1430, 432] width 11 height 12
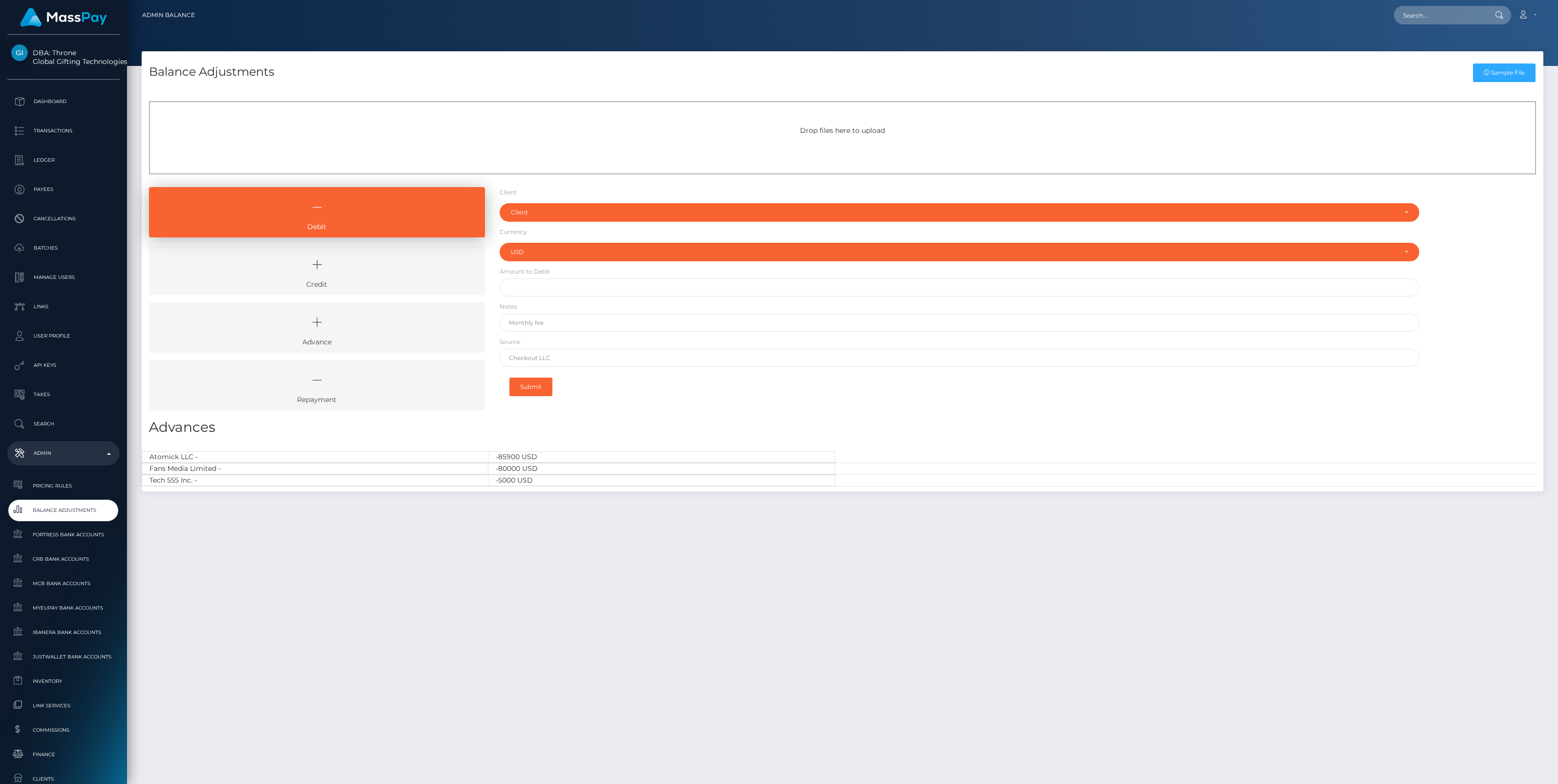
select select "USD"
click at [353, 280] on link "Credit" at bounding box center [317, 270] width 336 height 50
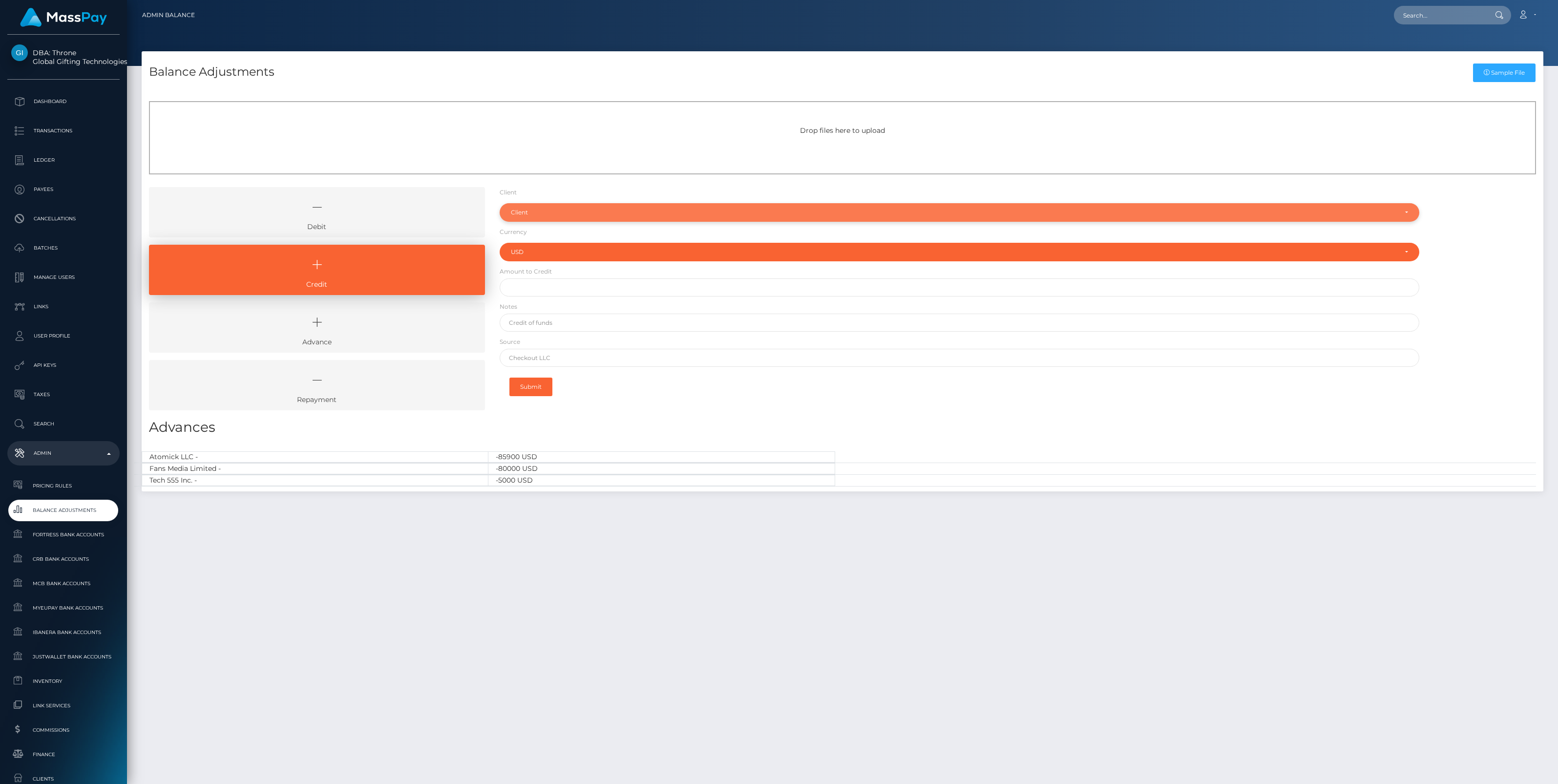
click at [527, 211] on div "Client" at bounding box center [953, 212] width 886 height 8
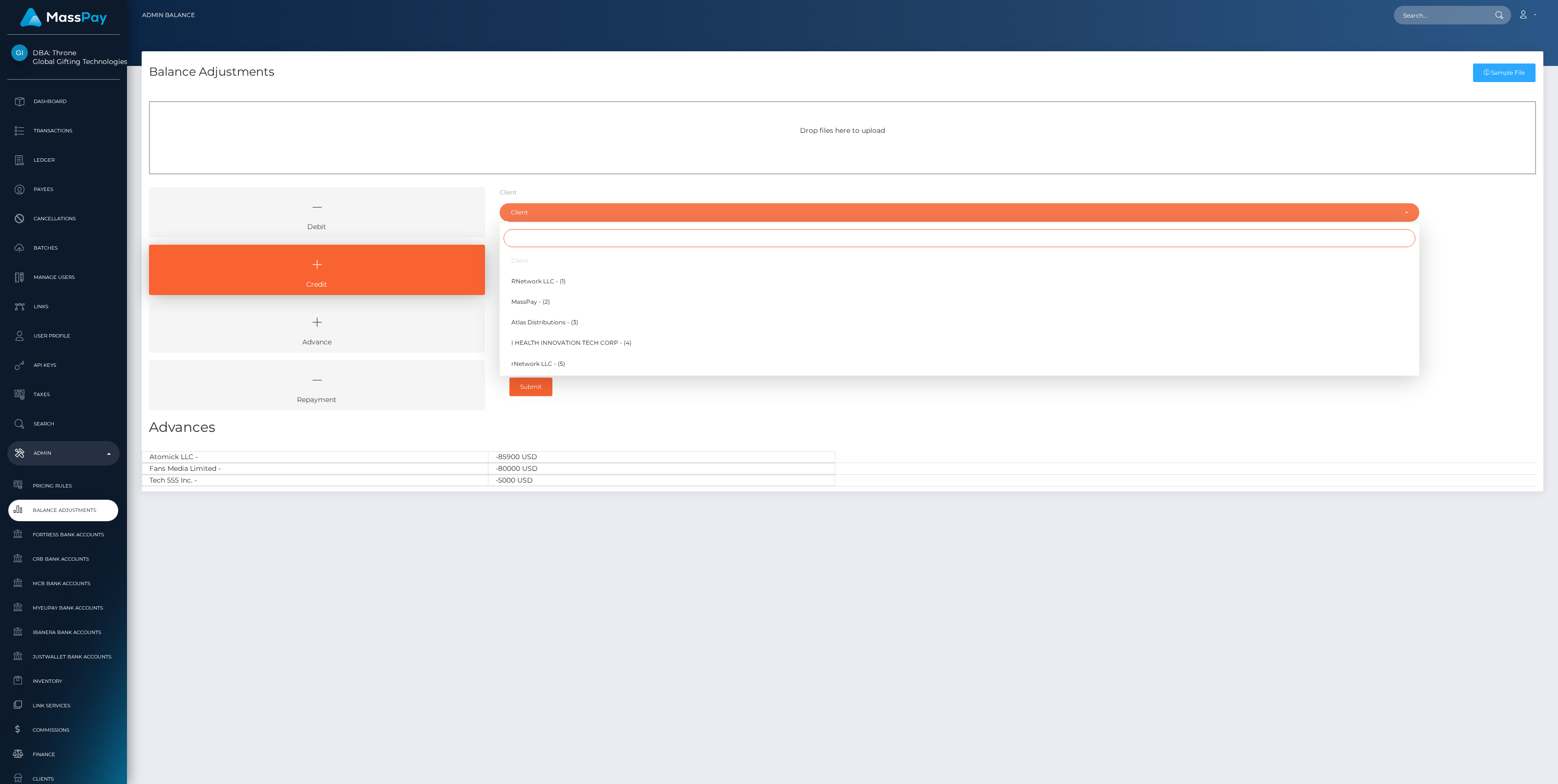
click at [525, 238] on input "Search" at bounding box center [959, 238] width 912 height 18
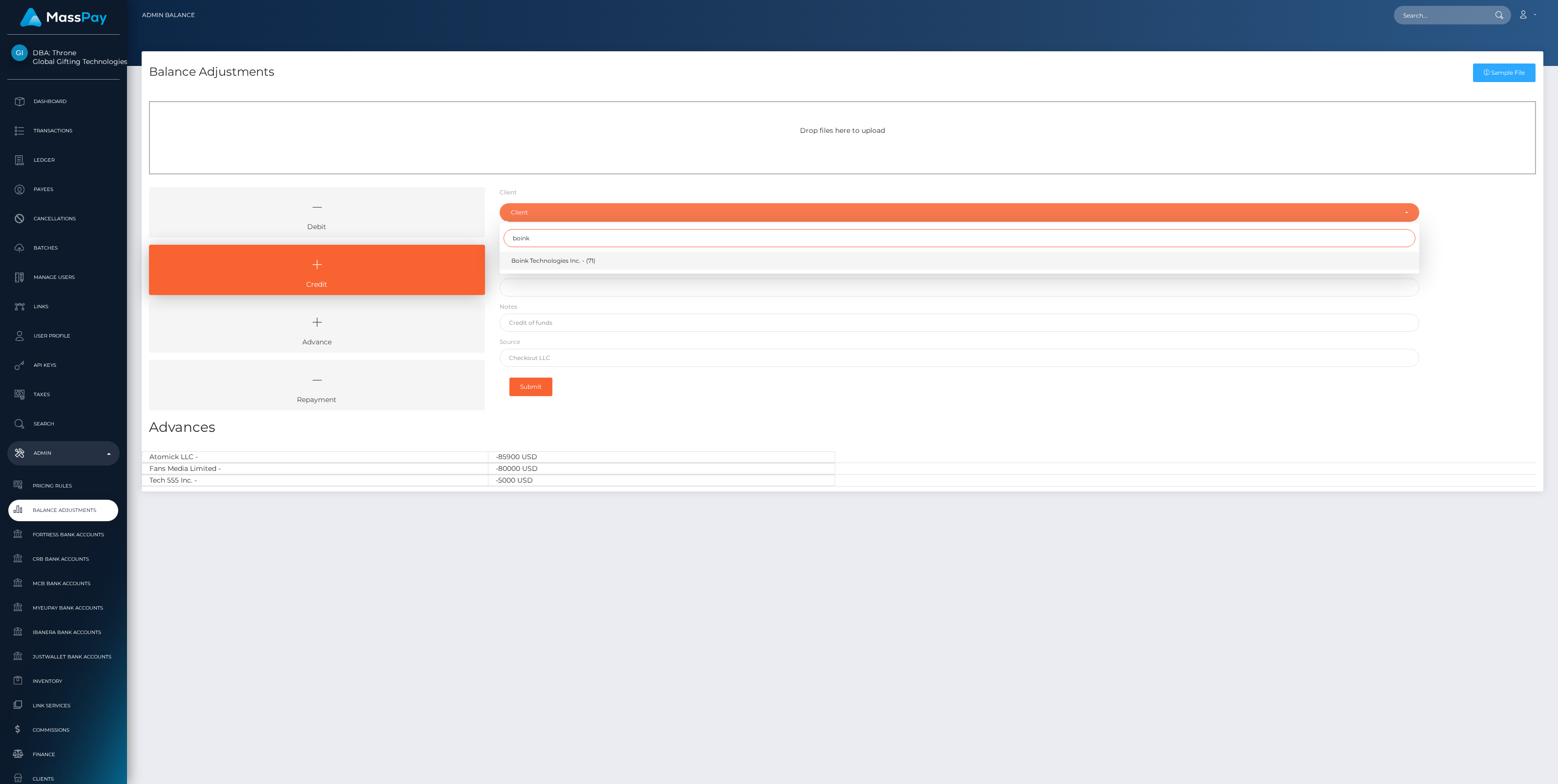
type input "boink"
click at [567, 260] on span "Boink Technologies Inc. - (71)" at bounding box center [553, 261] width 84 height 9
select select "71"
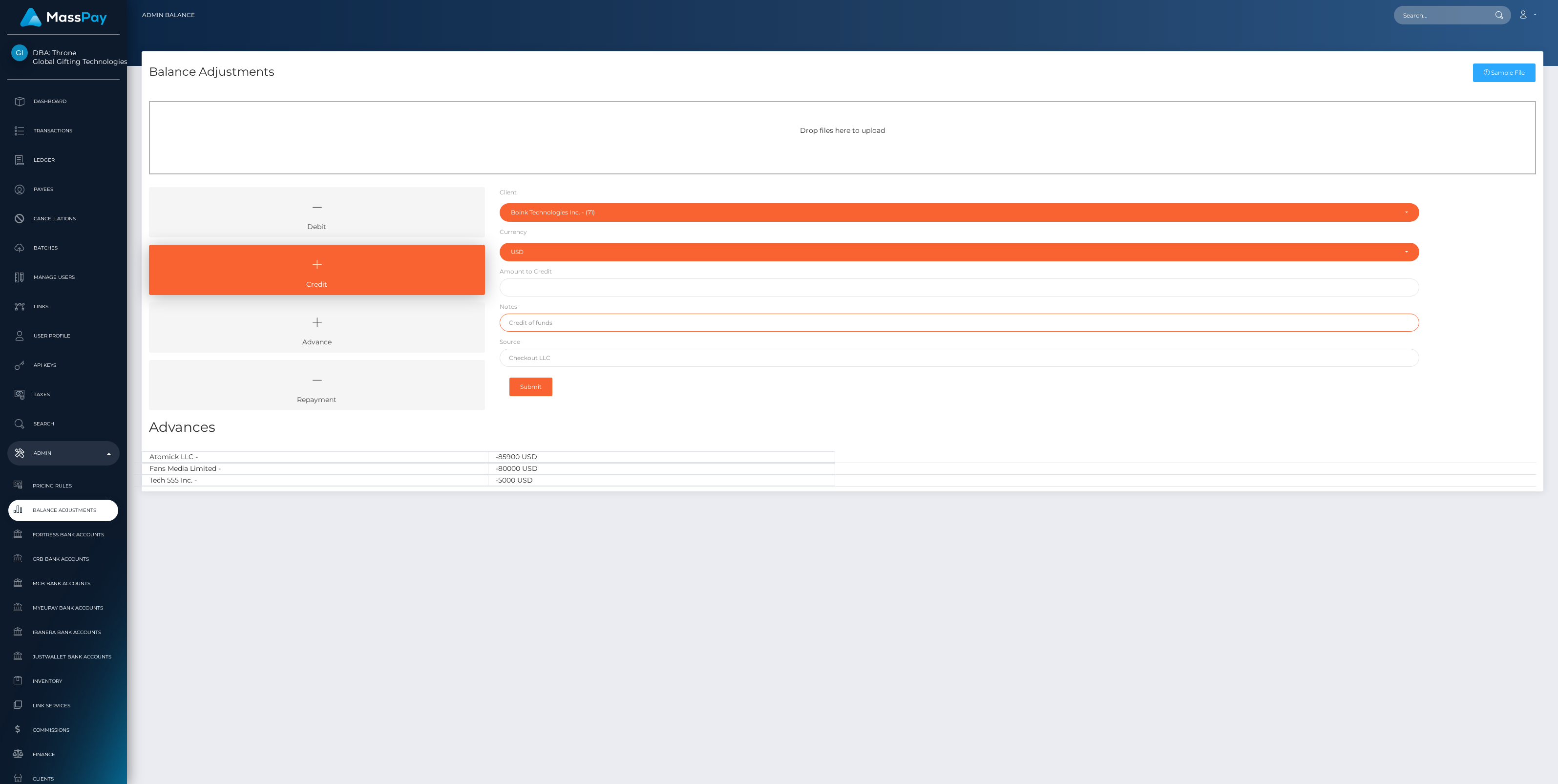
click at [540, 326] on input "text" at bounding box center [960, 322] width 920 height 18
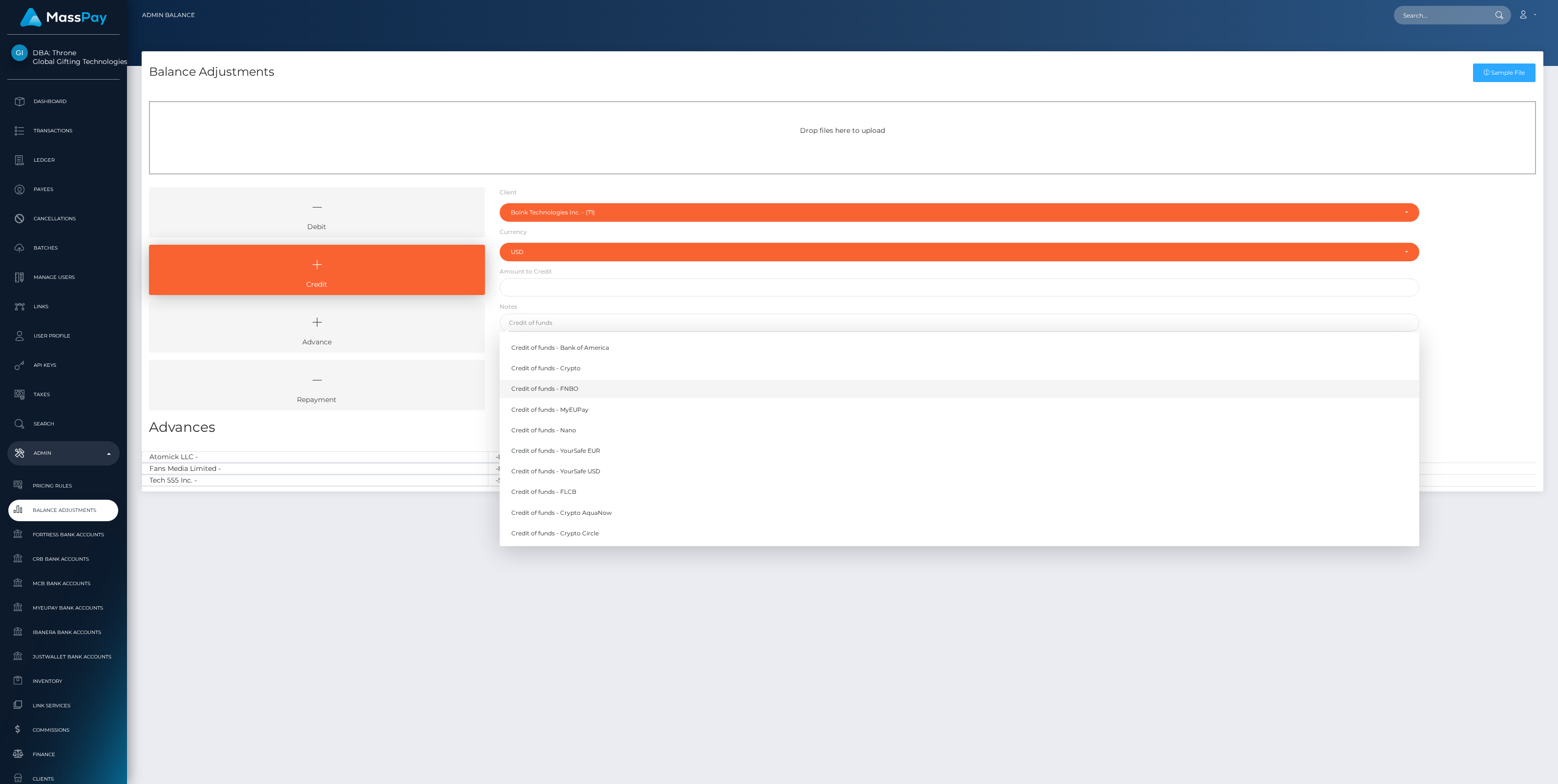
click at [563, 394] on link "Credit of funds - FNBO" at bounding box center [960, 389] width 920 height 18
type input "Credit of funds - FNBO"
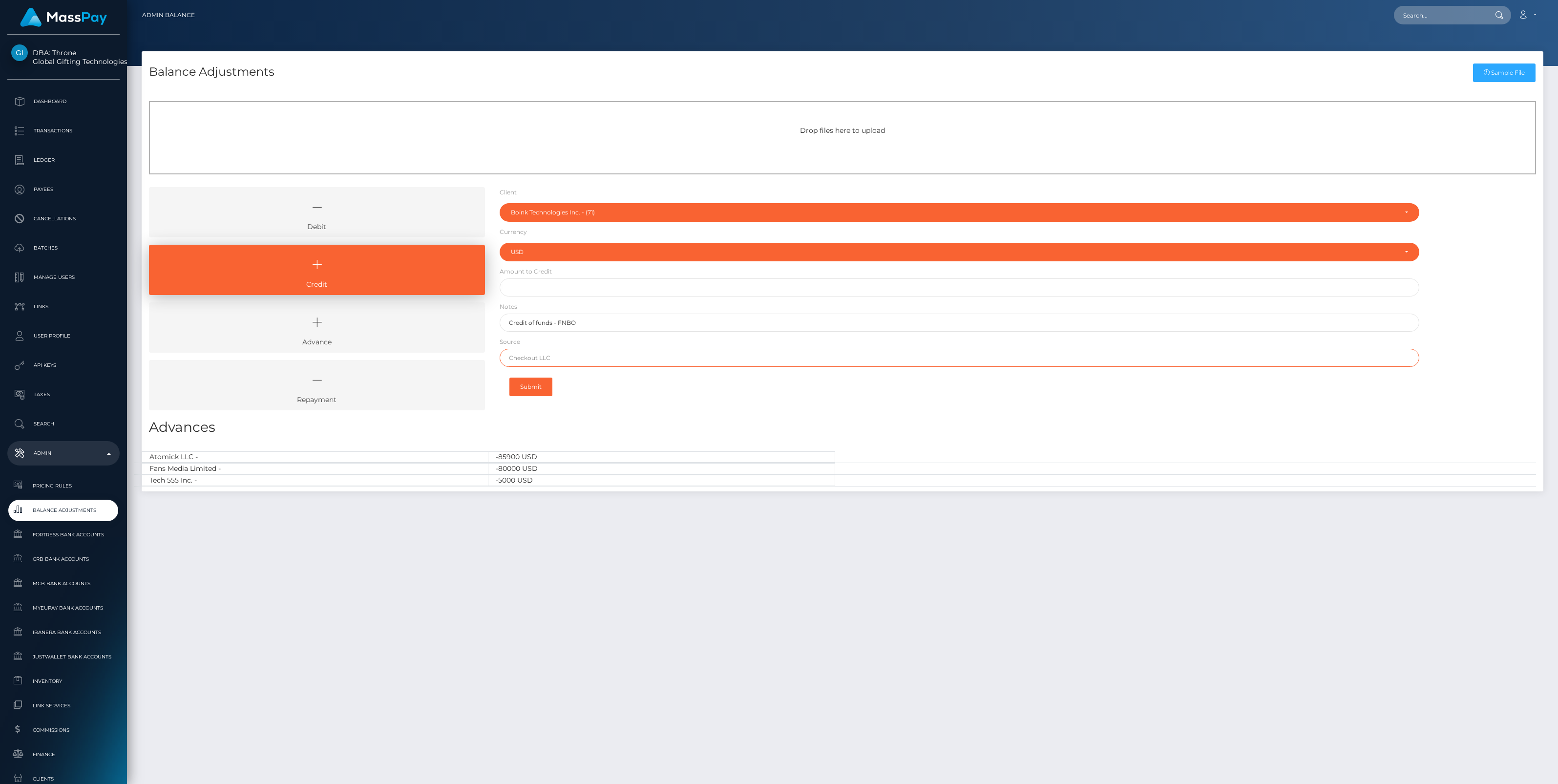
click at [558, 354] on input "text" at bounding box center [960, 358] width 920 height 18
paste input "FLAGSTAR BANK"
type input "FLAGSTAR BANK"
click at [530, 287] on input "text" at bounding box center [960, 287] width 920 height 18
paste input "7,191.98"
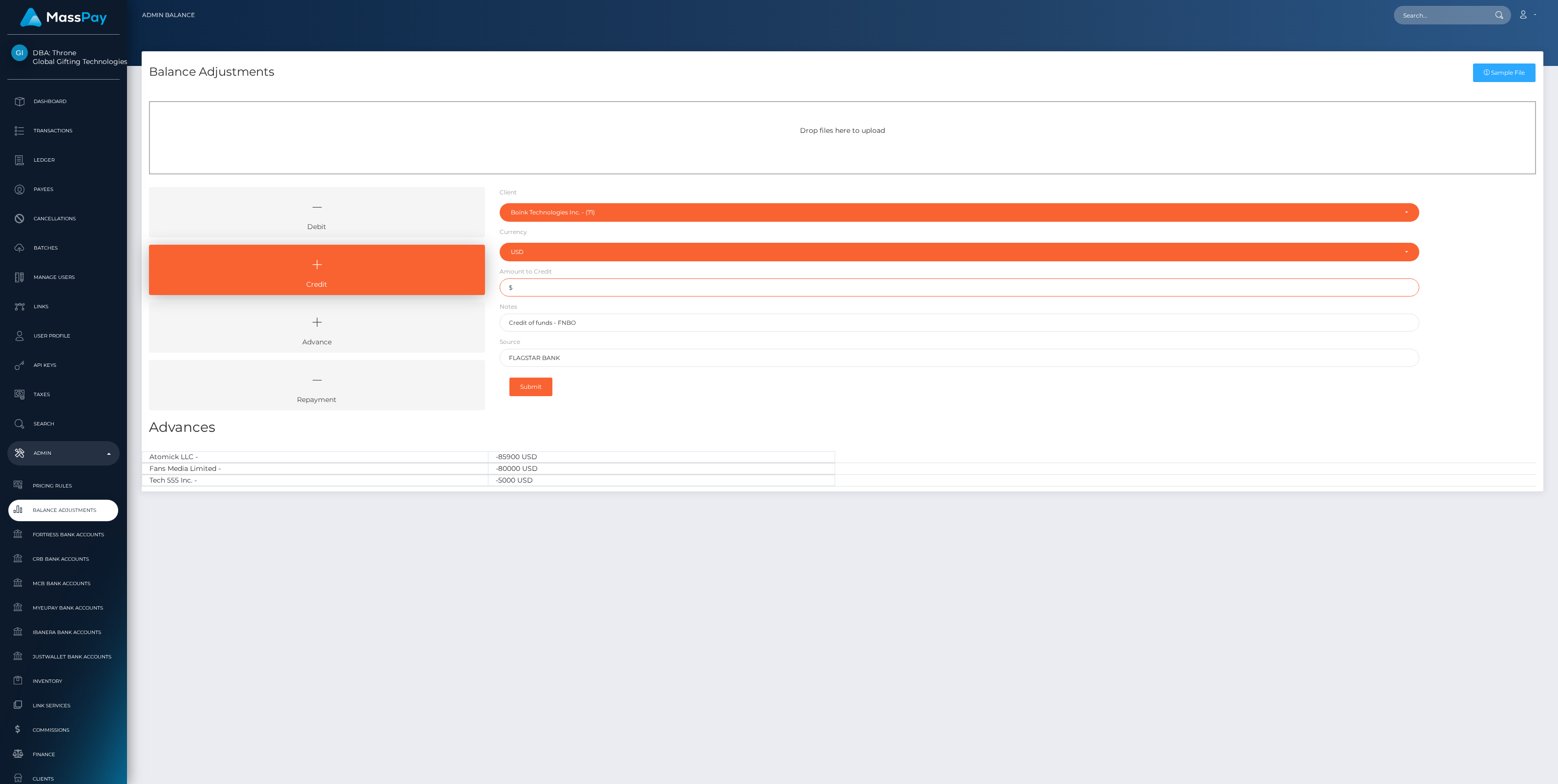
type input "$7,191.98"
click at [536, 385] on button "Submit" at bounding box center [531, 386] width 43 height 18
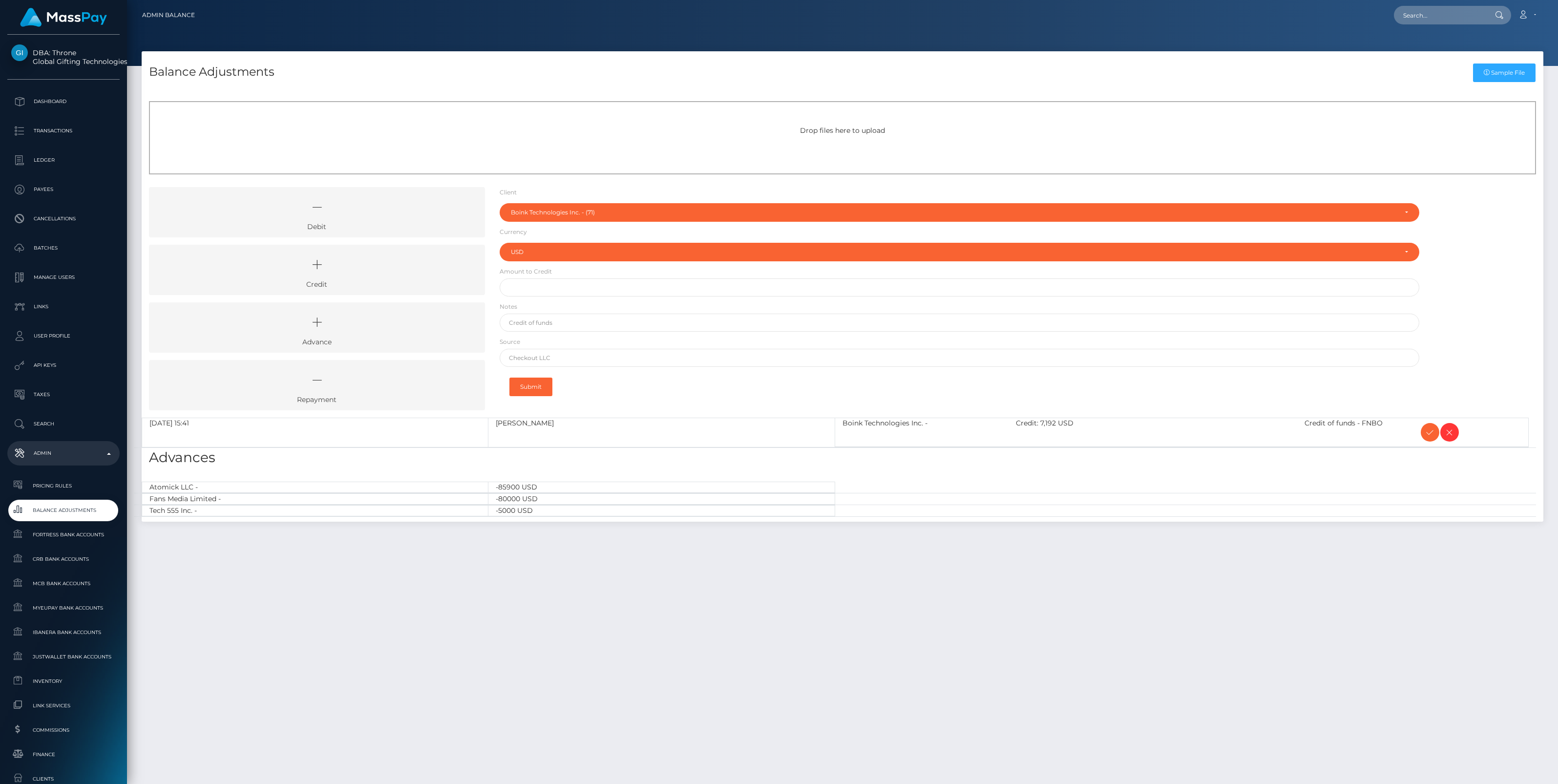
select select "71"
select select "USD"
click at [1425, 433] on icon at bounding box center [1430, 432] width 11 height 12
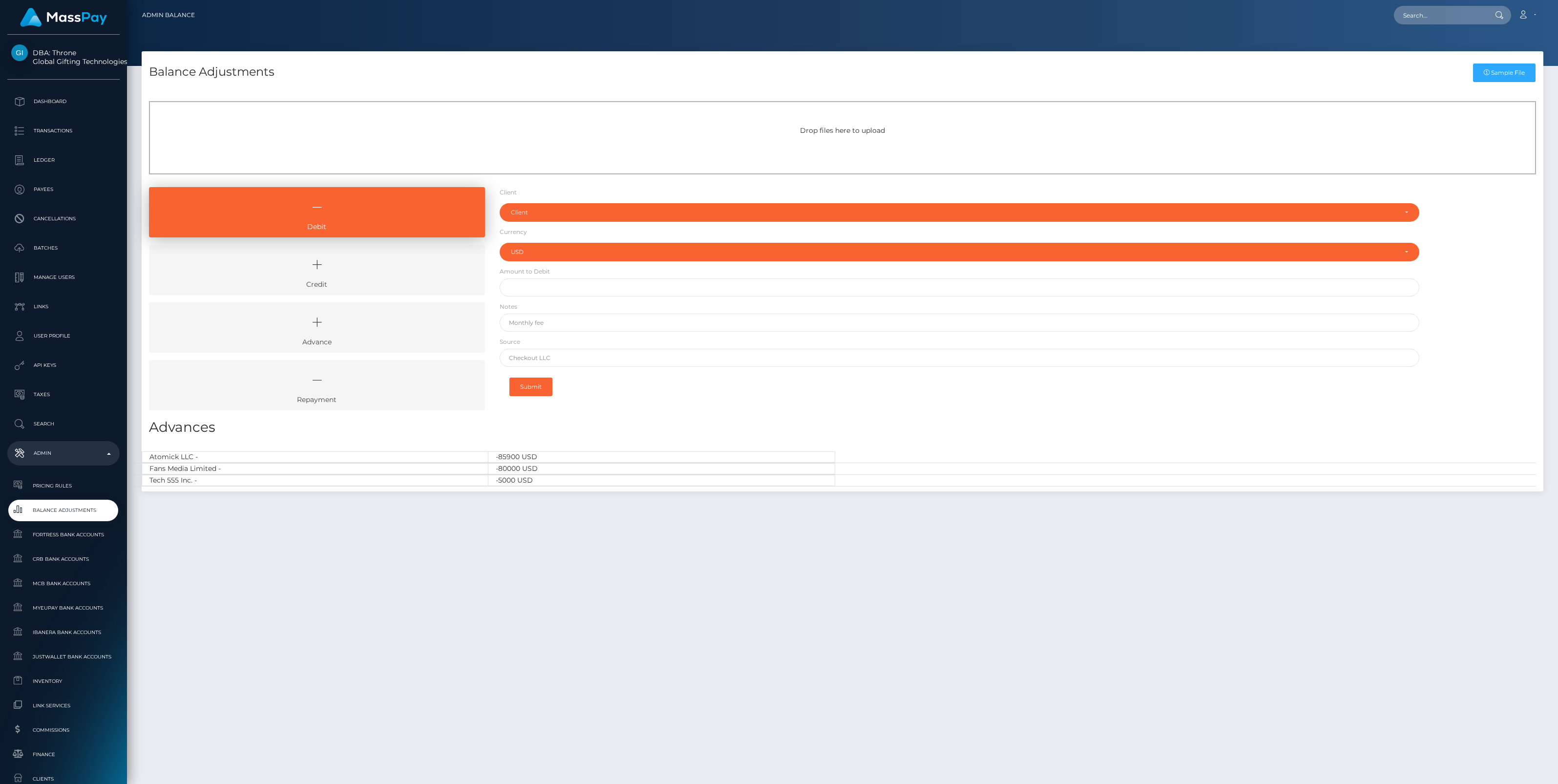
select select "USD"
drag, startPoint x: 357, startPoint y: 284, endPoint x: 496, endPoint y: 245, distance: 144.4
click at [358, 284] on link "Credit" at bounding box center [317, 270] width 336 height 50
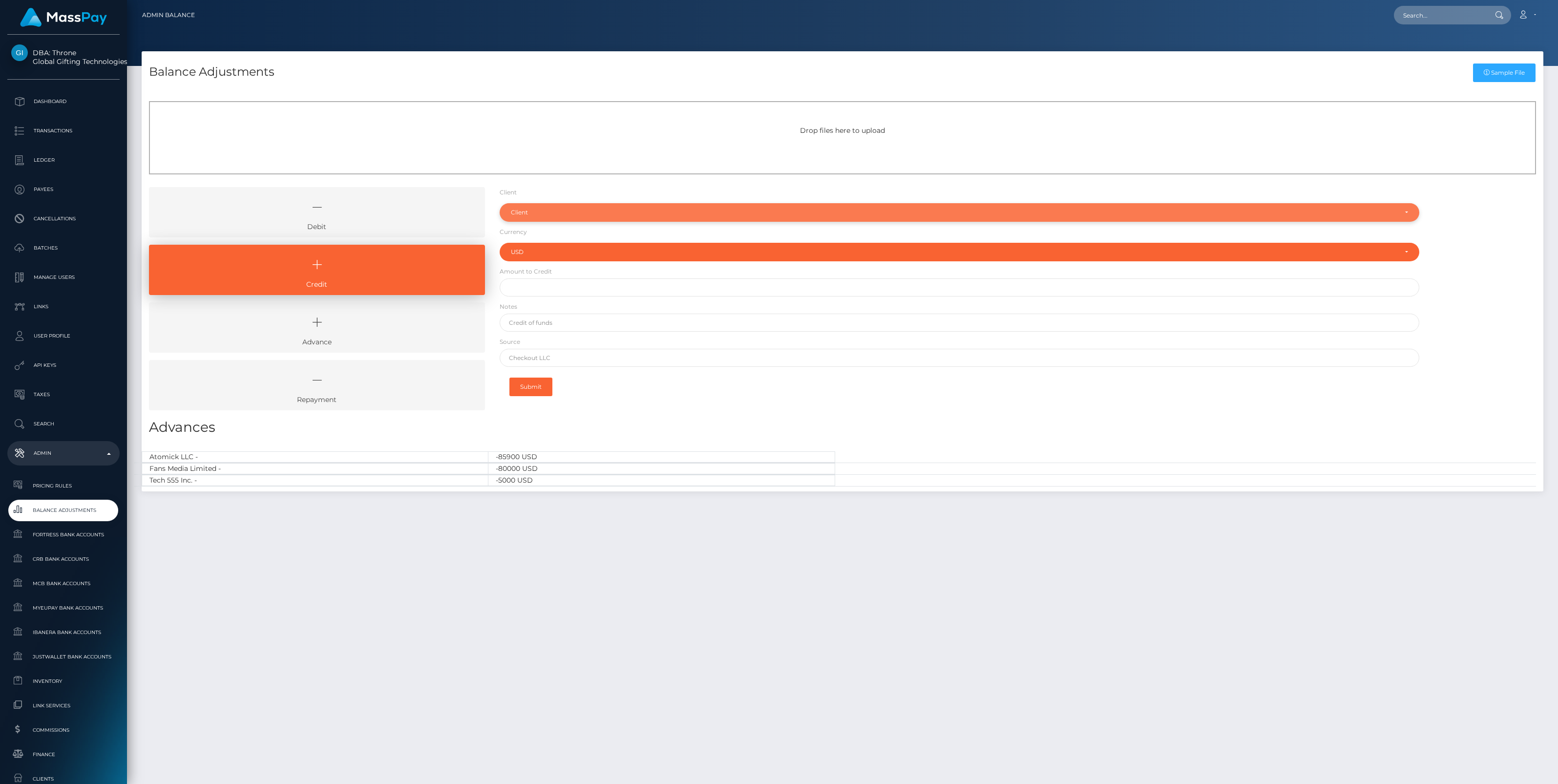
drag, startPoint x: 526, startPoint y: 211, endPoint x: 529, endPoint y: 230, distance: 19.2
click at [527, 211] on div "Client" at bounding box center [953, 212] width 886 height 8
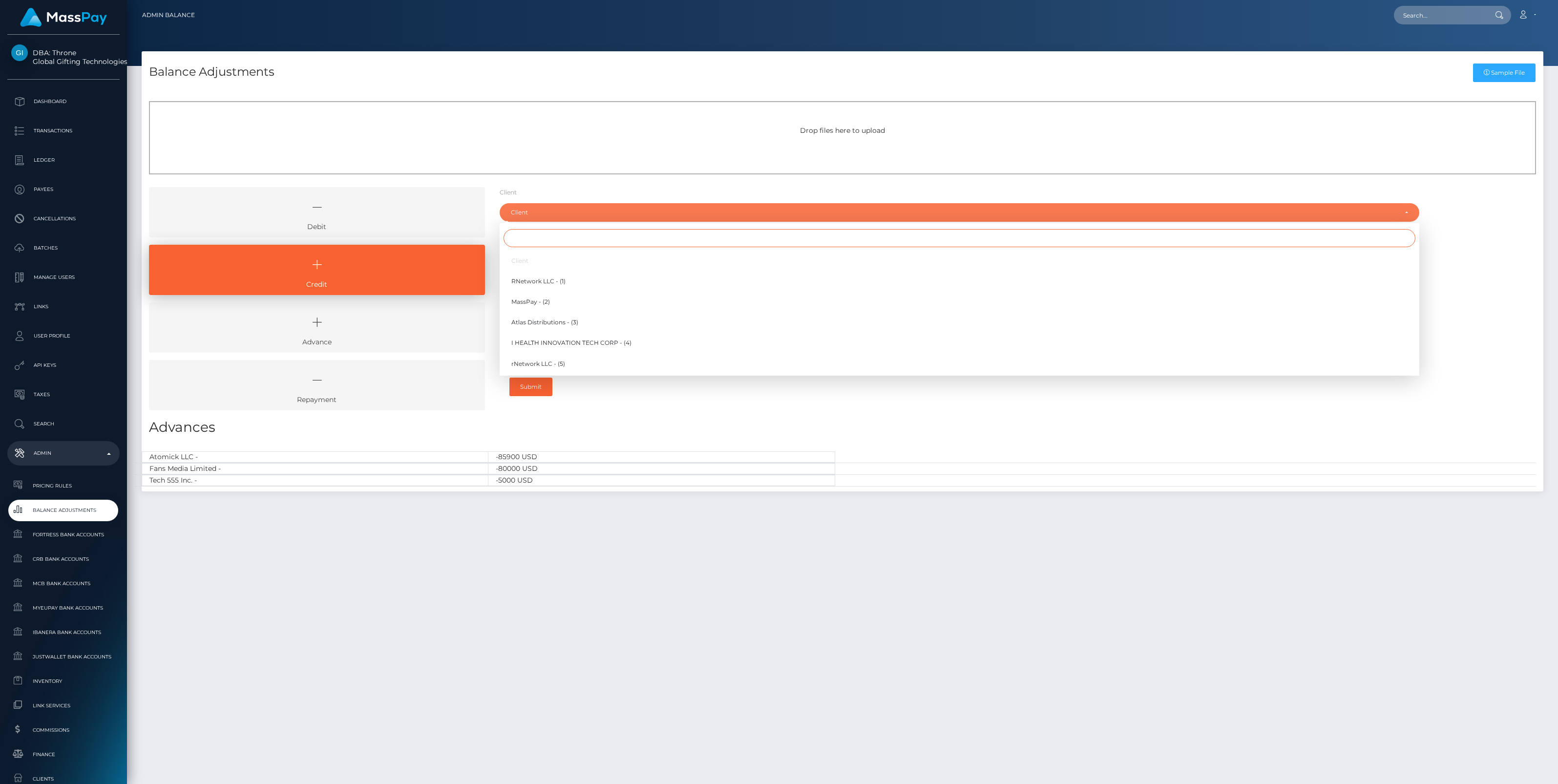
click at [531, 236] on input "Search" at bounding box center [959, 238] width 912 height 18
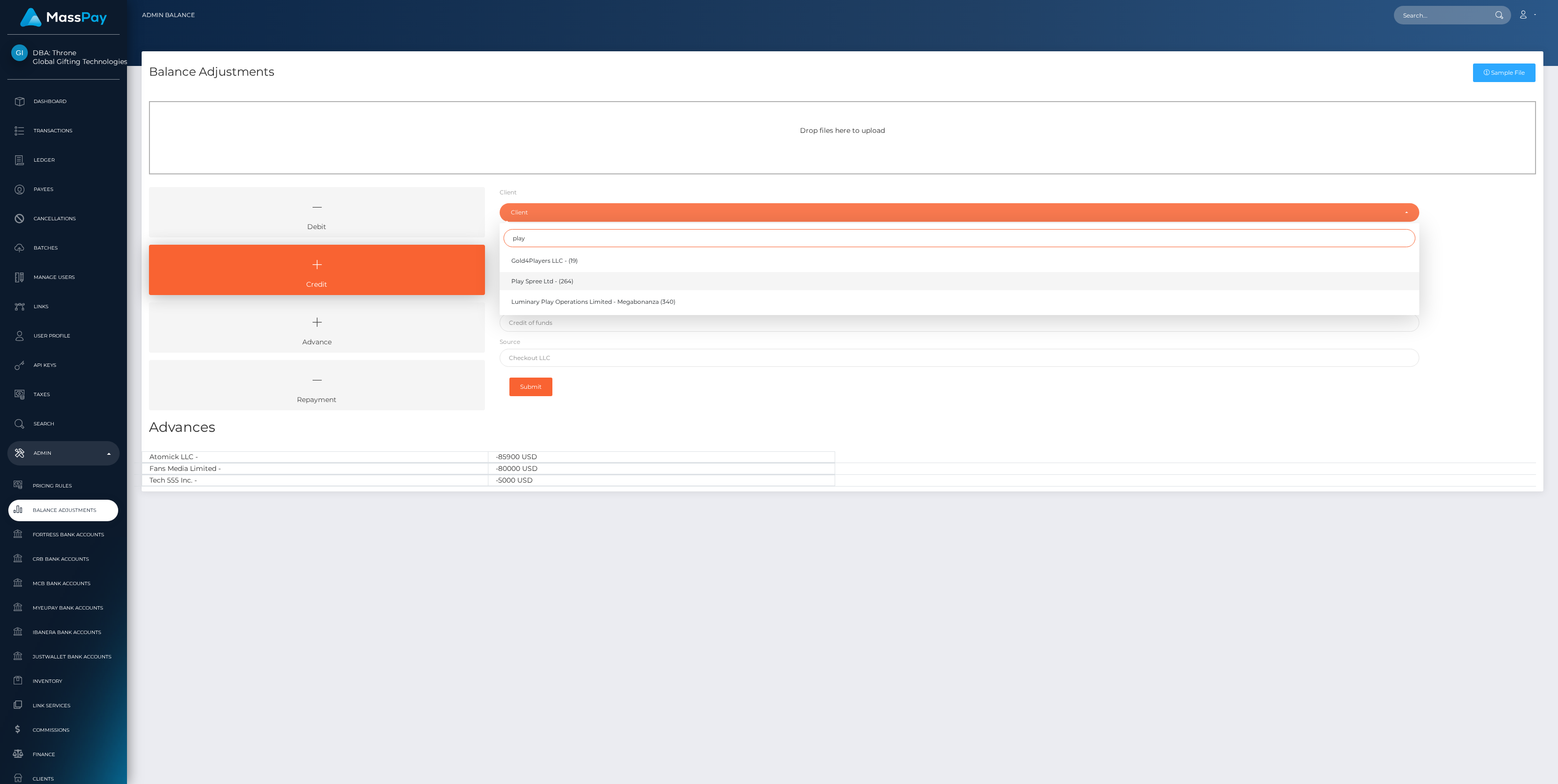
type input "play"
click at [536, 277] on span "Play Spree Ltd - (264)" at bounding box center [542, 282] width 62 height 9
select select "264"
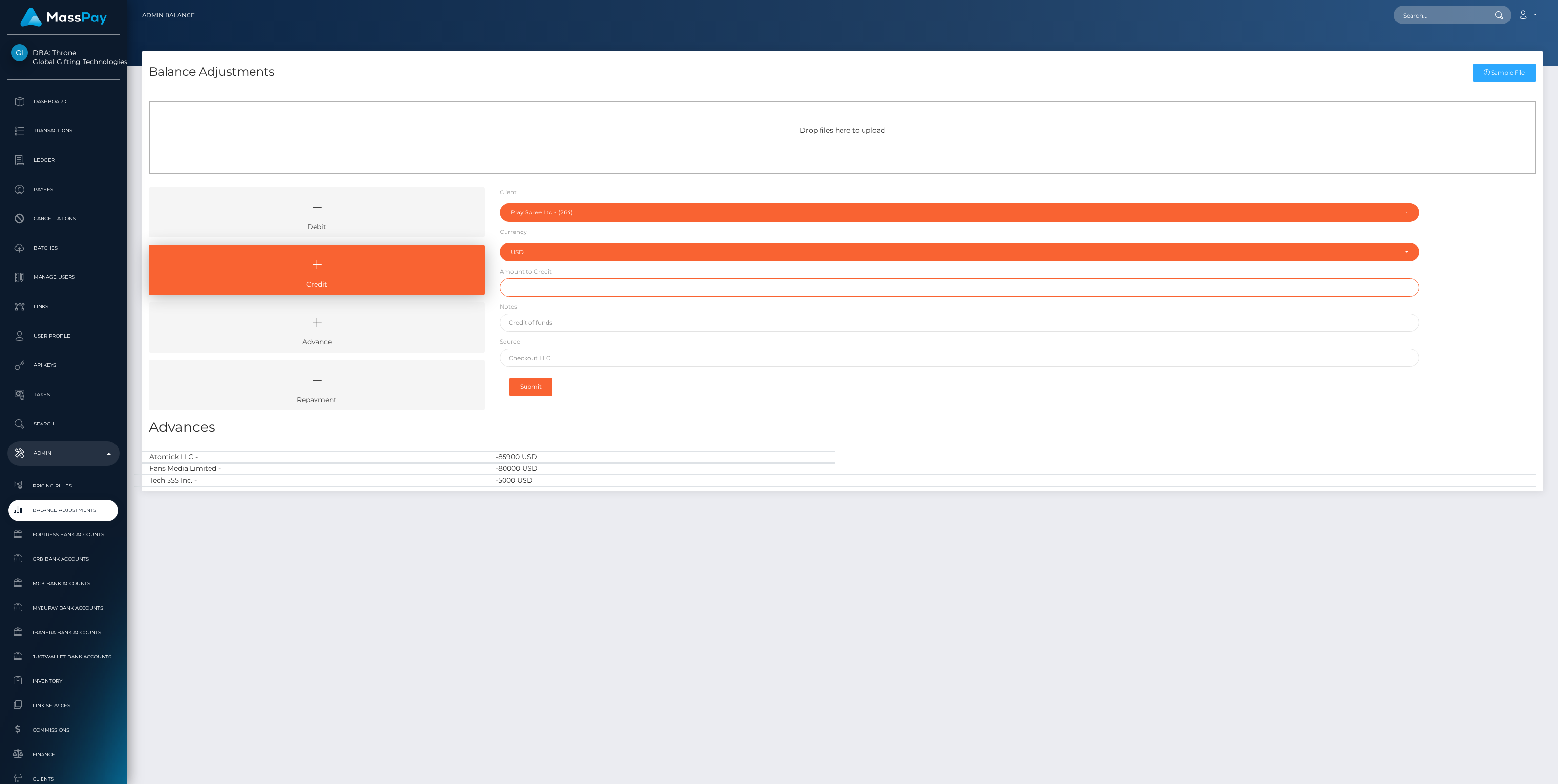
click at [527, 291] on input "text" at bounding box center [960, 287] width 920 height 18
paste input "100,006.00"
type input "$100,006.00"
click at [568, 325] on input "text" at bounding box center [960, 322] width 920 height 18
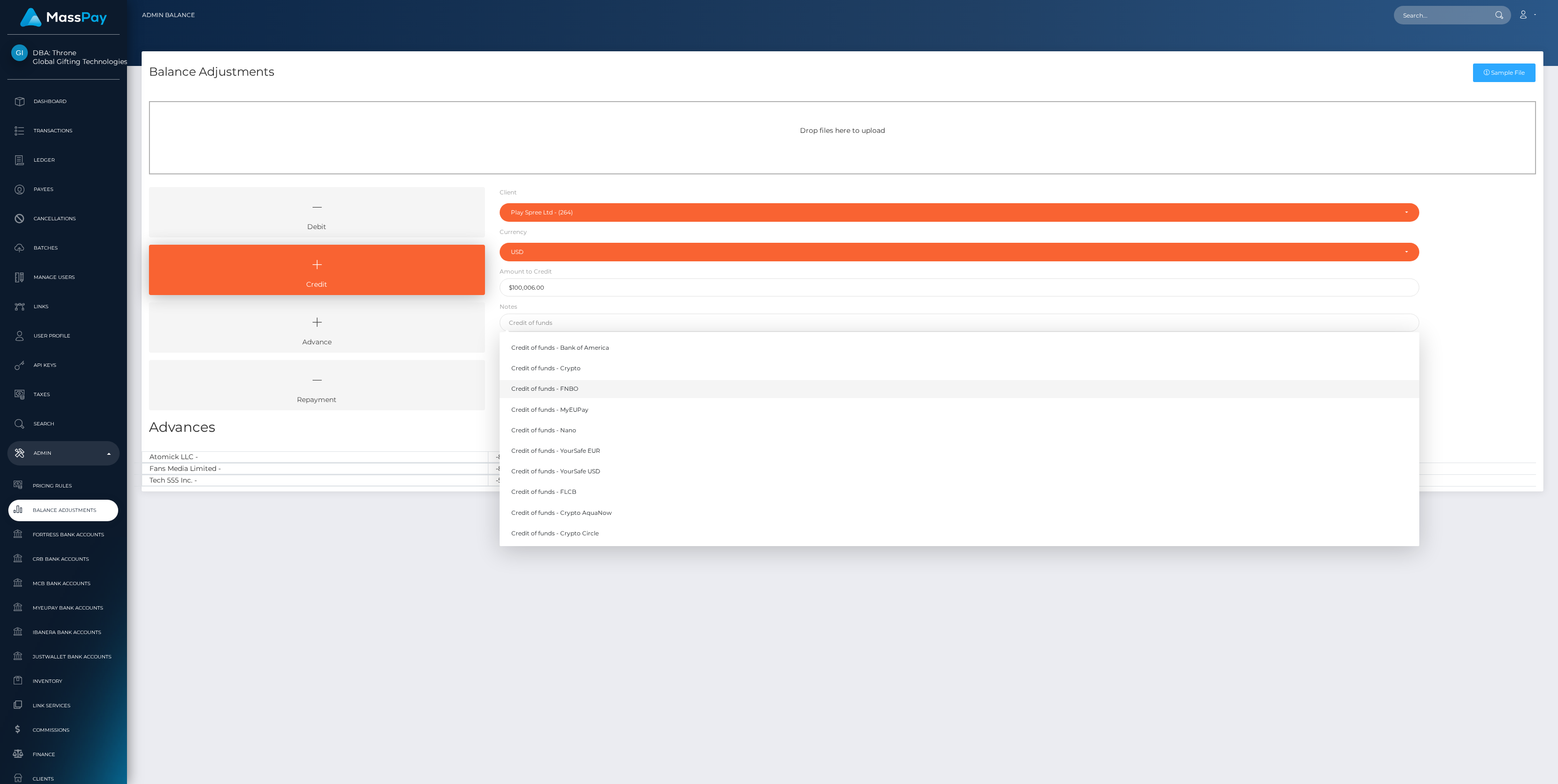
click at [567, 391] on link "Credit of funds - FNBO" at bounding box center [960, 389] width 920 height 18
type input "Credit of funds - FNBO"
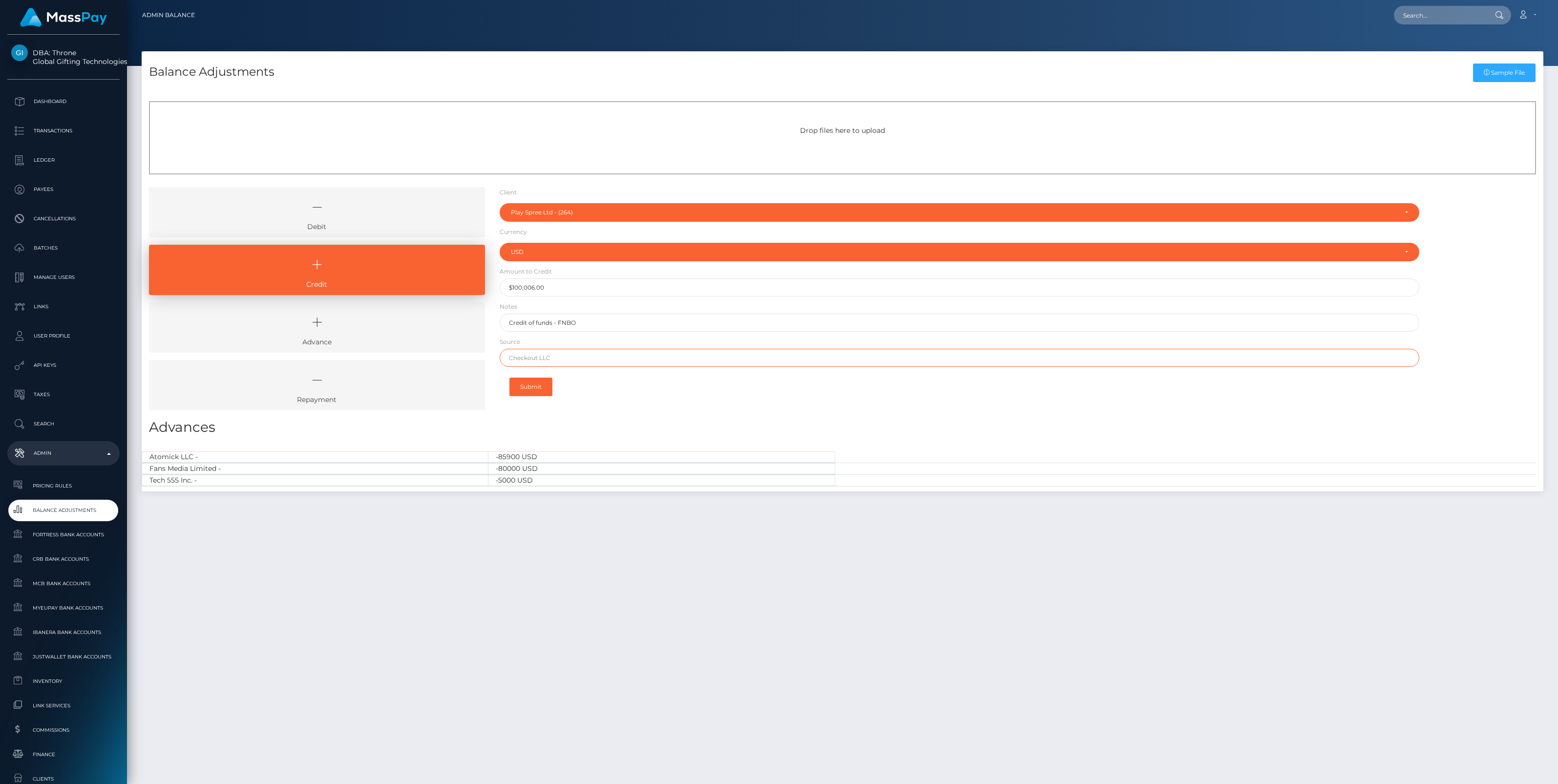
click at [524, 356] on input "text" at bounding box center [960, 358] width 920 height 18
type input "IFX"
click at [528, 388] on button "Submit" at bounding box center [531, 386] width 43 height 18
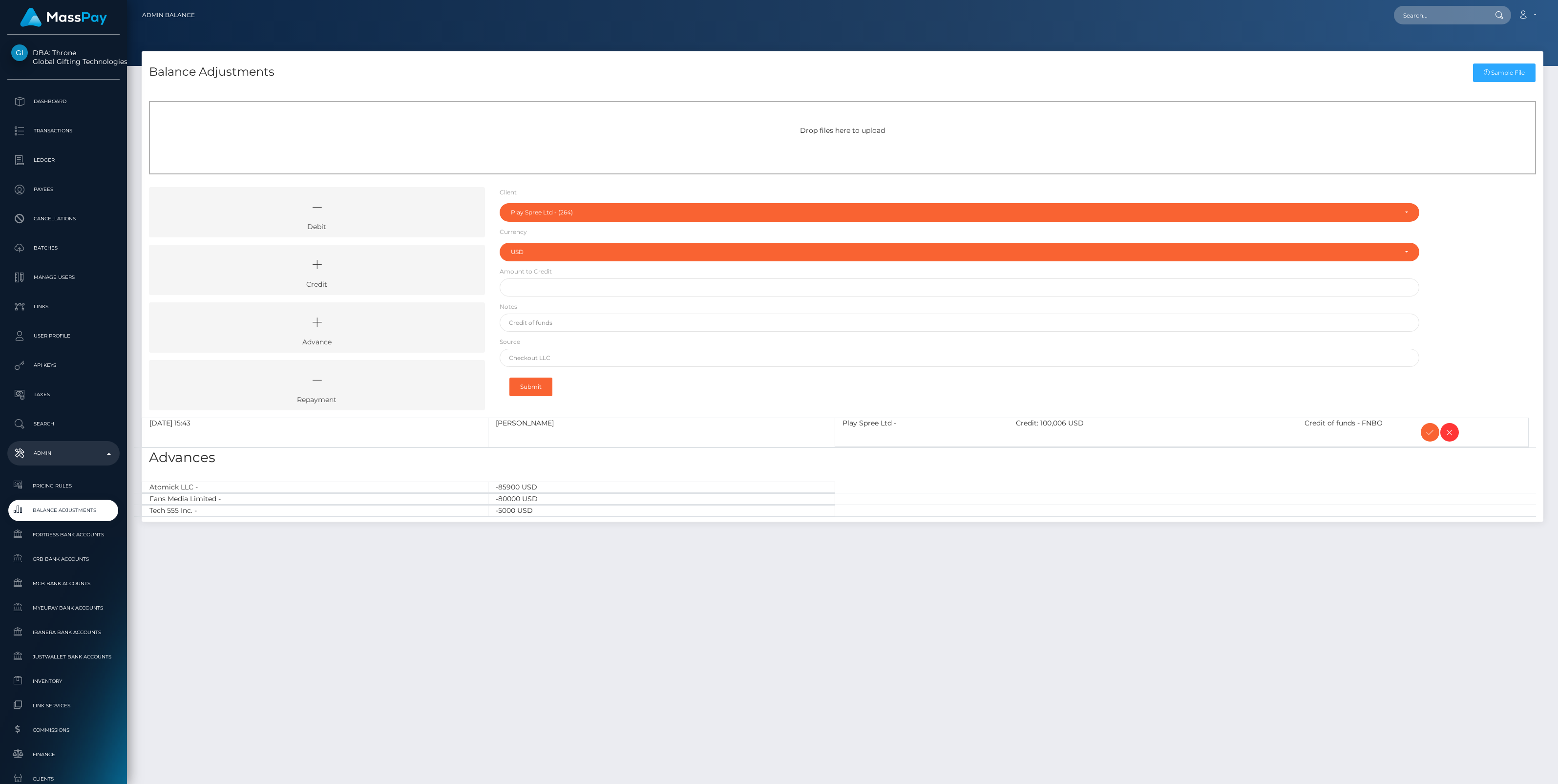
select select "264"
select select "USD"
click at [1432, 430] on icon at bounding box center [1430, 432] width 11 height 12
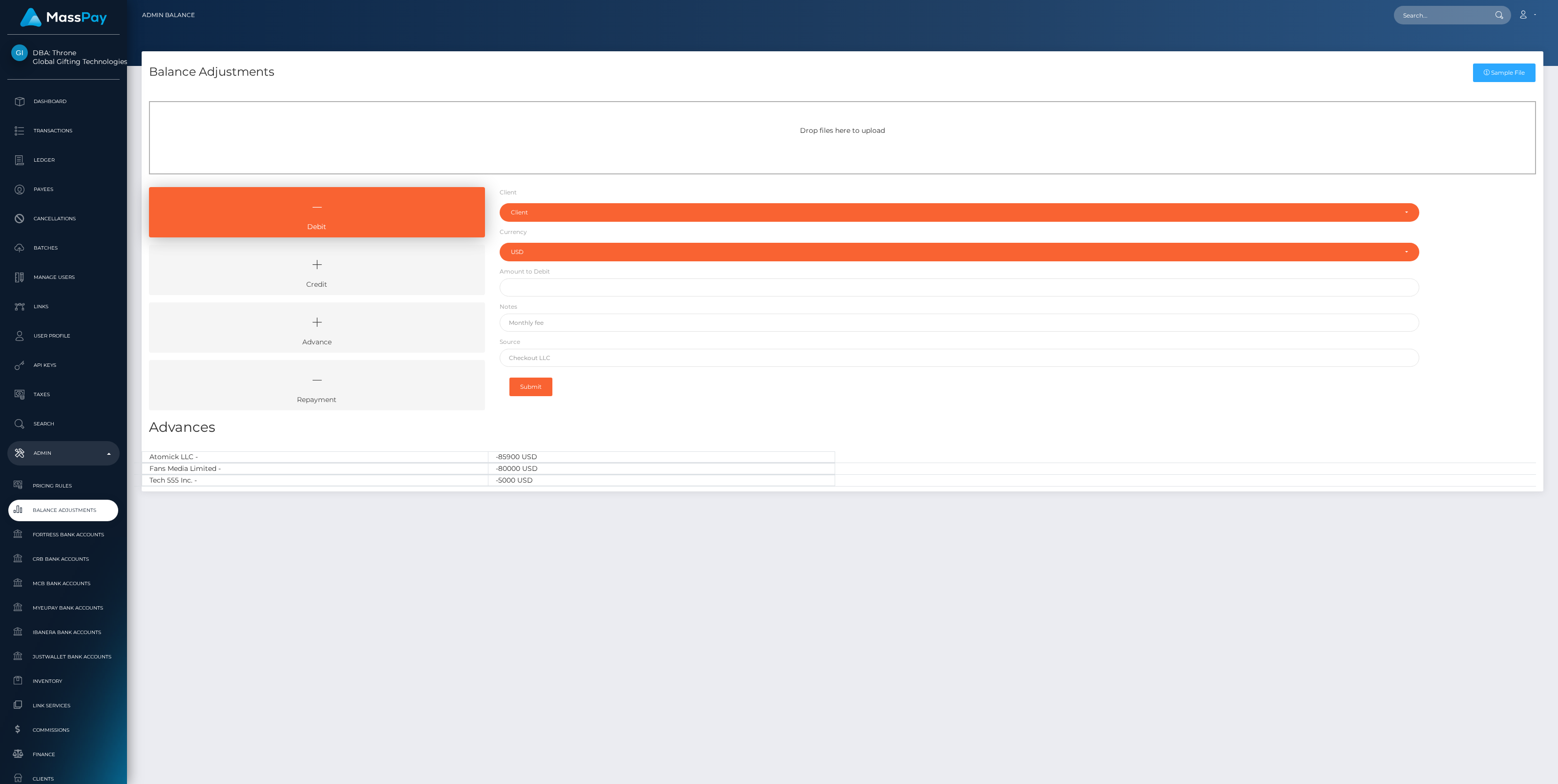
select select "USD"
click at [396, 265] on icon at bounding box center [317, 265] width 313 height 29
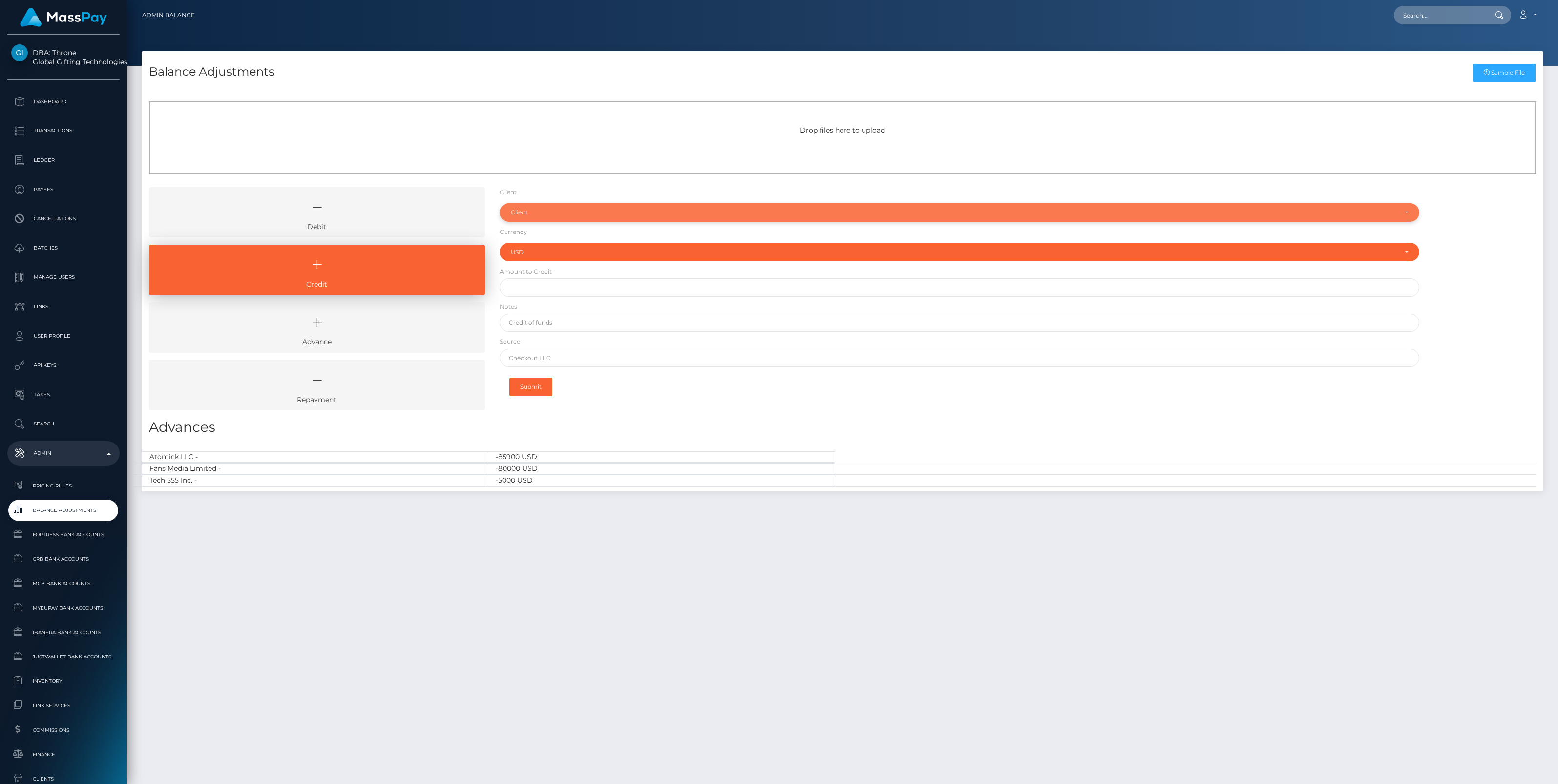
click at [592, 211] on div "Client" at bounding box center [953, 212] width 886 height 8
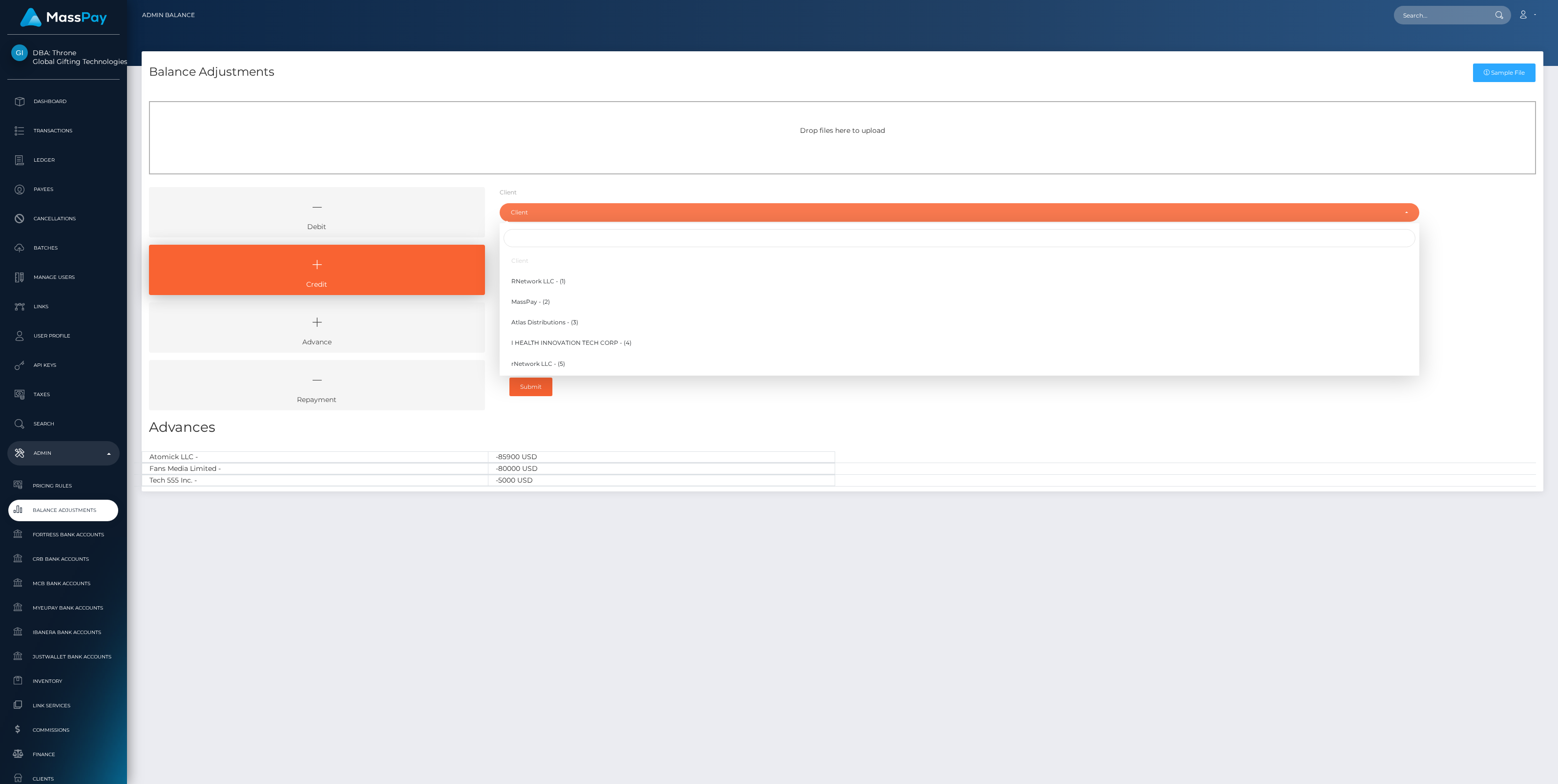
click at [538, 228] on div at bounding box center [960, 238] width 920 height 22
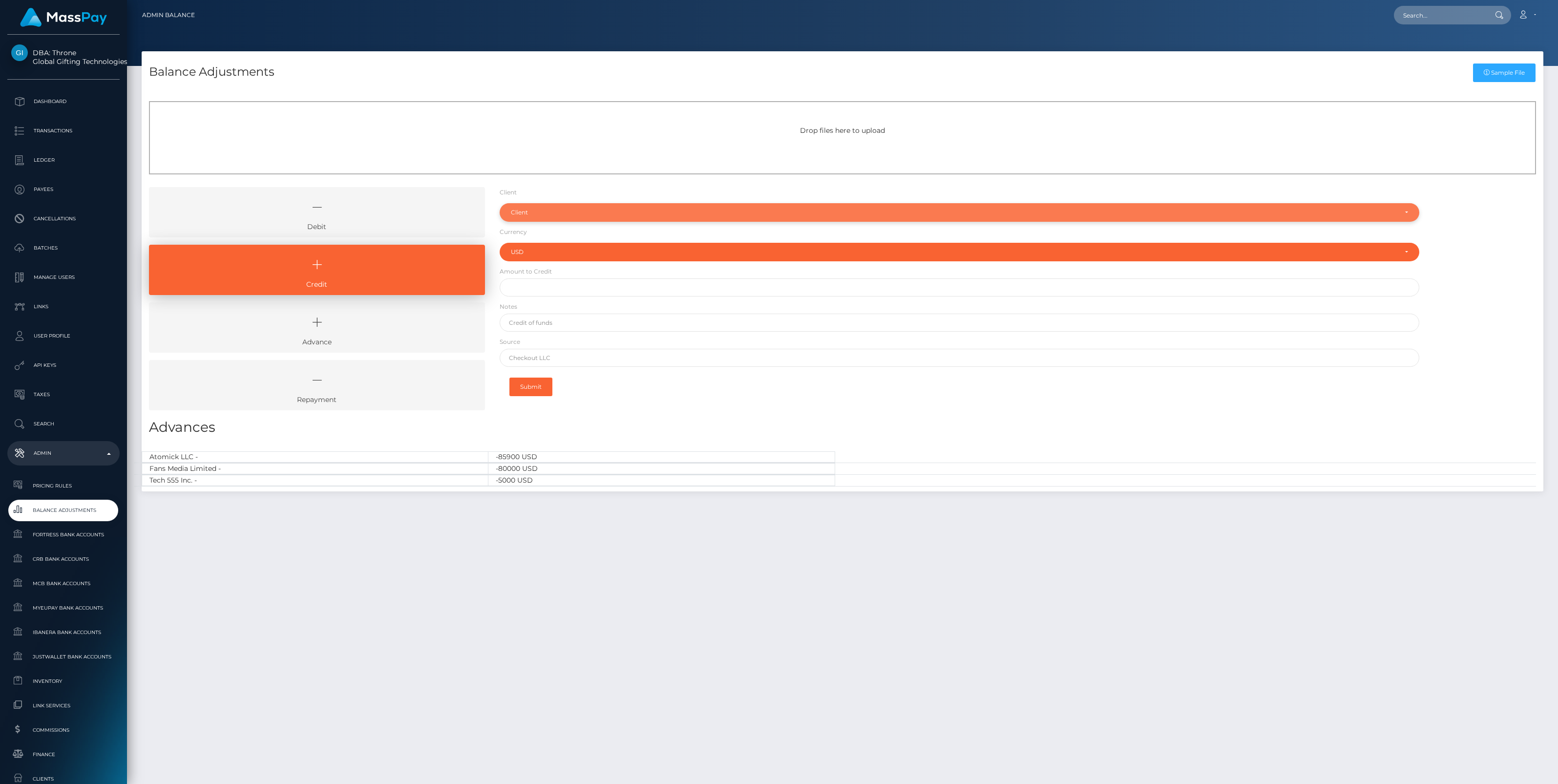
click at [536, 216] on div "Client" at bounding box center [953, 212] width 886 height 8
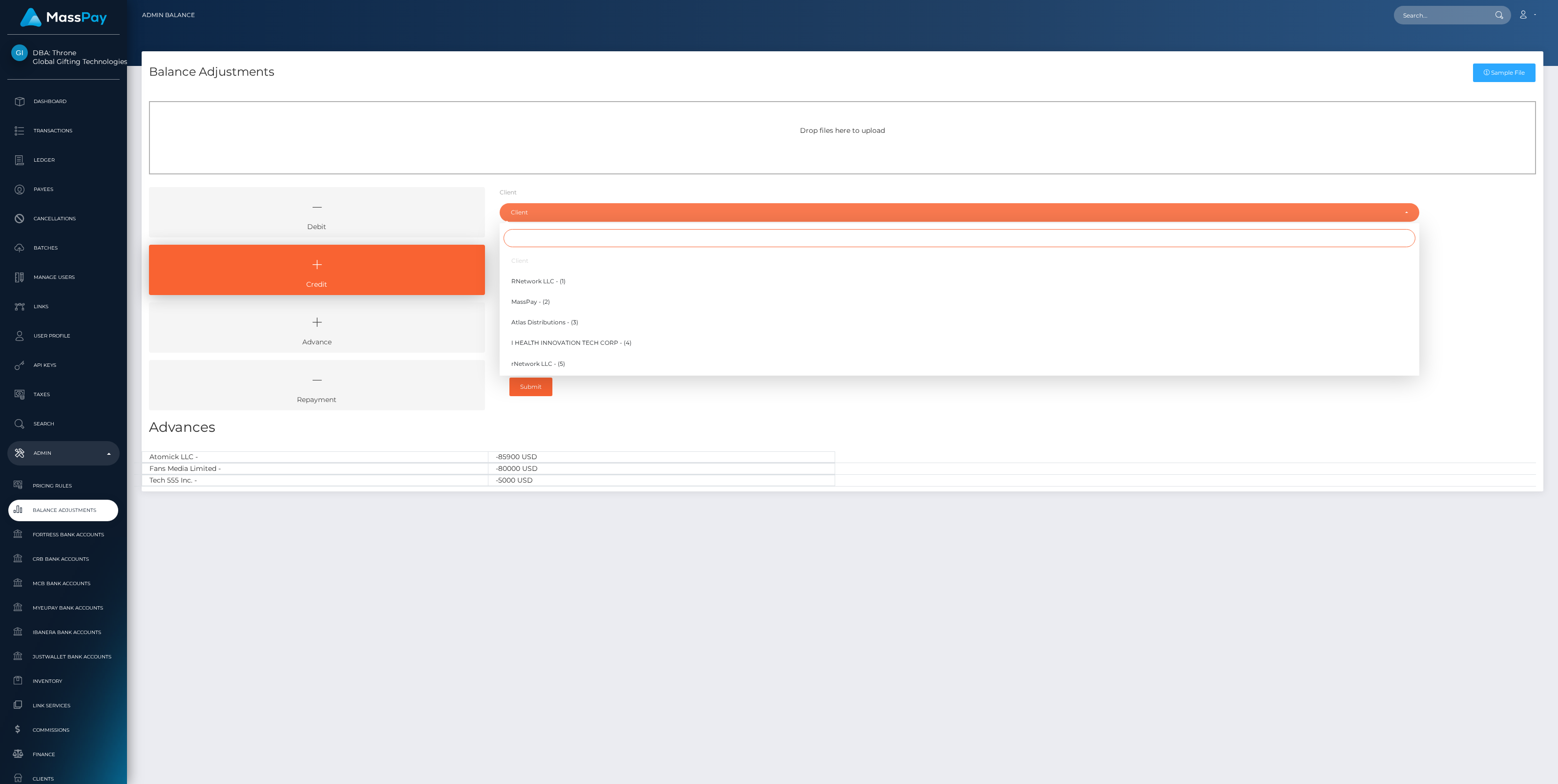
click at [532, 241] on input "Search" at bounding box center [959, 238] width 912 height 18
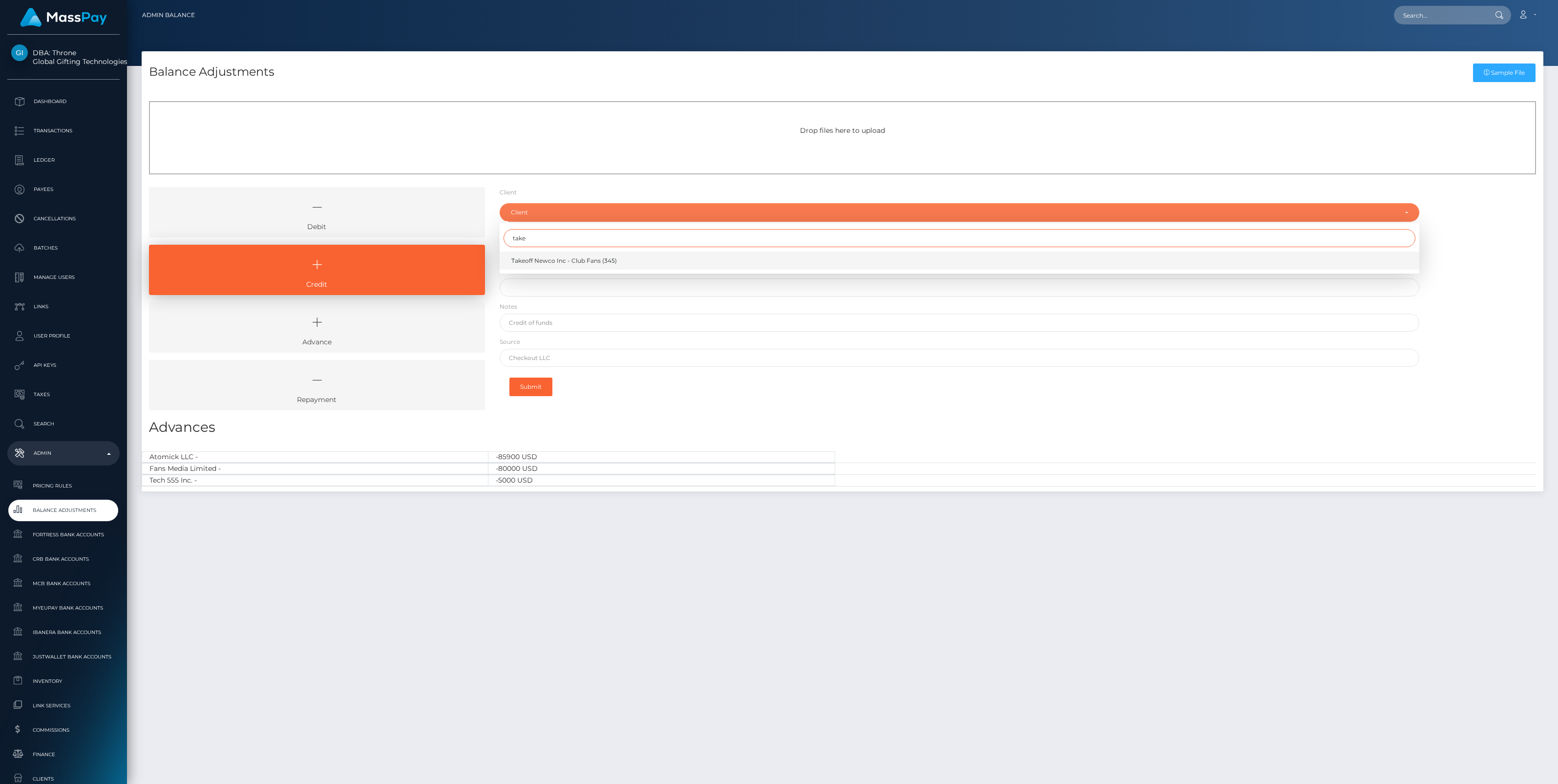
type input "take"
click at [535, 260] on span "Takeoff Newco Inc - Club Fans (345)" at bounding box center [564, 261] width 105 height 9
select select "345"
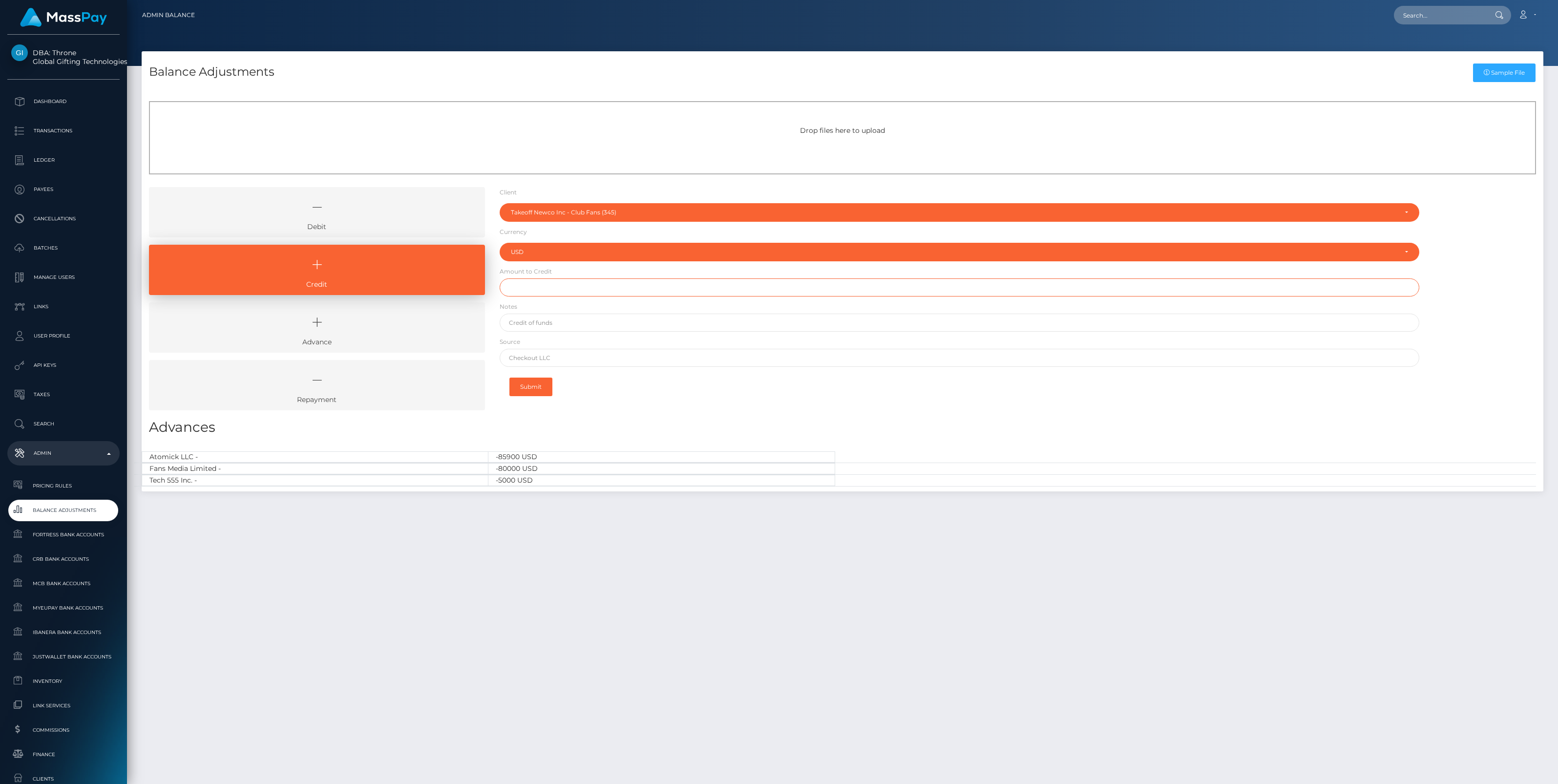
click at [530, 292] on input "text" at bounding box center [960, 287] width 920 height 18
paste input "2,823.87"
type input "$2,823.87"
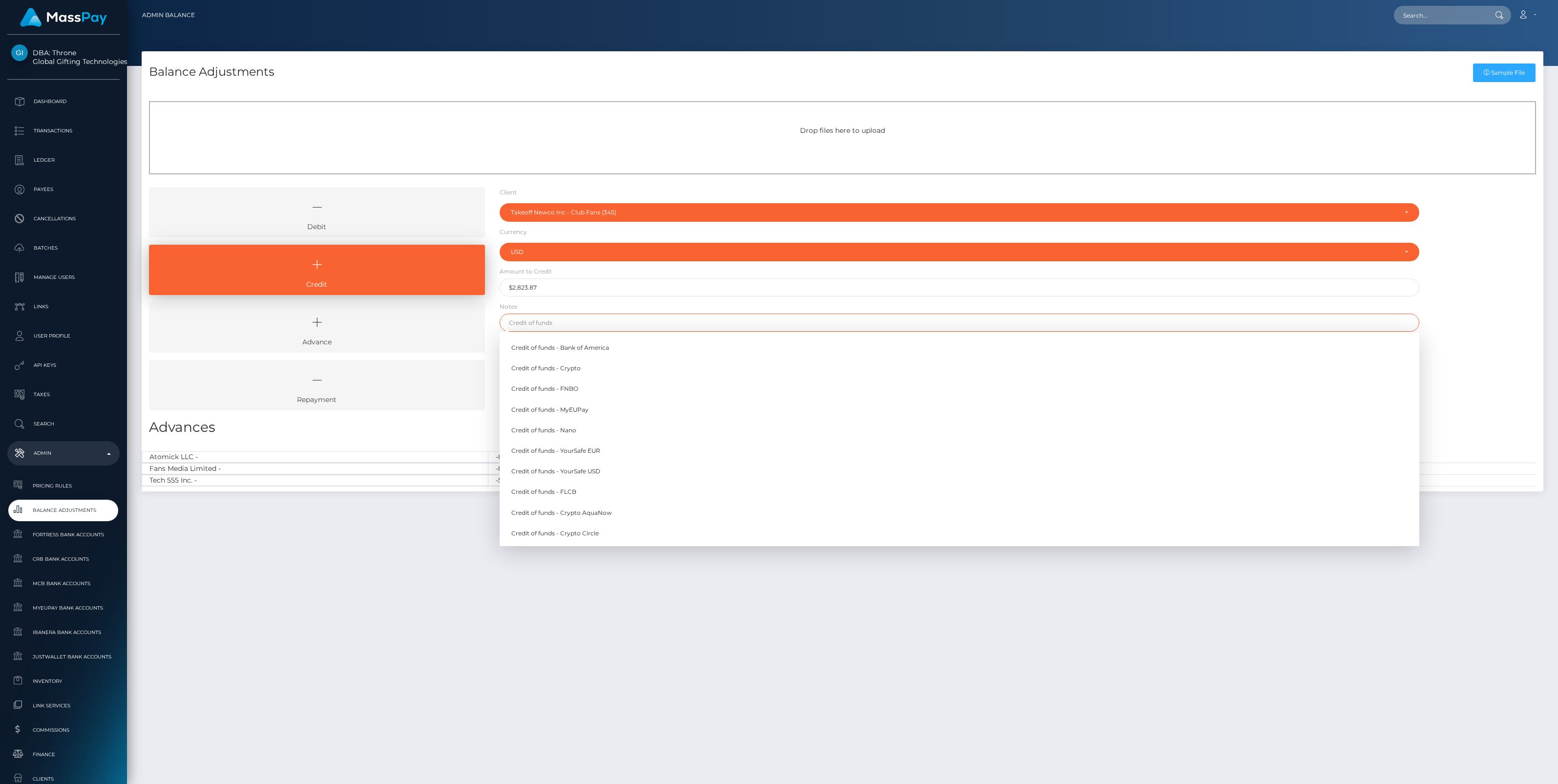
click at [544, 326] on input "text" at bounding box center [960, 322] width 920 height 18
click at [566, 389] on link "Credit of funds - FNBO" at bounding box center [960, 389] width 920 height 18
type input "Credit of funds - FNBO"
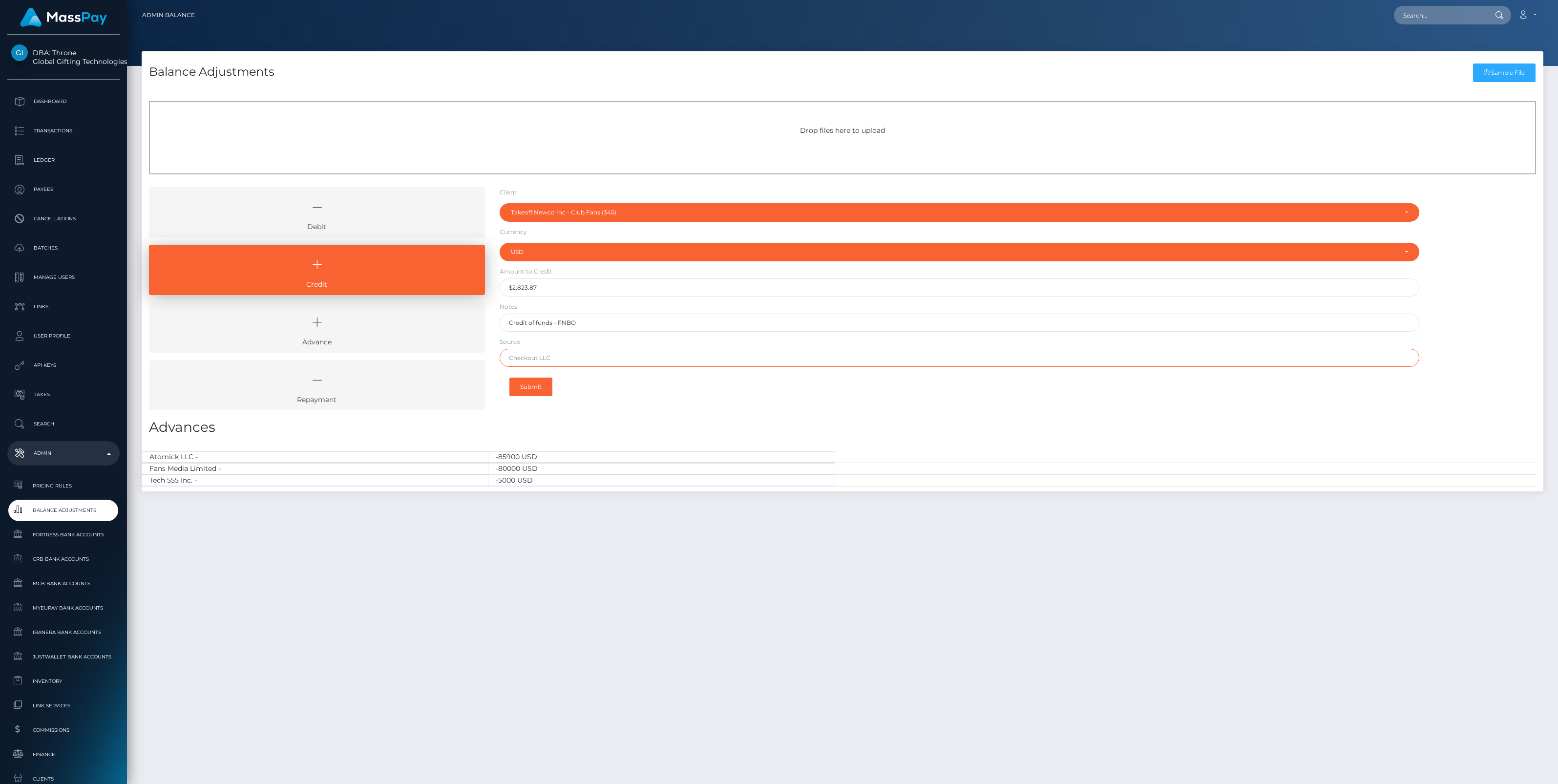
click at [543, 358] on input "text" at bounding box center [960, 358] width 920 height 18
paste input "Column N.A. Brex"
type input "Column N.A. Brex"
click at [530, 389] on button "Submit" at bounding box center [531, 386] width 43 height 18
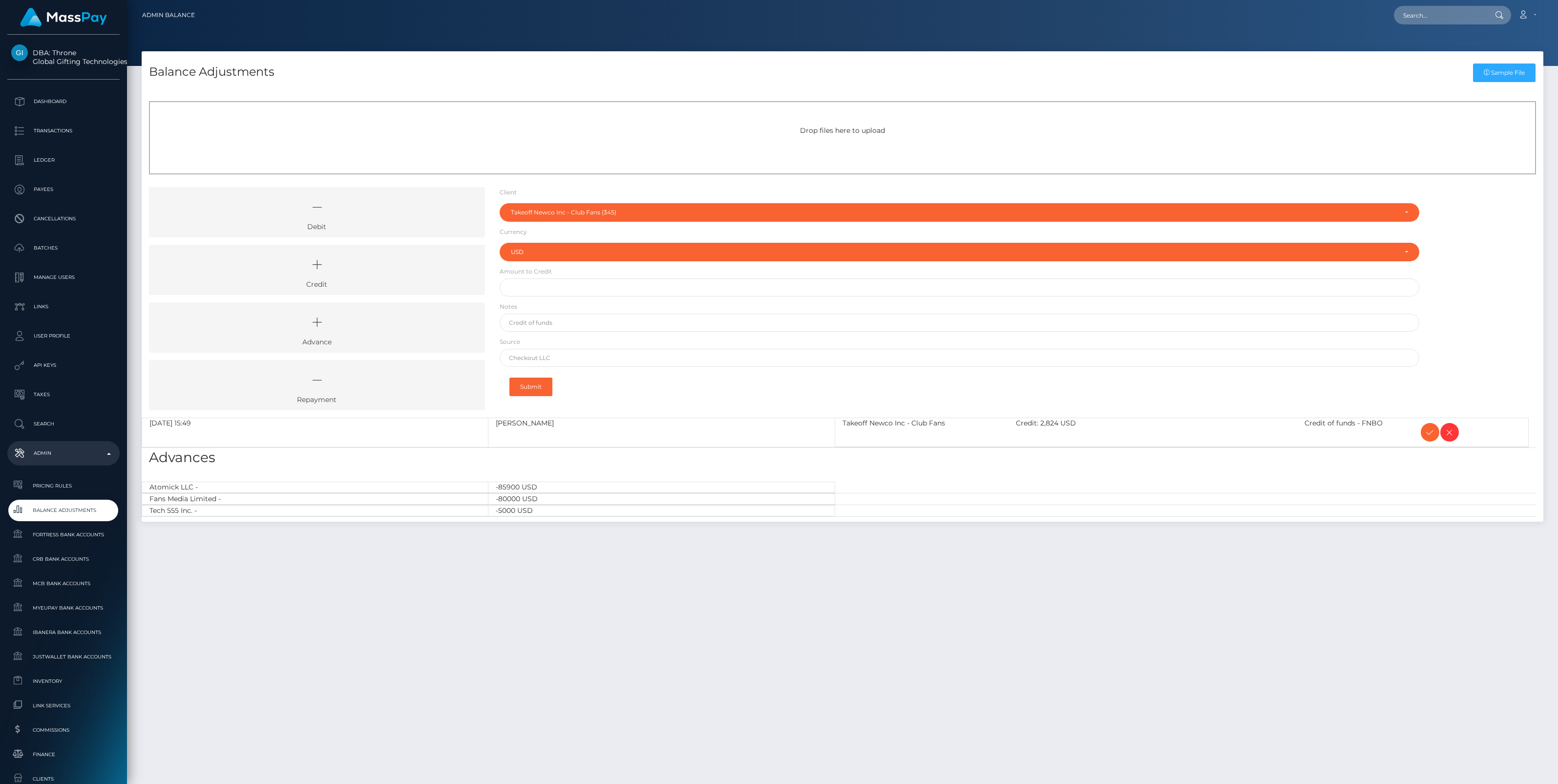
select select "345"
select select "USD"
click at [1432, 433] on icon at bounding box center [1430, 432] width 11 height 12
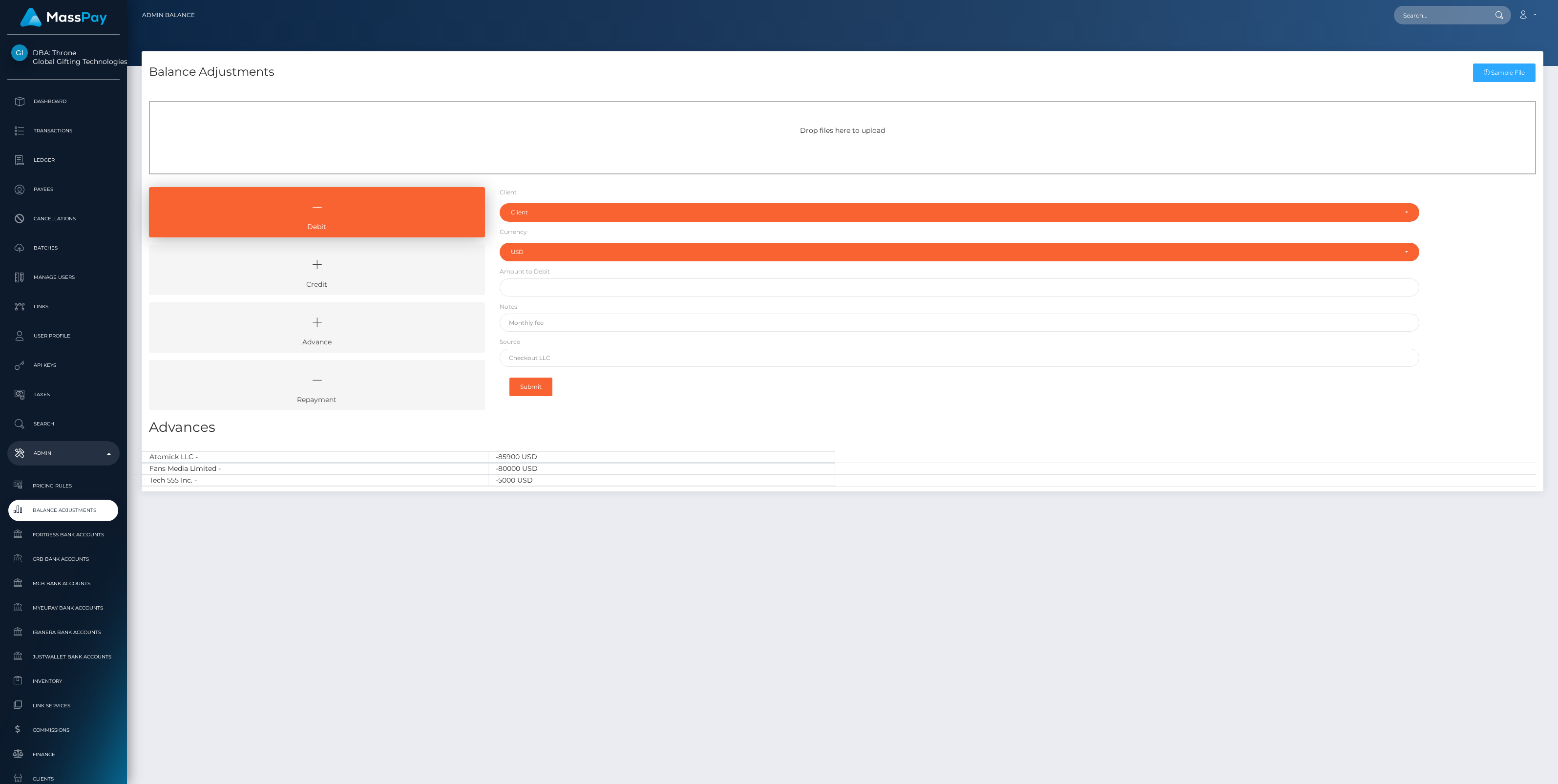
select select "USD"
click at [393, 259] on icon at bounding box center [317, 265] width 313 height 29
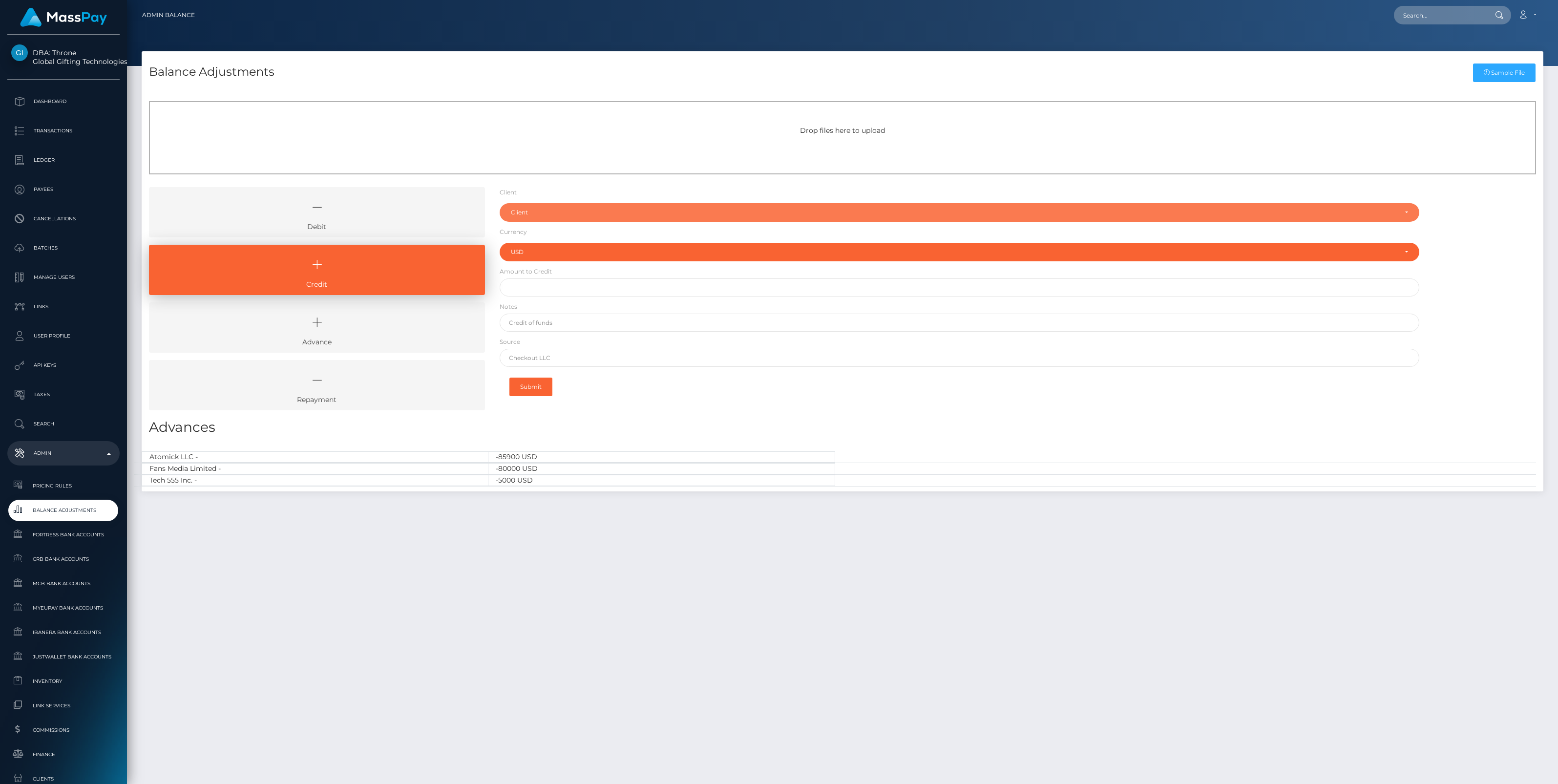
drag, startPoint x: 544, startPoint y: 216, endPoint x: 525, endPoint y: 230, distance: 23.6
click at [544, 216] on div "Client" at bounding box center [953, 212] width 886 height 8
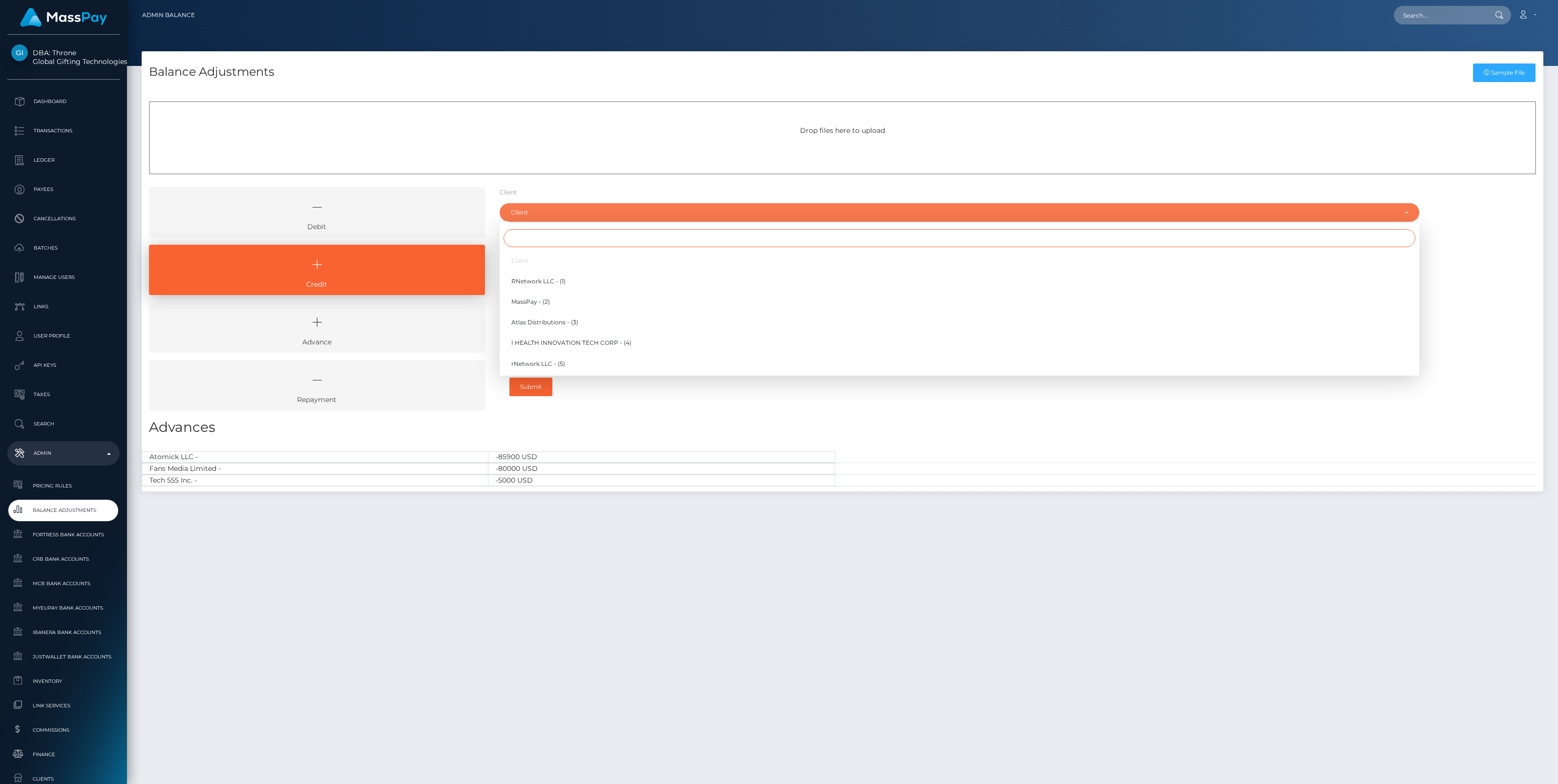
click at [521, 242] on input "Search" at bounding box center [959, 238] width 912 height 18
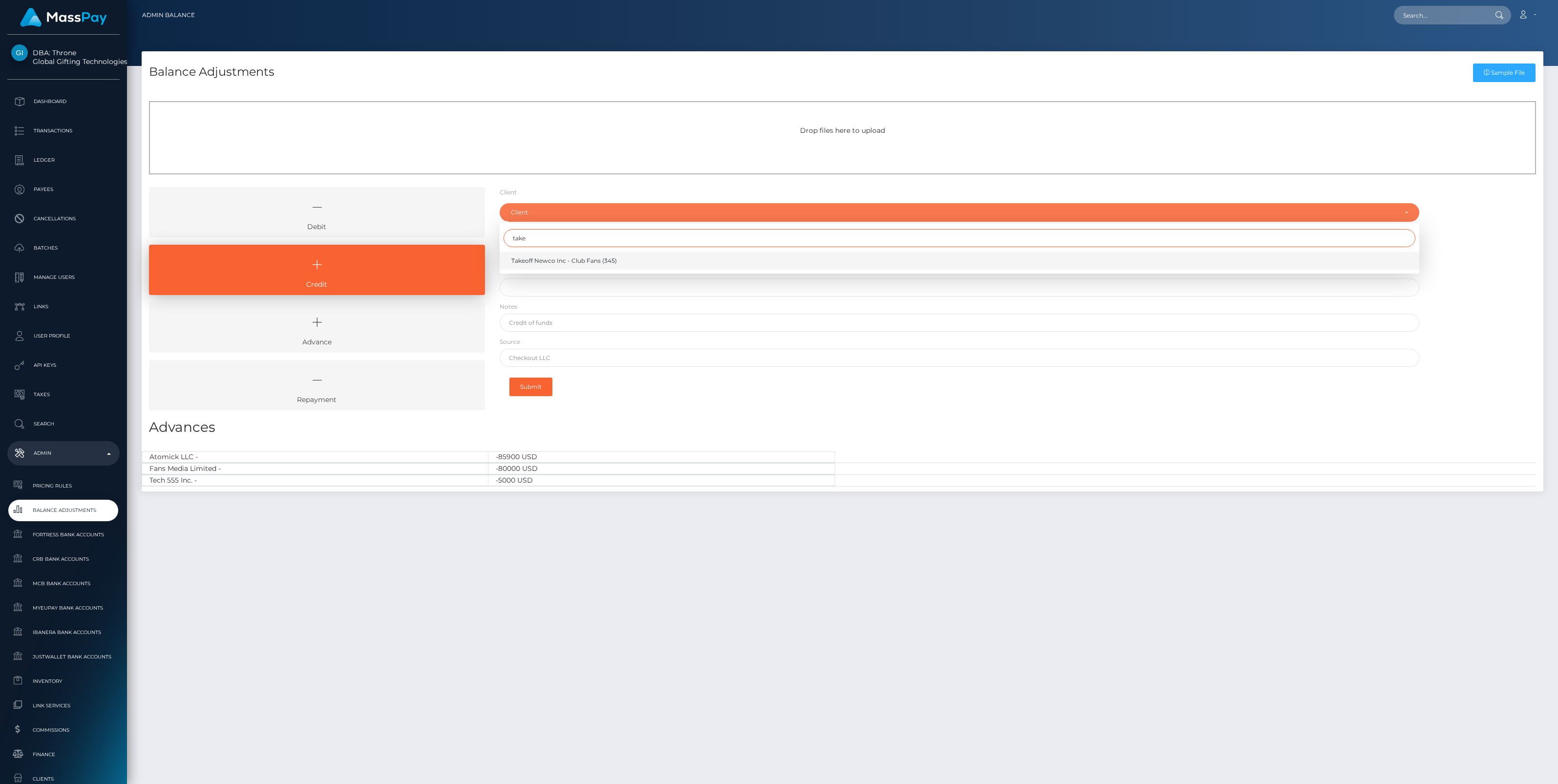
type input "take"
click at [541, 259] on span "Takeoff Newco Inc - Club Fans (345)" at bounding box center [564, 261] width 105 height 9
select select "345"
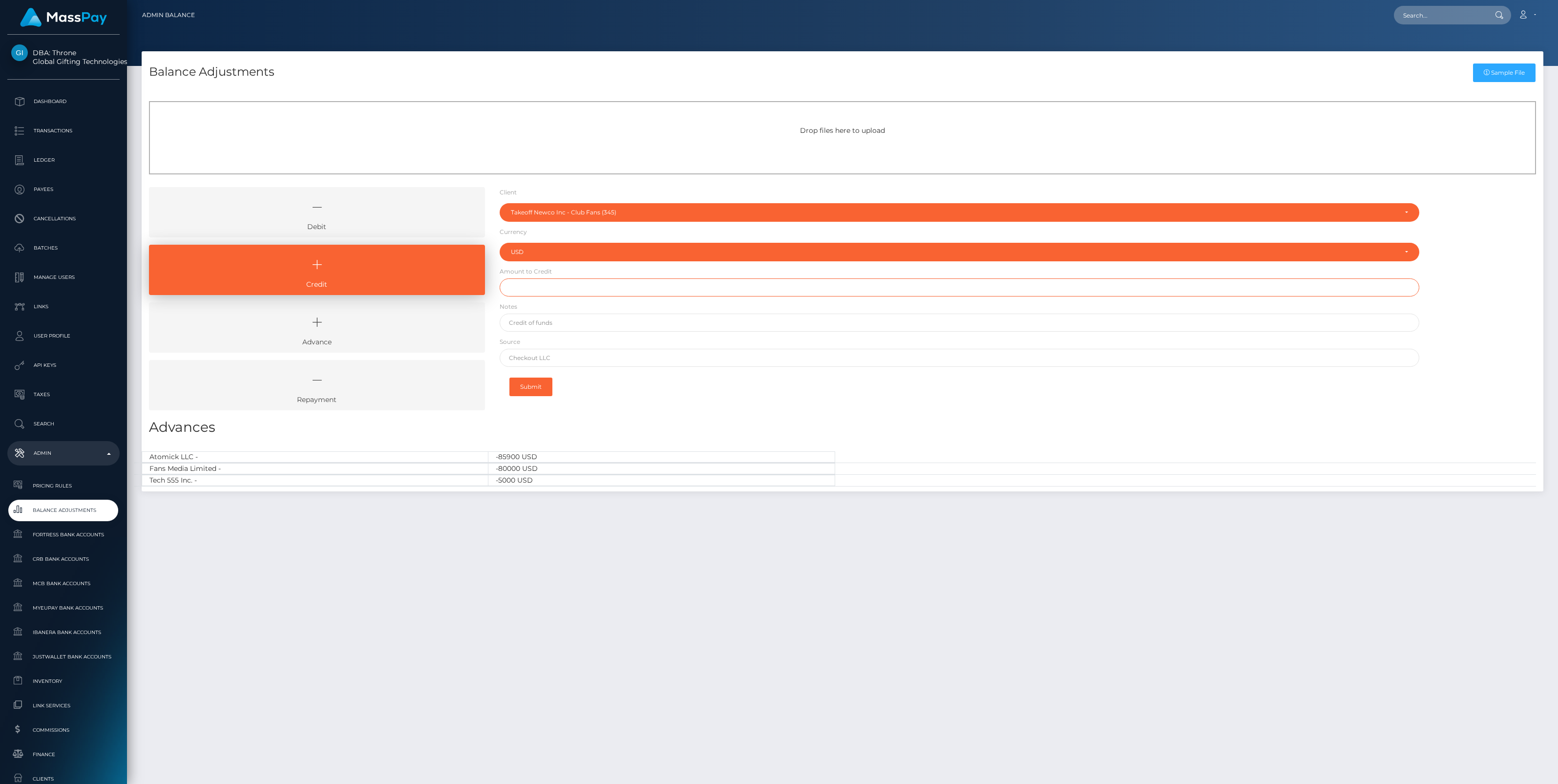
click at [546, 290] on input "text" at bounding box center [960, 287] width 920 height 18
paste input "3,149.08"
type input "$3,149.08"
click at [551, 317] on input "text" at bounding box center [960, 322] width 920 height 18
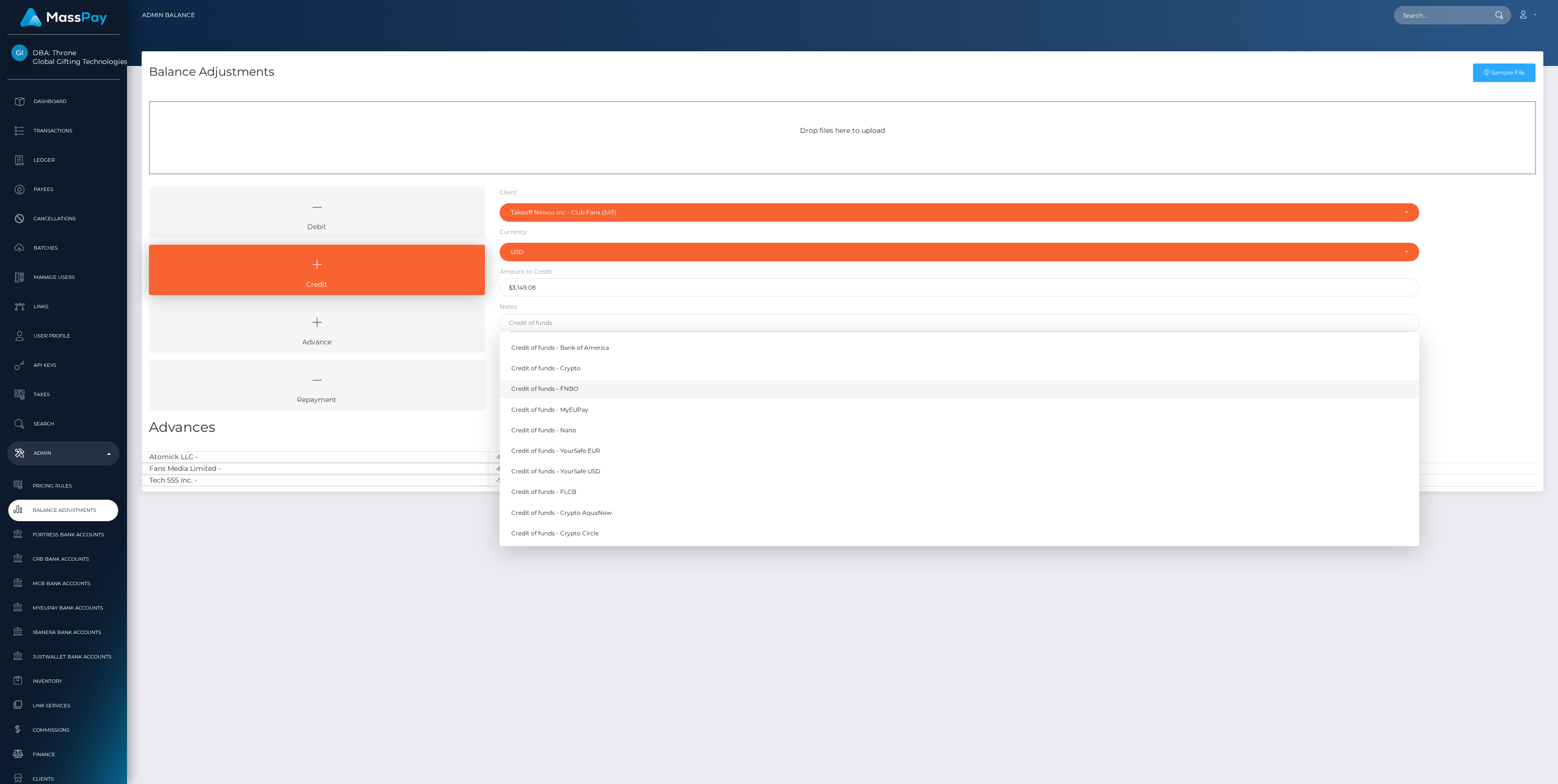
click at [579, 391] on link "Credit of funds - FNBO" at bounding box center [960, 389] width 920 height 18
type input "Credit of funds - FNBO"
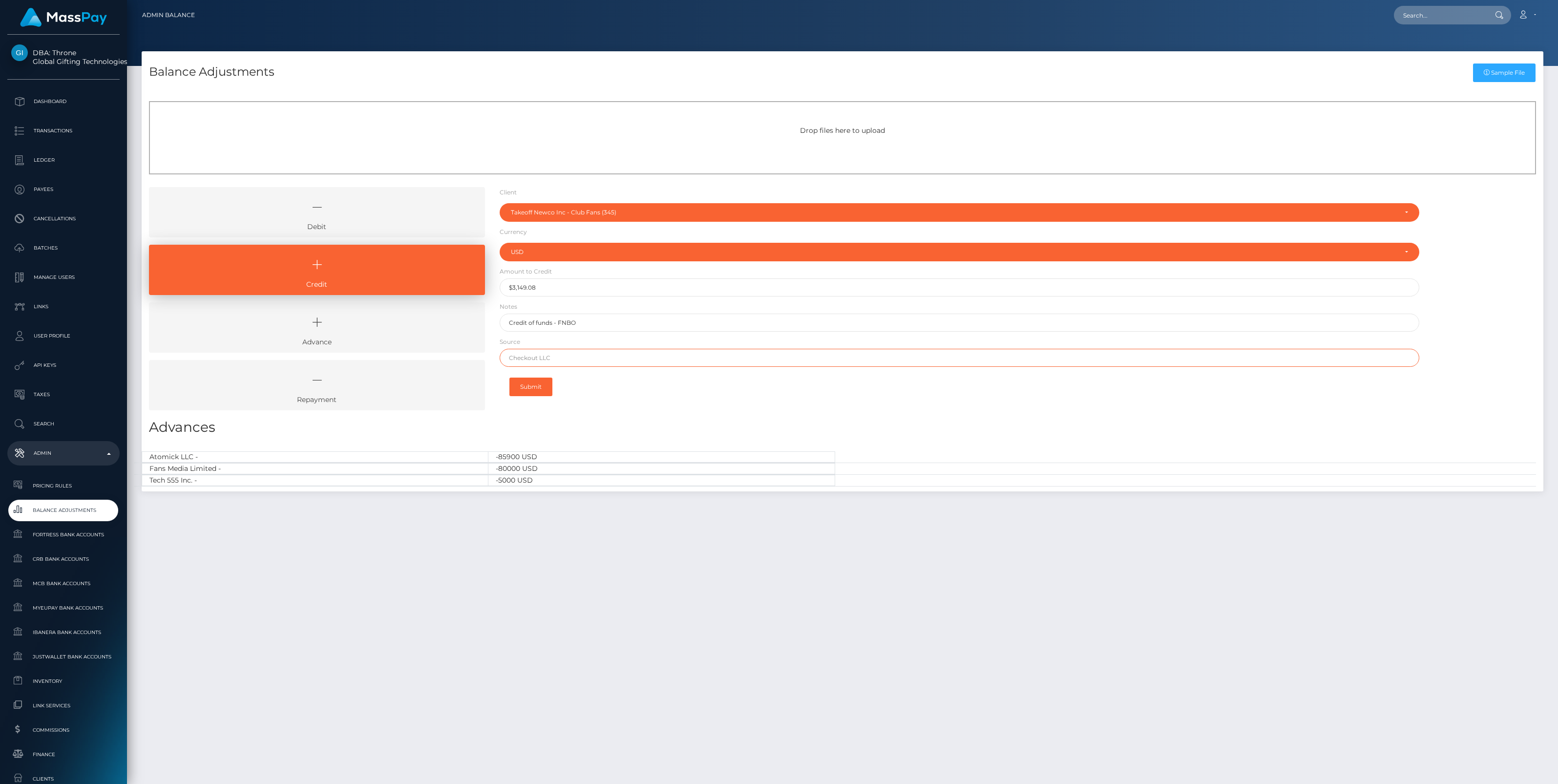
click at [533, 360] on input "text" at bounding box center [960, 358] width 920 height 18
paste input "Column N.A. Brex"
type input "Column N.A. Brex"
click at [530, 381] on button "Submit" at bounding box center [531, 386] width 43 height 18
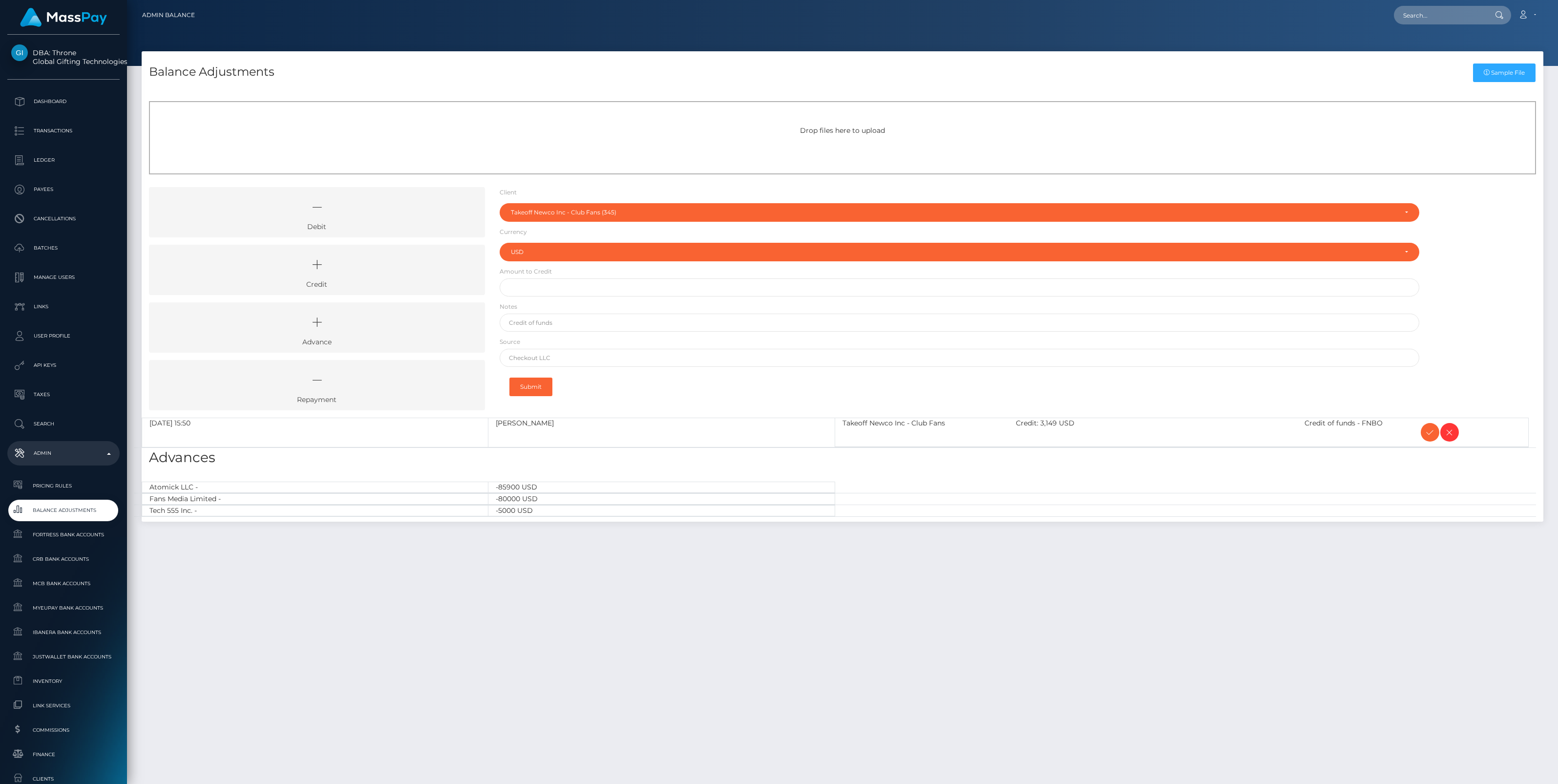
select select "345"
select select "USD"
click at [1424, 436] on icon at bounding box center [1430, 432] width 11 height 12
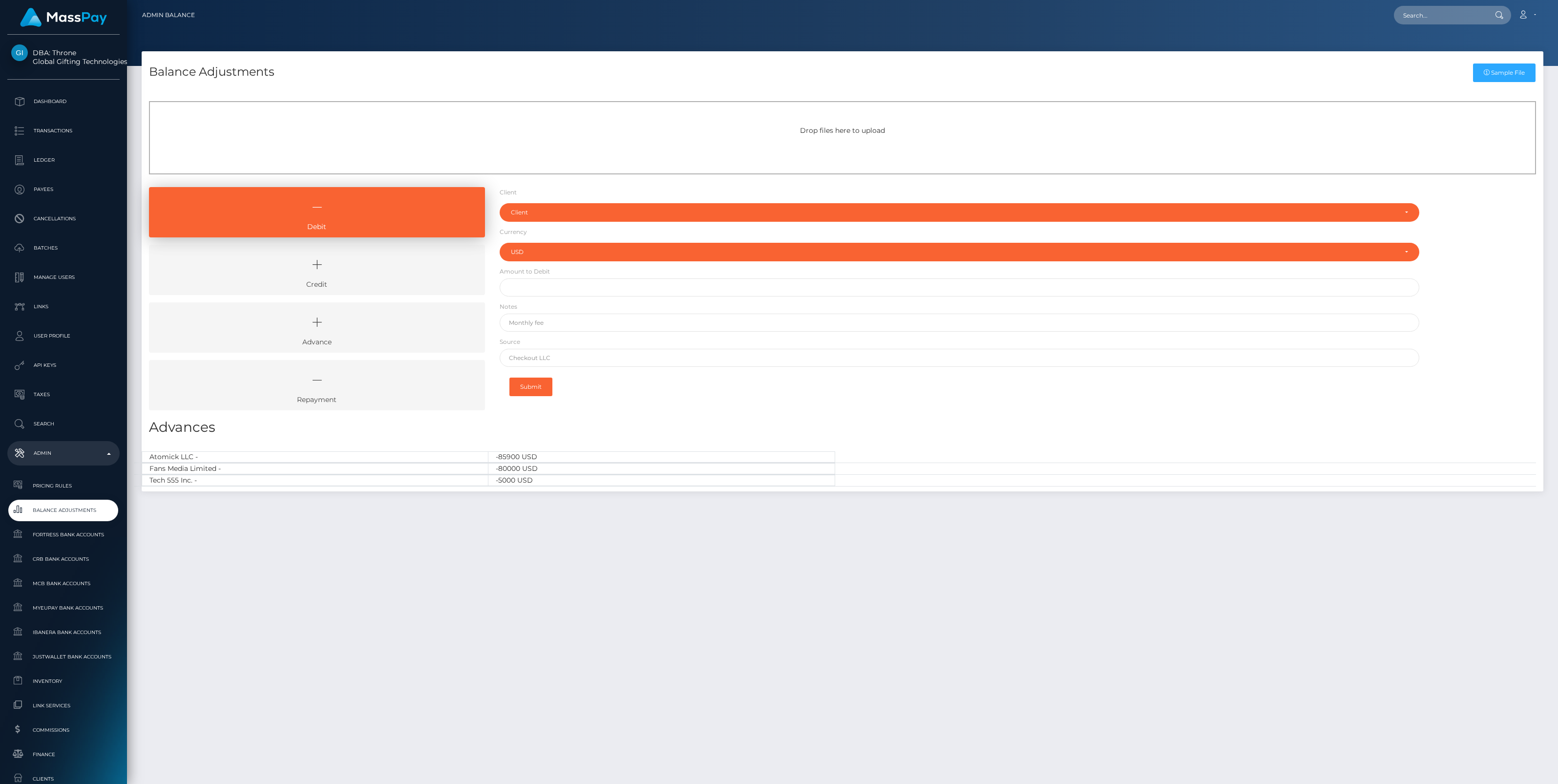
select select "USD"
click at [358, 262] on icon at bounding box center [317, 265] width 313 height 29
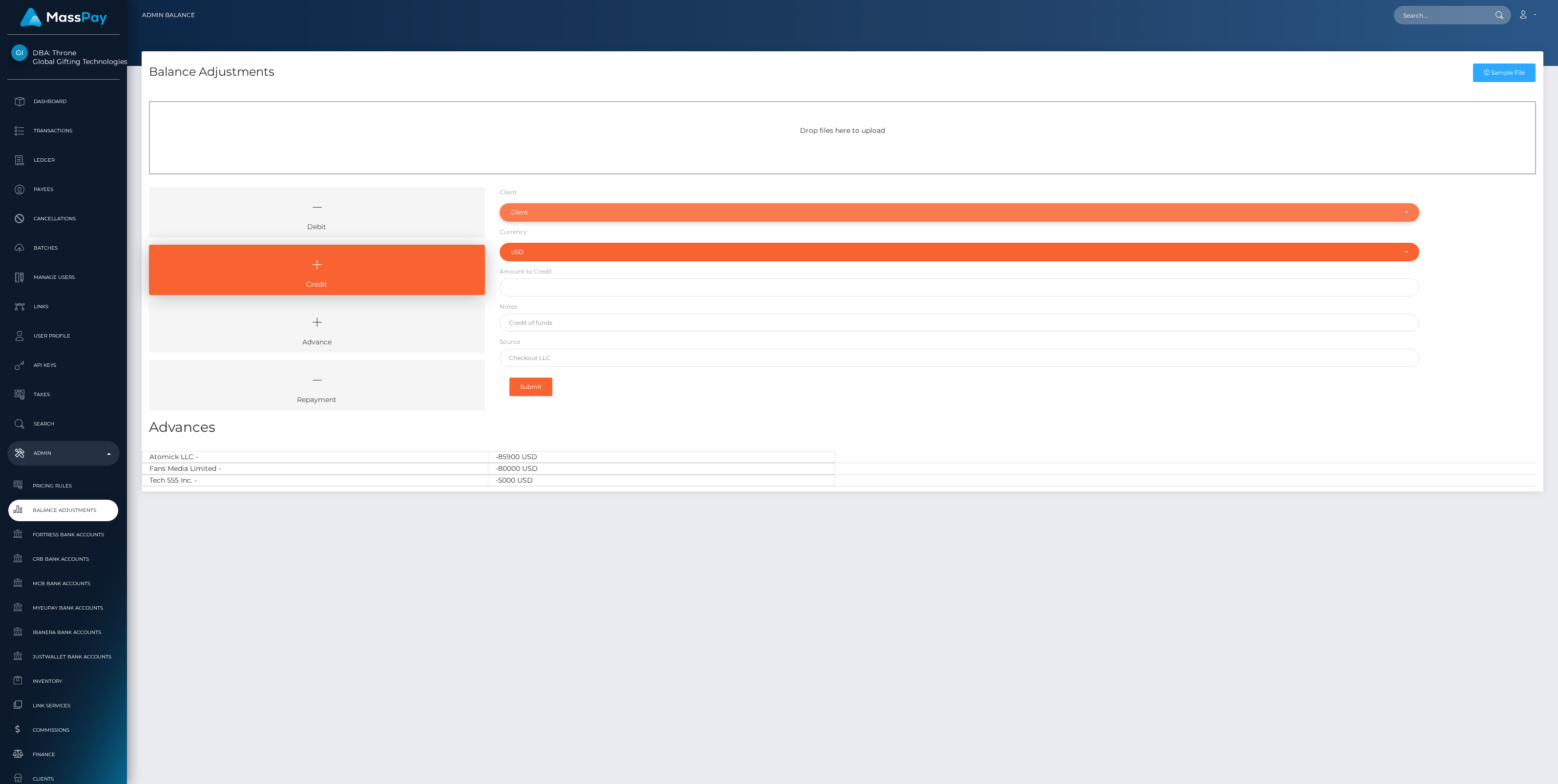
click at [538, 216] on div "Client" at bounding box center [960, 212] width 920 height 18
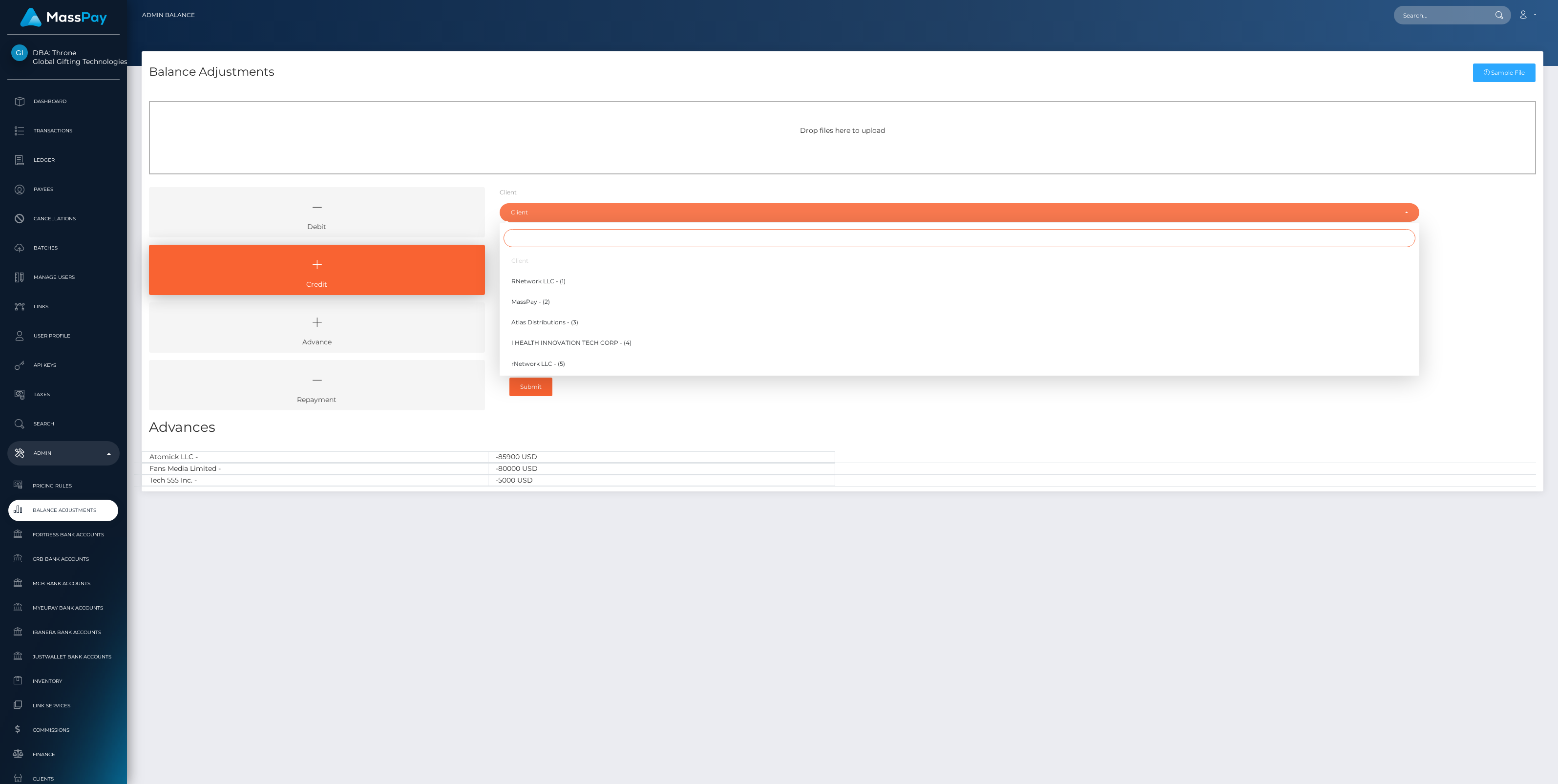
click at [537, 235] on input "Search" at bounding box center [959, 238] width 912 height 18
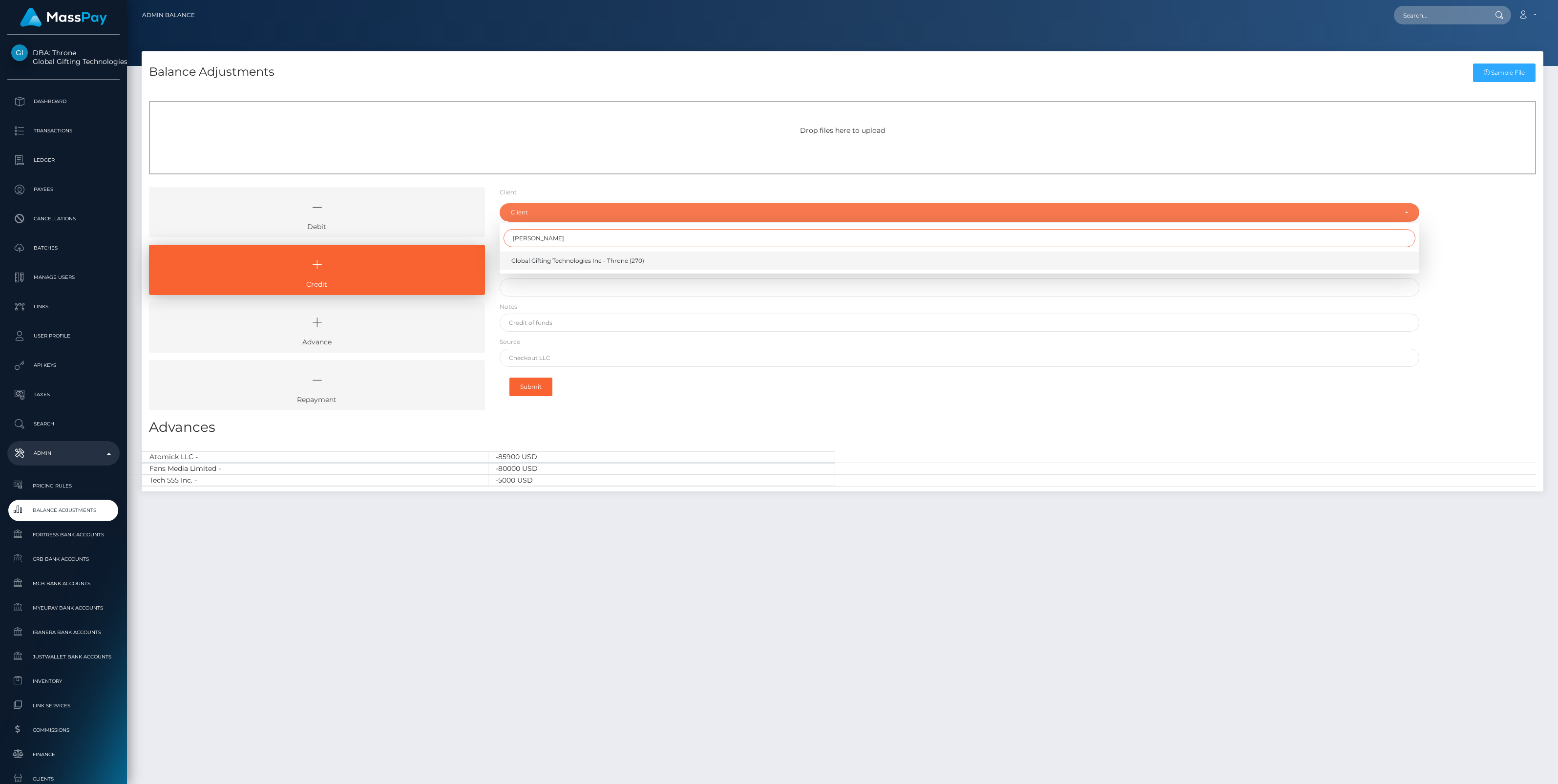
type input "[PERSON_NAME]"
click at [585, 259] on span "Global Gifting Technologies Inc - Throne (270)" at bounding box center [577, 261] width 133 height 9
select select "270"
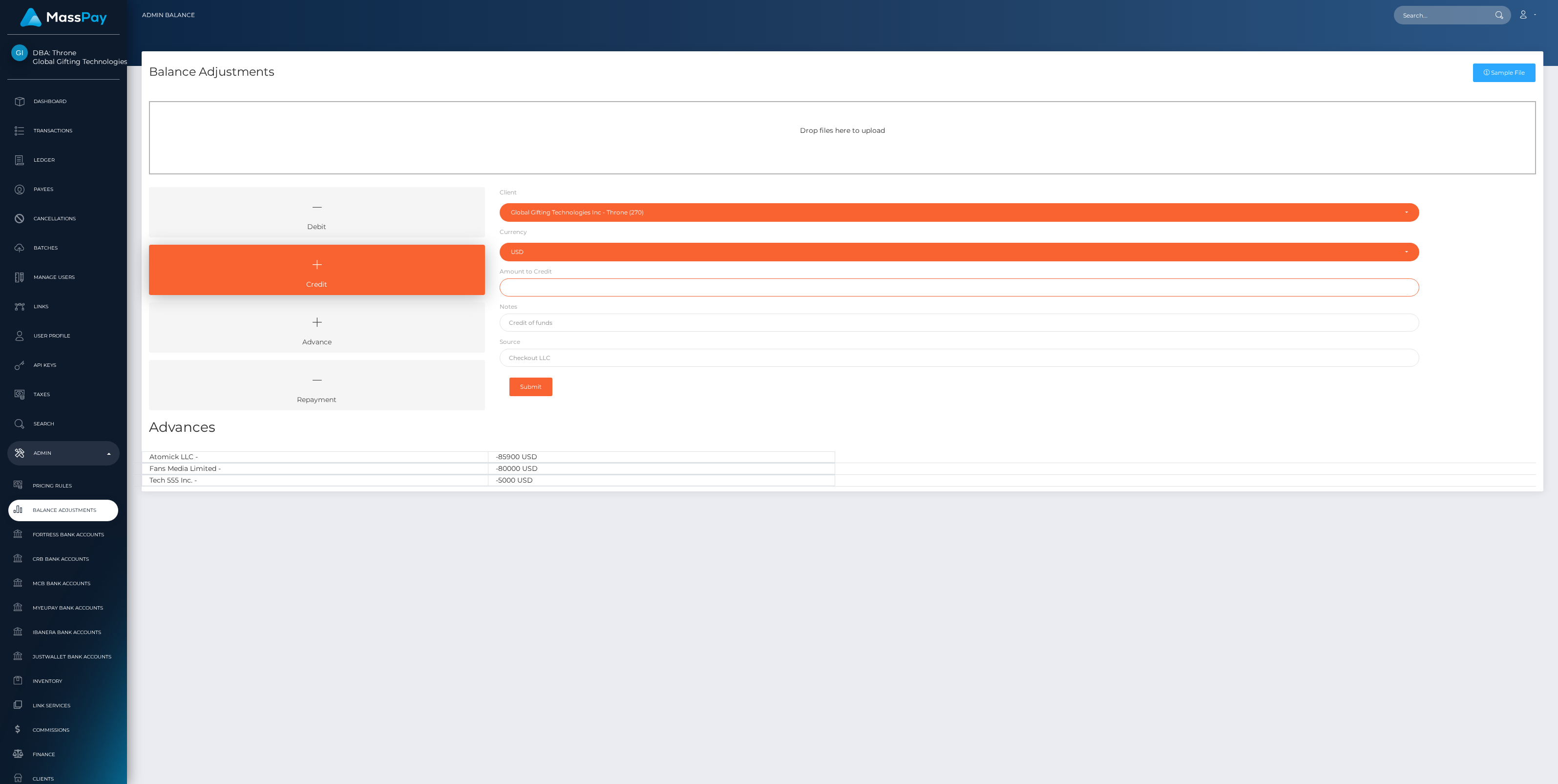
click at [530, 291] on input "text" at bounding box center [960, 287] width 920 height 18
paste input "1,500,000.00"
type input "$1,500,000.00"
click at [560, 323] on input "text" at bounding box center [960, 322] width 920 height 18
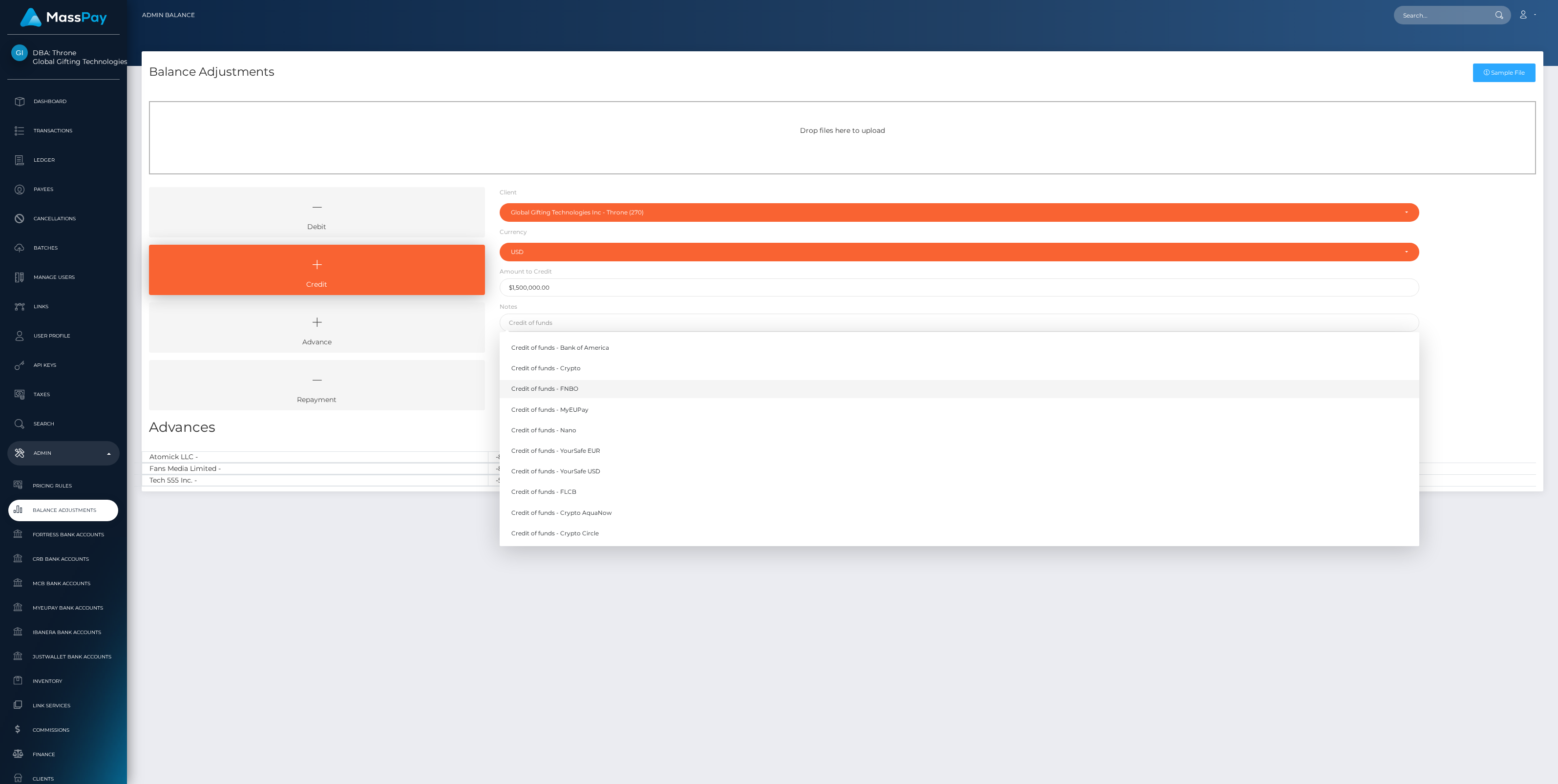
click at [569, 389] on link "Credit of funds - FNBO" at bounding box center [960, 389] width 920 height 18
type input "Credit of funds - FNBO"
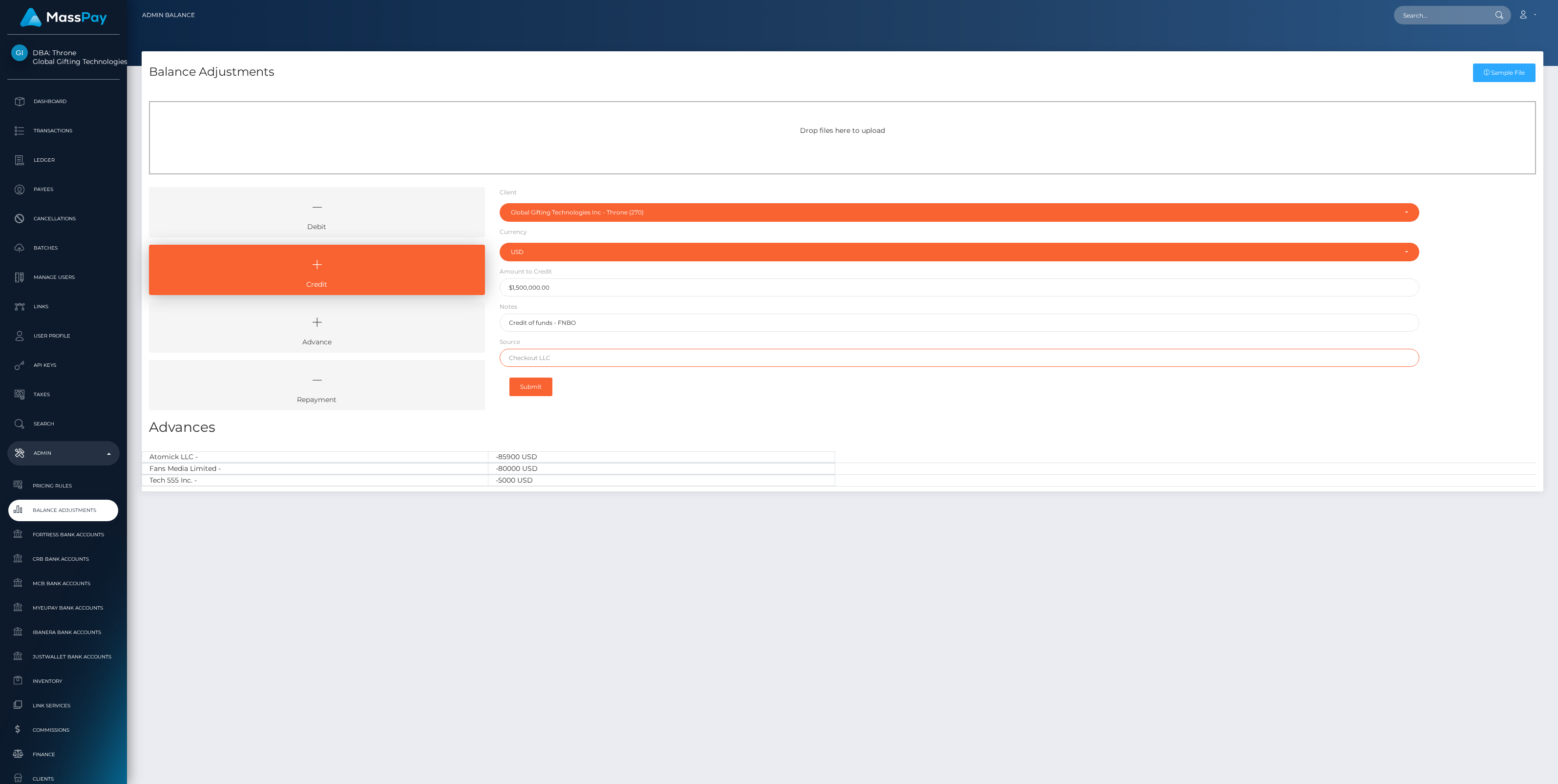
click at [535, 356] on input "text" at bounding box center [960, 358] width 920 height 18
paste input "Mercury"
type input "Mercury"
click at [529, 380] on button "Submit" at bounding box center [531, 386] width 43 height 18
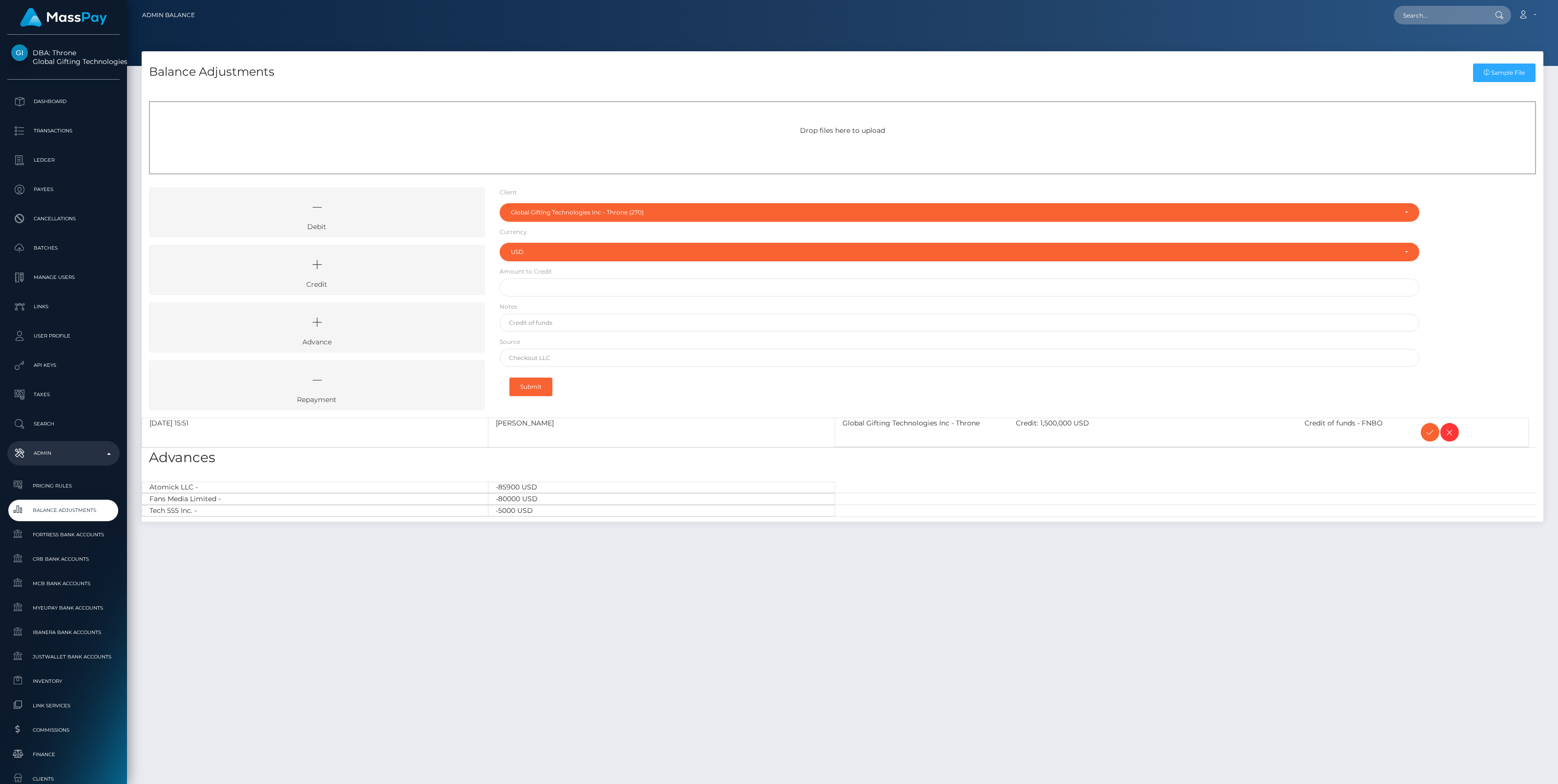
select select "270"
select select "USD"
click at [1427, 430] on icon at bounding box center [1430, 432] width 11 height 12
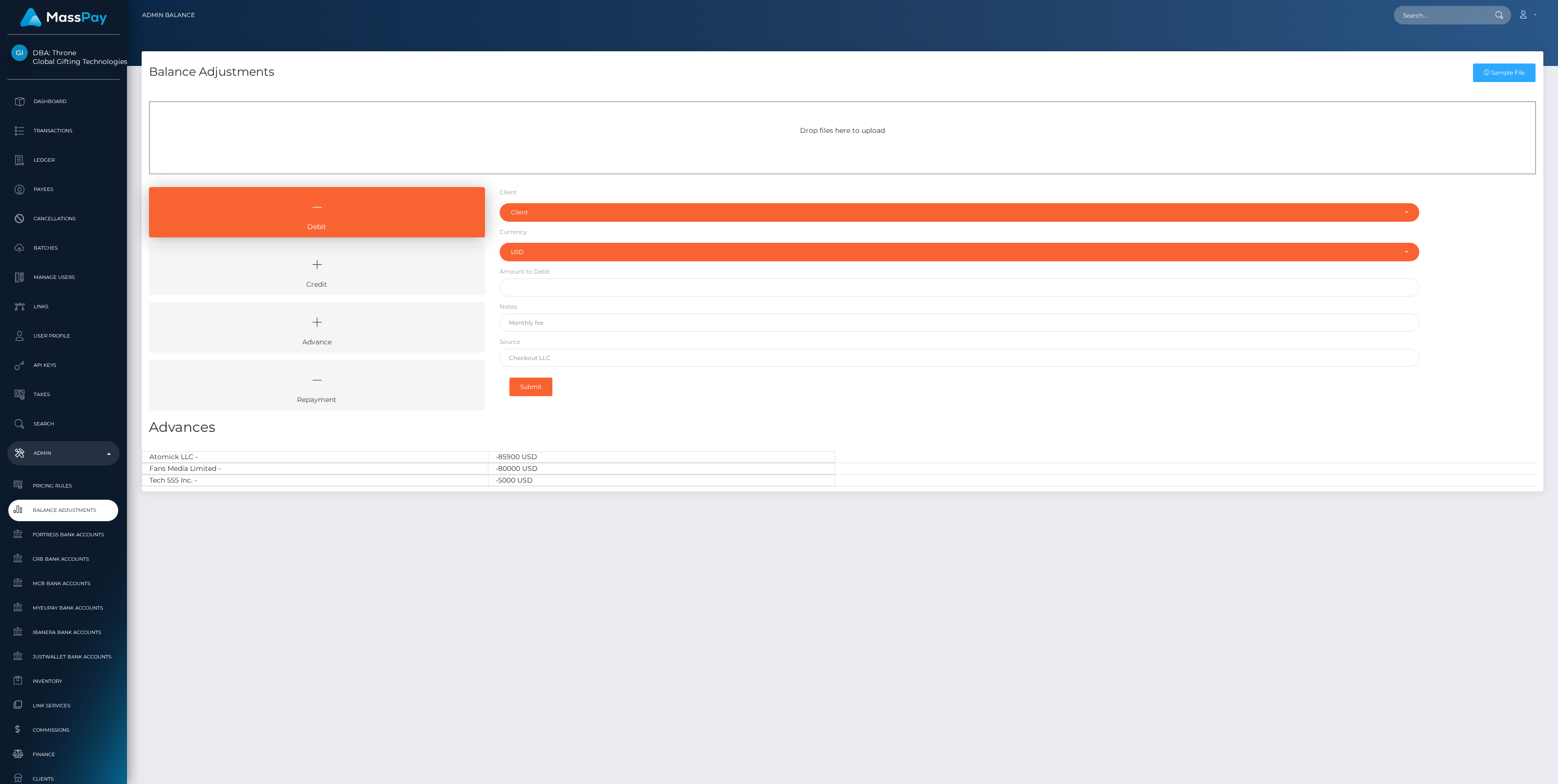
select select "USD"
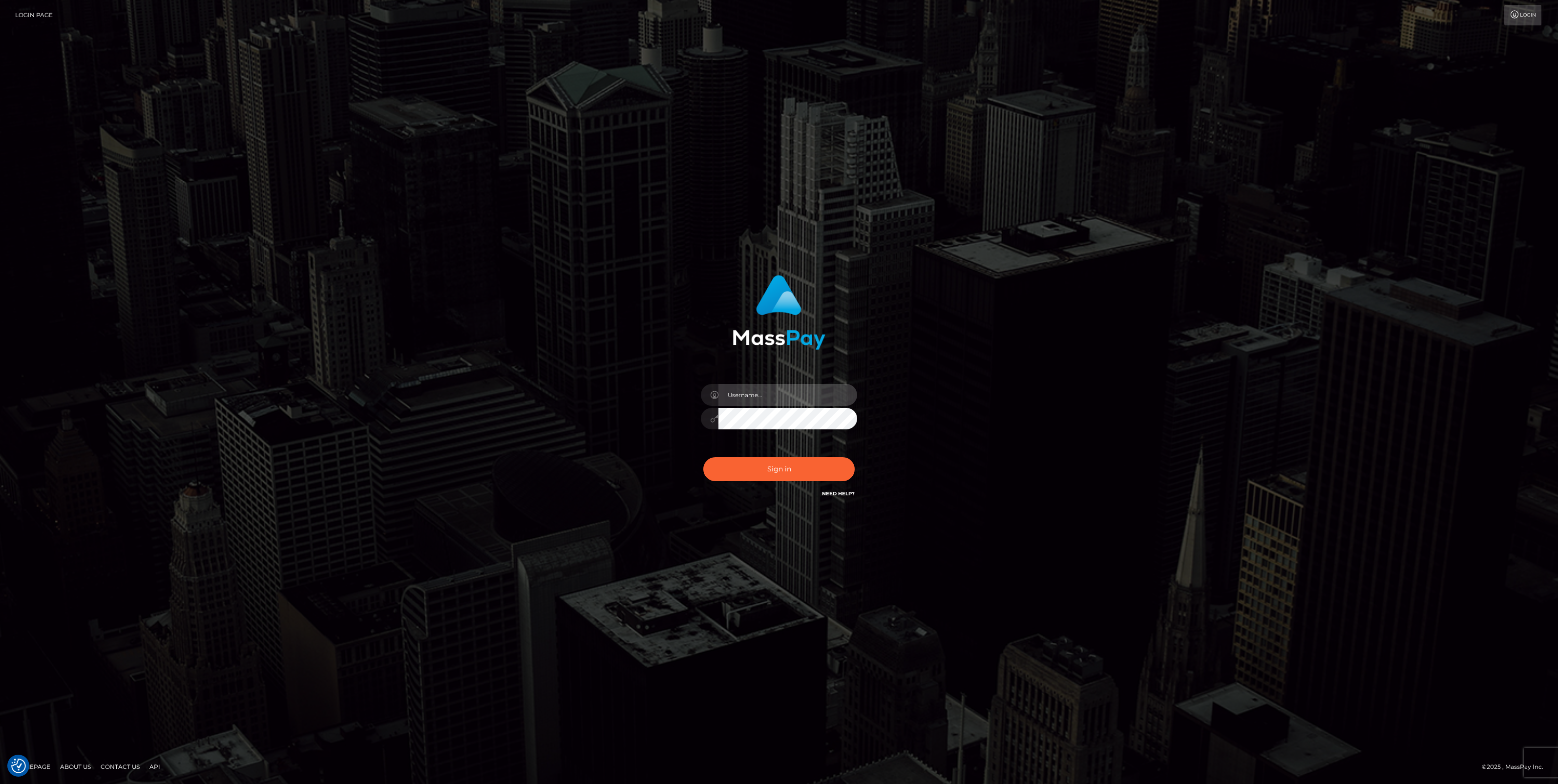
type input "jlo"
